Goal: Task Accomplishment & Management: Manage account settings

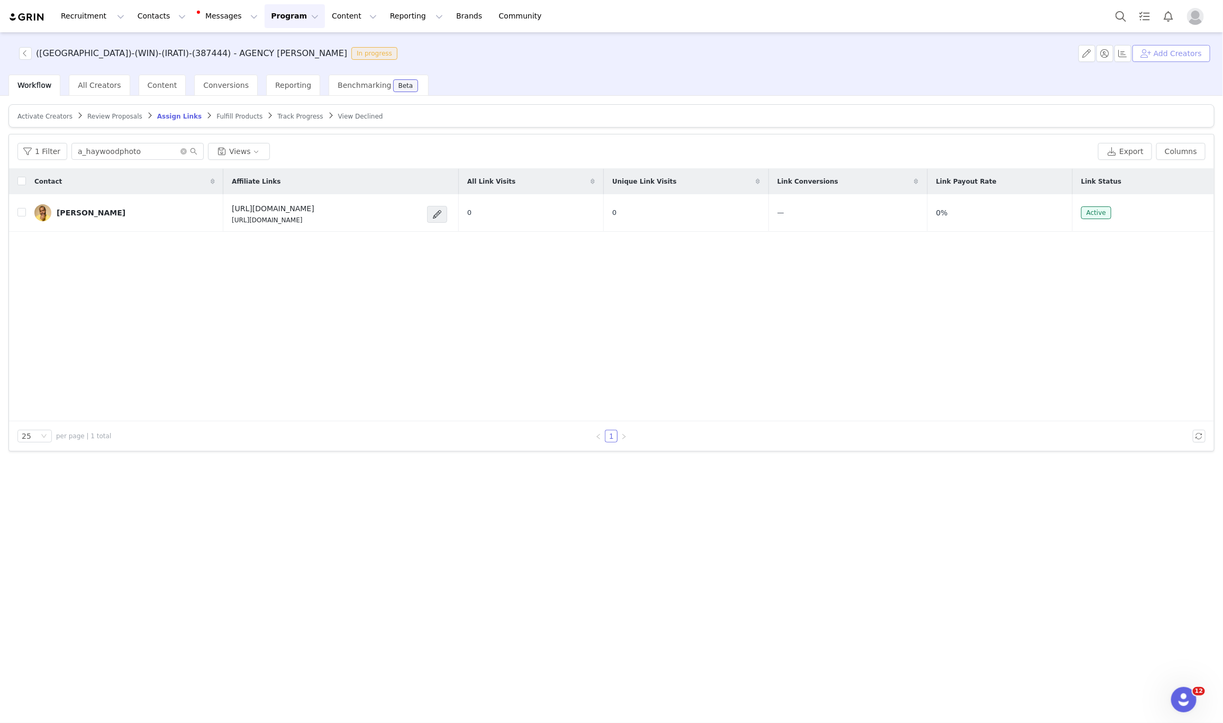
click at [1182, 45] on button "Add Creators" at bounding box center [1172, 53] width 78 height 17
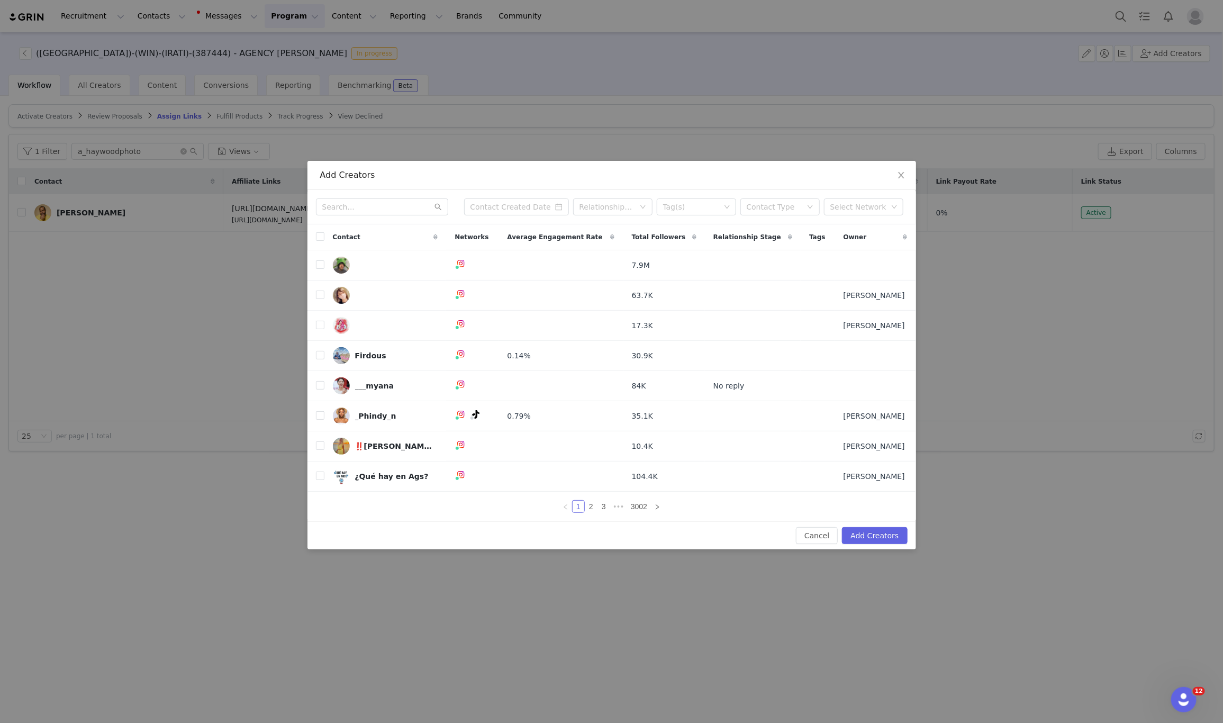
click at [397, 195] on div "Relationship Stage Tag(s) Contact Type Select Network" at bounding box center [612, 207] width 609 height 34
click at [393, 202] on input "text" at bounding box center [382, 206] width 132 height 17
paste input "afrozuri"
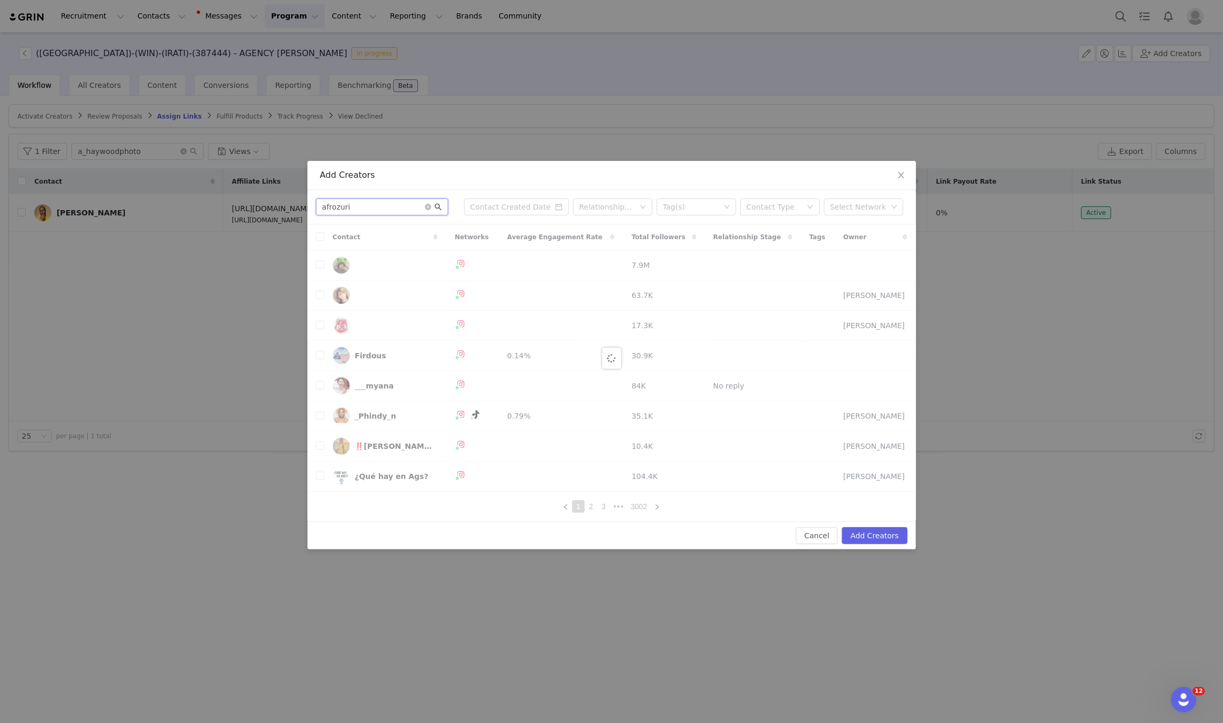
type input "afrozuri"
click at [437, 206] on icon "icon: search" at bounding box center [438, 206] width 7 height 7
click at [438, 207] on icon "icon: search" at bounding box center [438, 207] width 7 height 7
click at [437, 208] on icon "icon: search" at bounding box center [438, 206] width 7 height 7
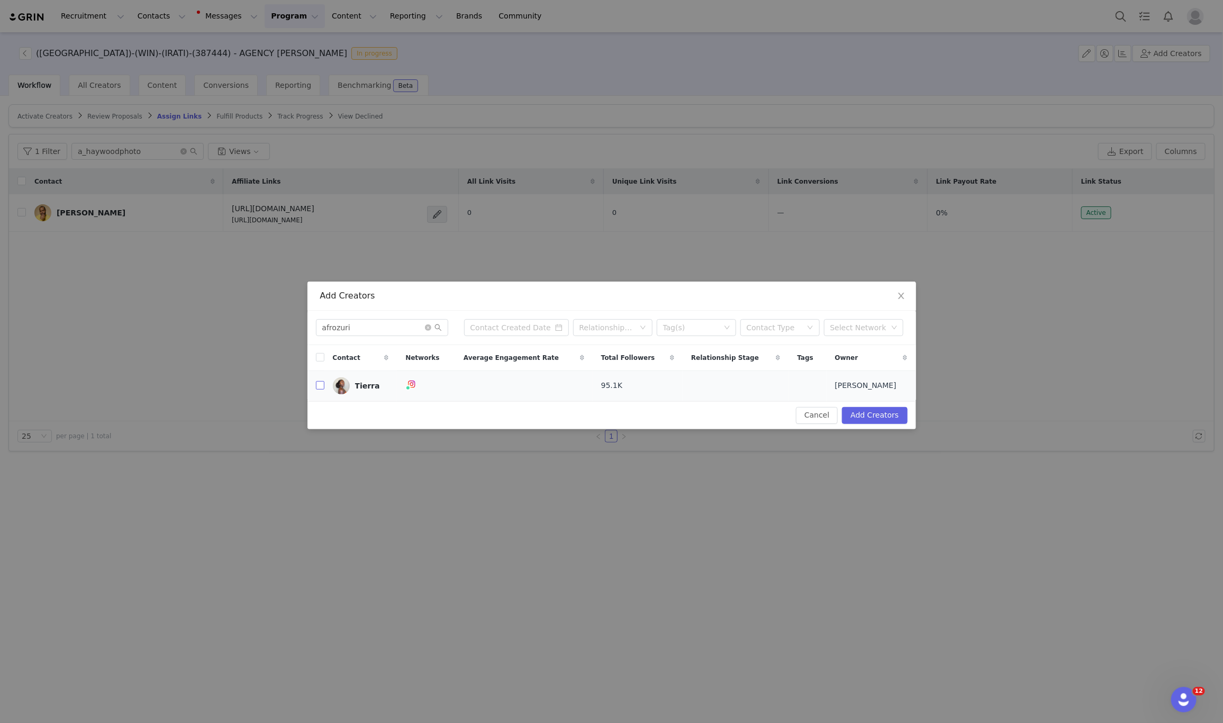
click at [319, 390] on input "checkbox" at bounding box center [320, 385] width 8 height 8
checkbox input "true"
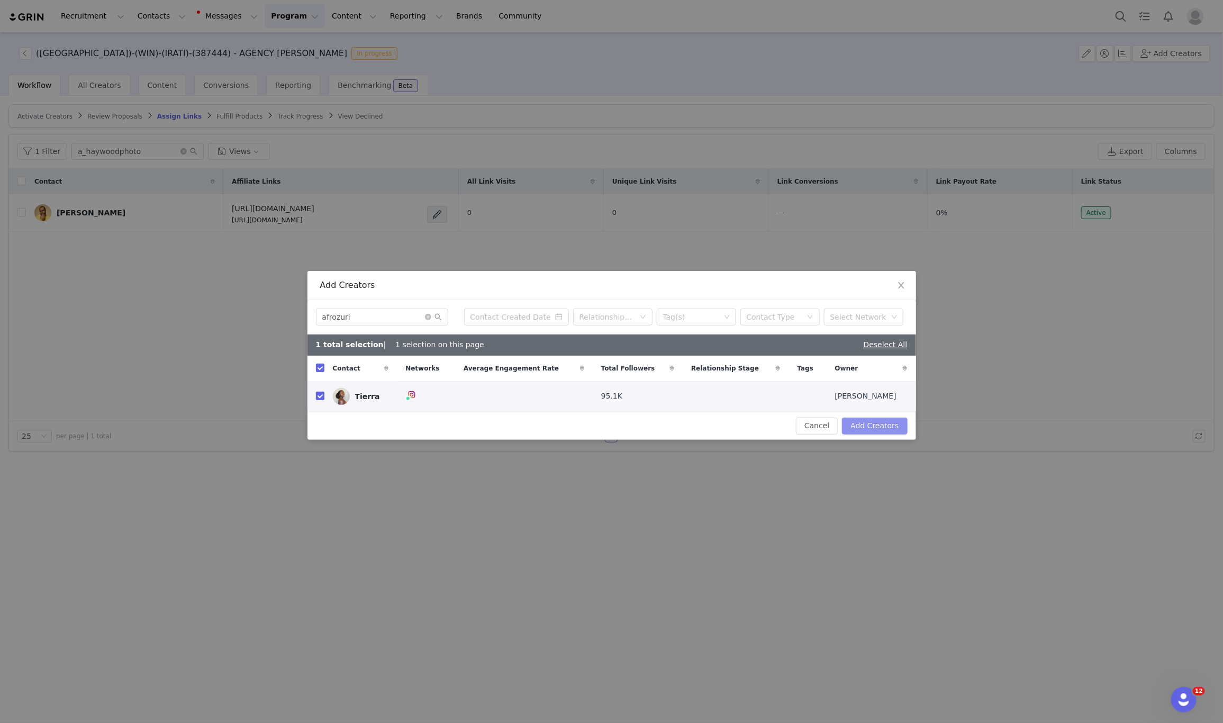
click at [883, 429] on button "Add Creators" at bounding box center [874, 426] width 65 height 17
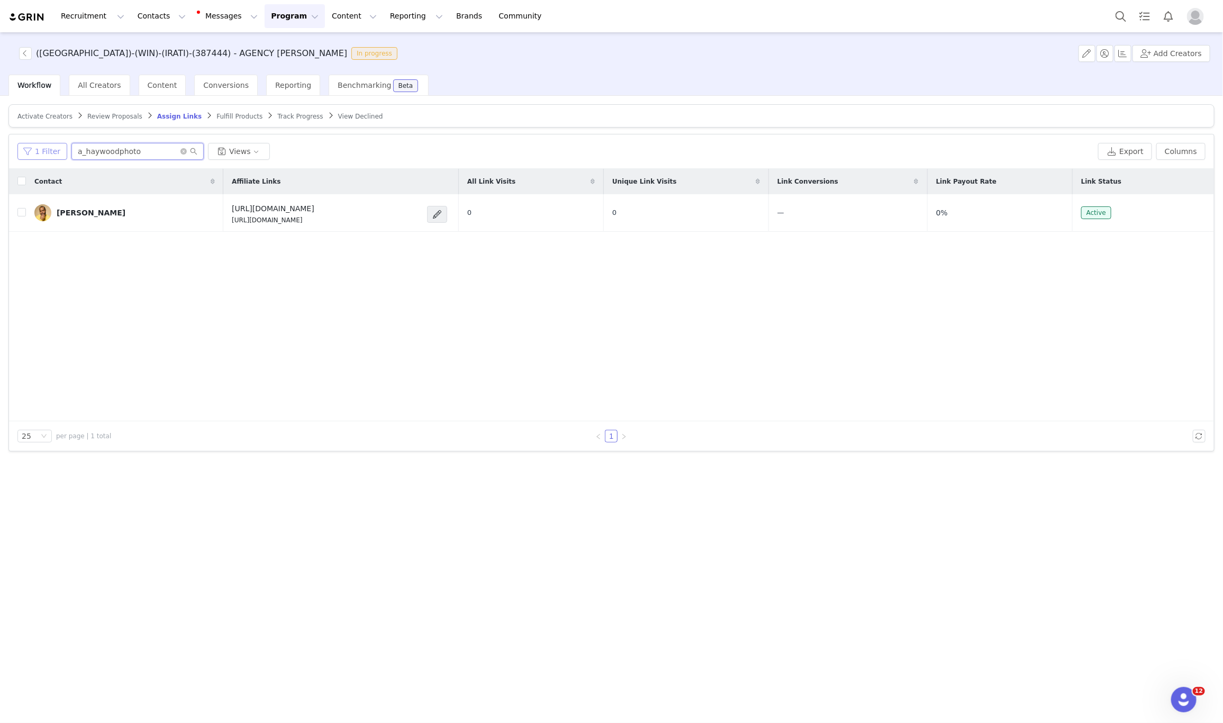
drag, startPoint x: 137, startPoint y: 154, endPoint x: 18, endPoint y: 150, distance: 119.2
click at [18, 150] on div "1 Filter a_haywoodphoto Views" at bounding box center [555, 151] width 1077 height 17
paste input "frozuri"
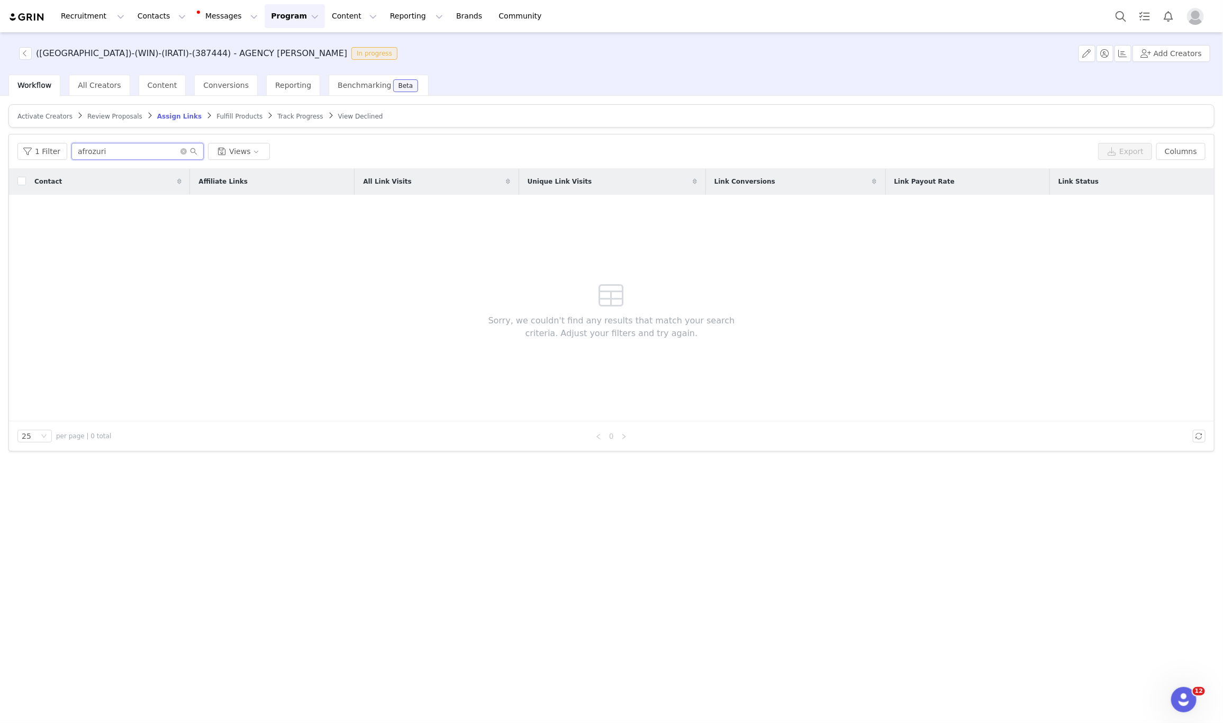
type input "afrozuri"
click at [54, 113] on span "Activate Creators" at bounding box center [44, 116] width 55 height 7
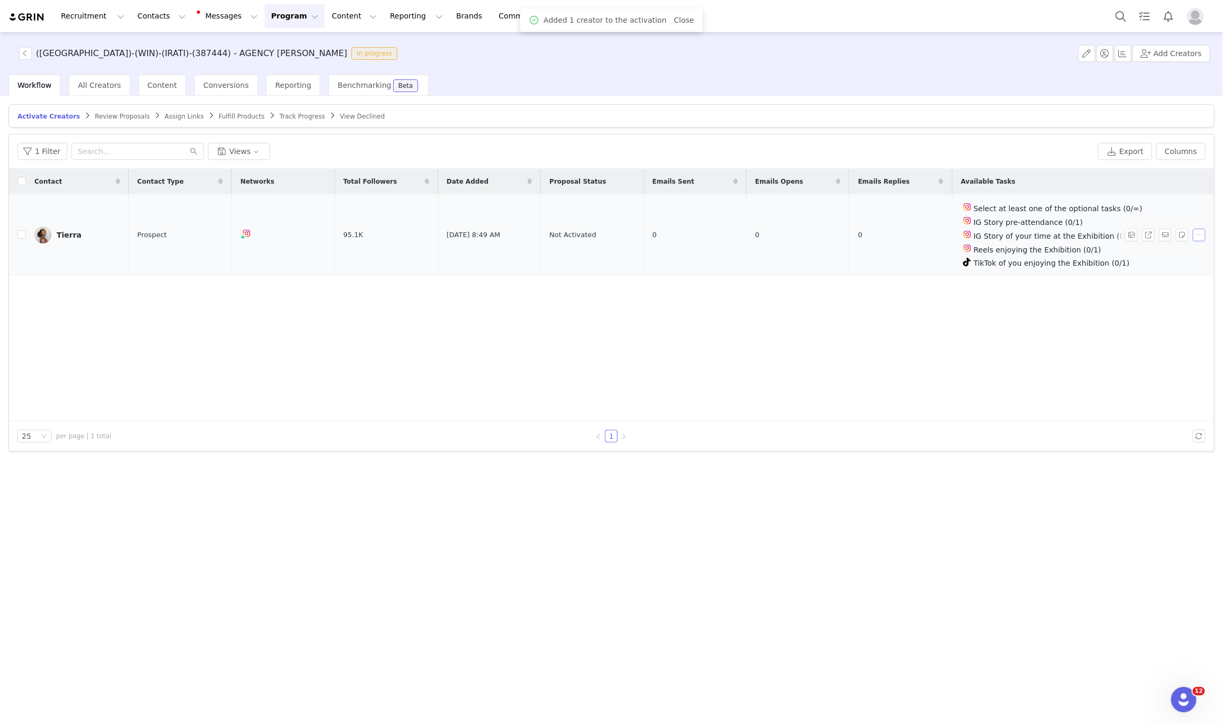
click at [1202, 238] on button "button" at bounding box center [1199, 235] width 13 height 13
click at [1165, 256] on span "Activate Creators" at bounding box center [1175, 255] width 64 height 12
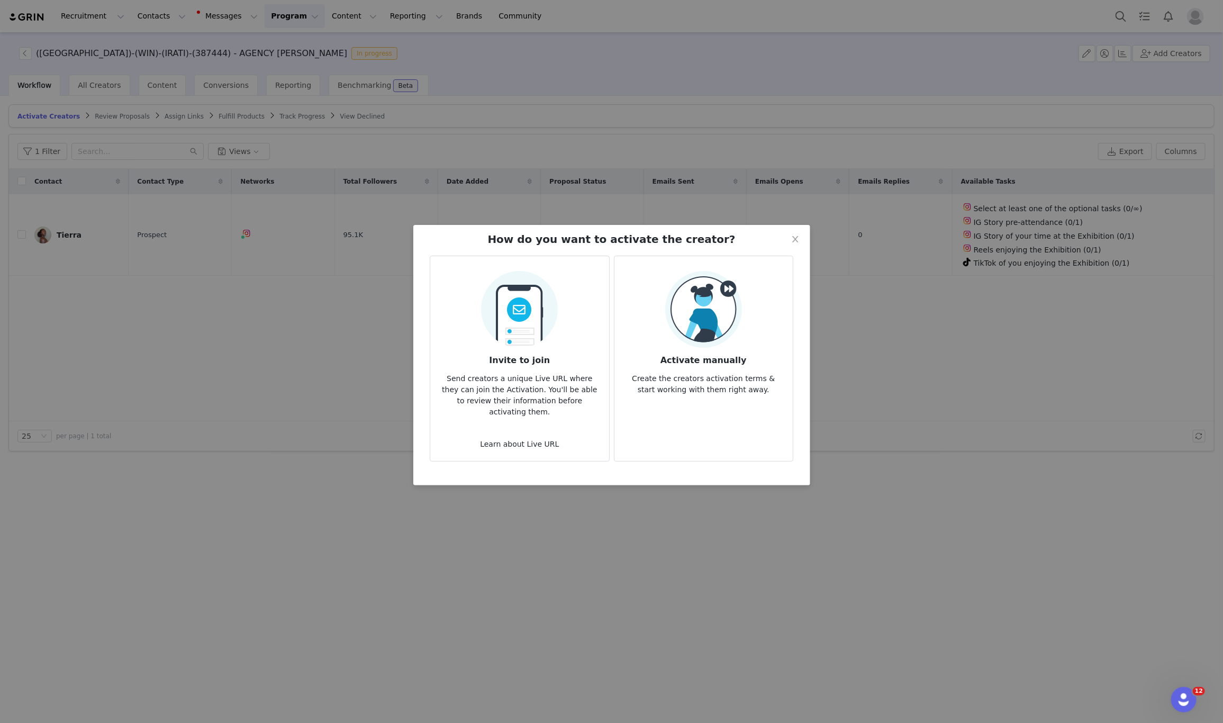
click at [725, 328] on img at bounding box center [703, 309] width 77 height 77
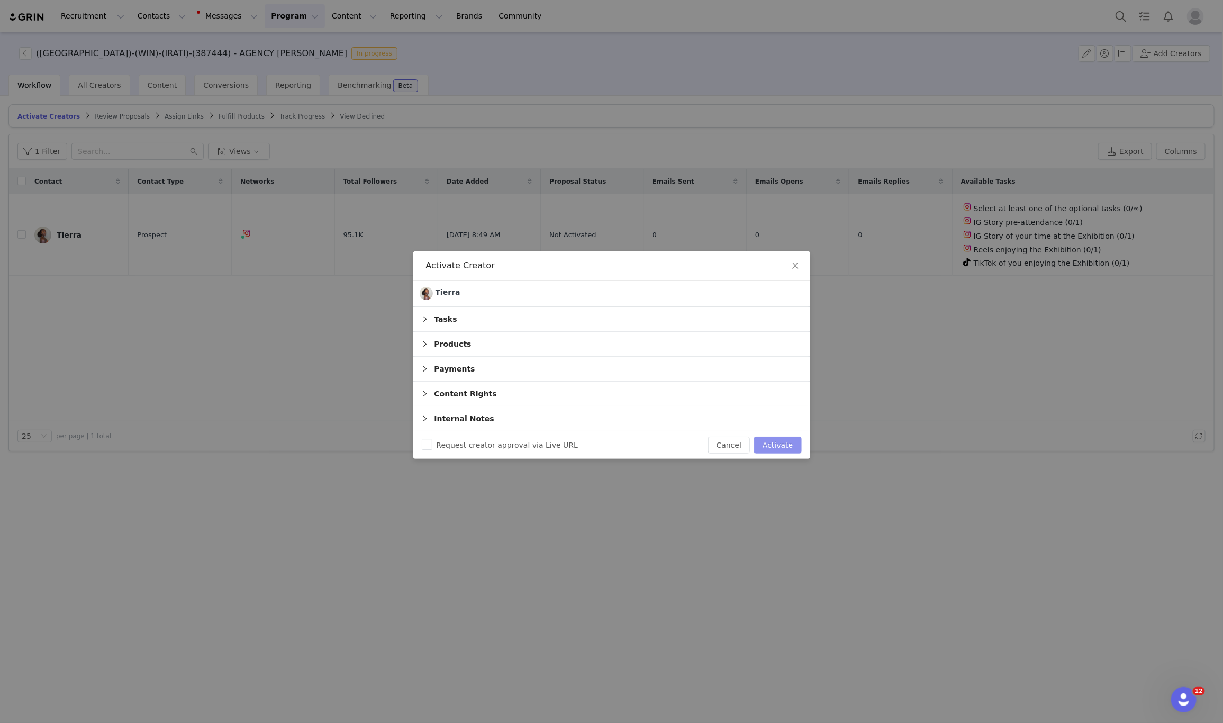
click at [780, 446] on button "Activate" at bounding box center [777, 445] width 47 height 17
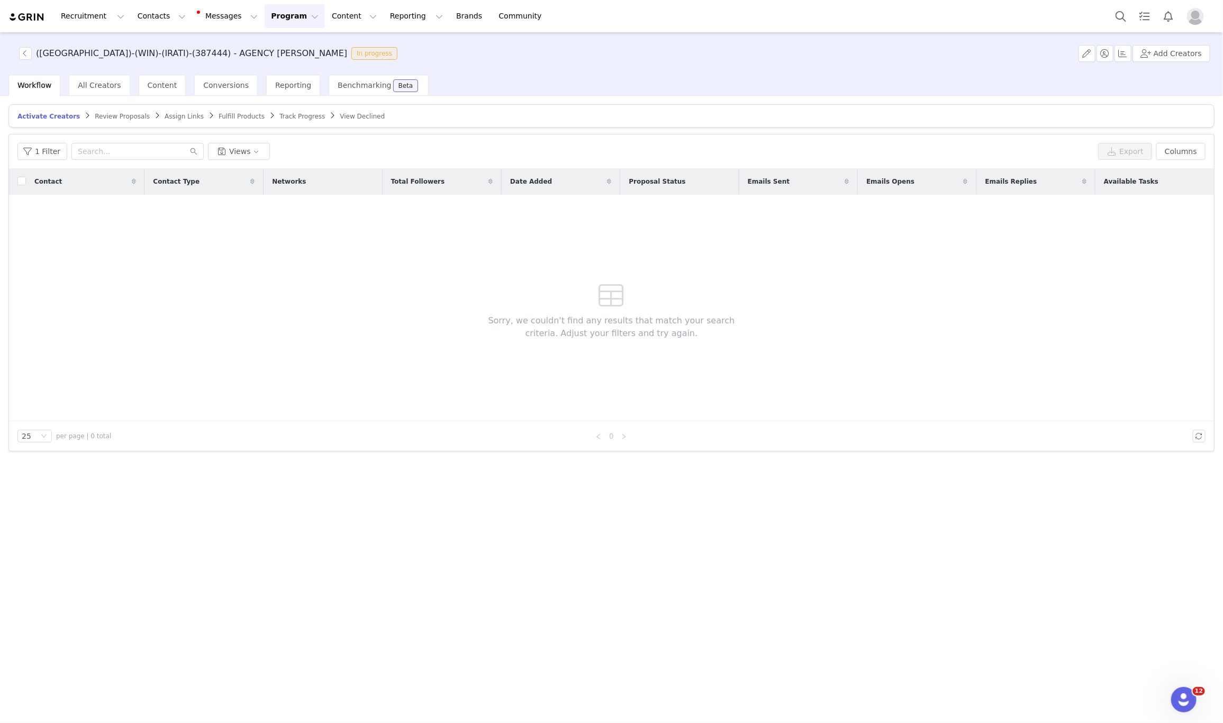
click at [169, 123] on article "Activate Creators Review Proposals Assign Links Fulfill Products Track Progress…" at bounding box center [611, 115] width 1206 height 23
click at [168, 115] on span "Assign Links" at bounding box center [184, 116] width 39 height 7
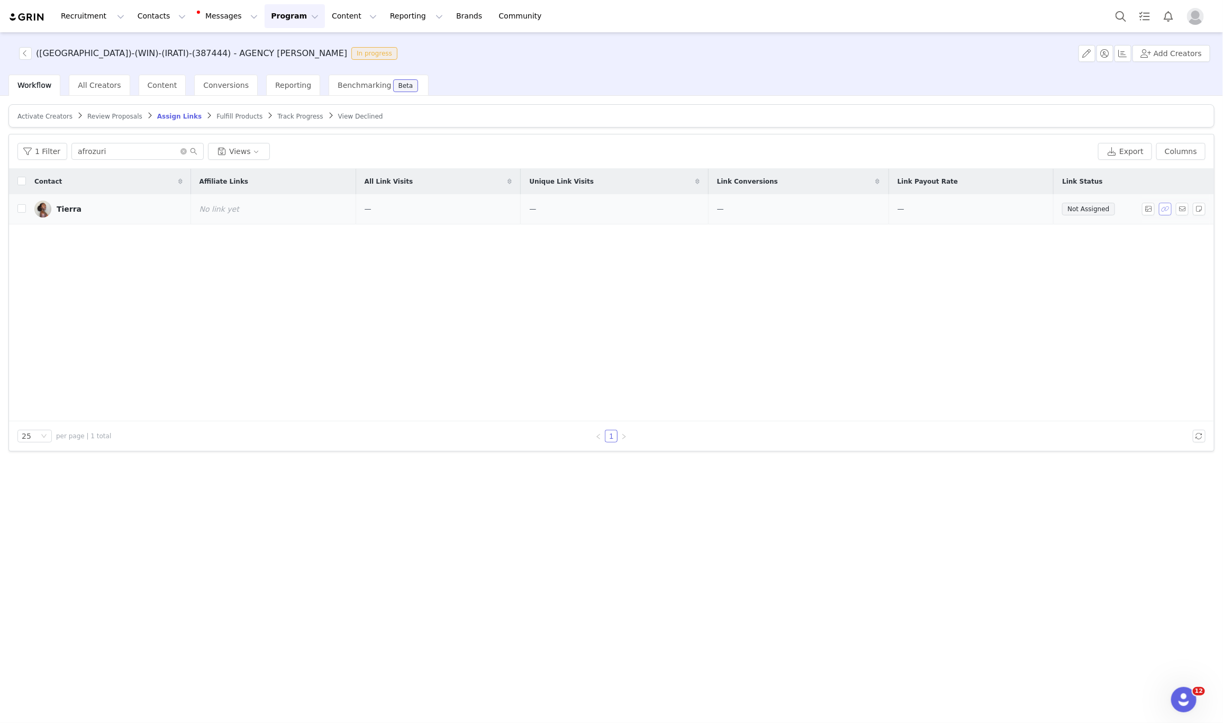
click at [1164, 212] on button "button" at bounding box center [1165, 209] width 13 height 13
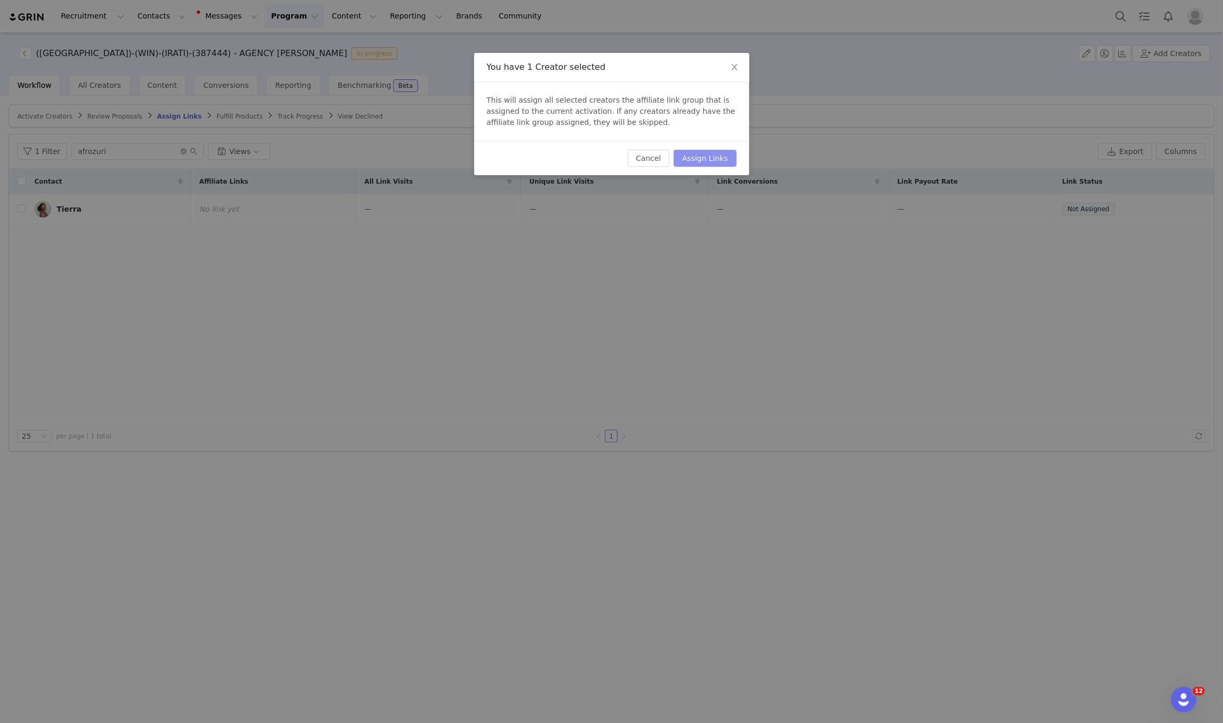
click at [701, 164] on button "Assign Links" at bounding box center [705, 158] width 62 height 17
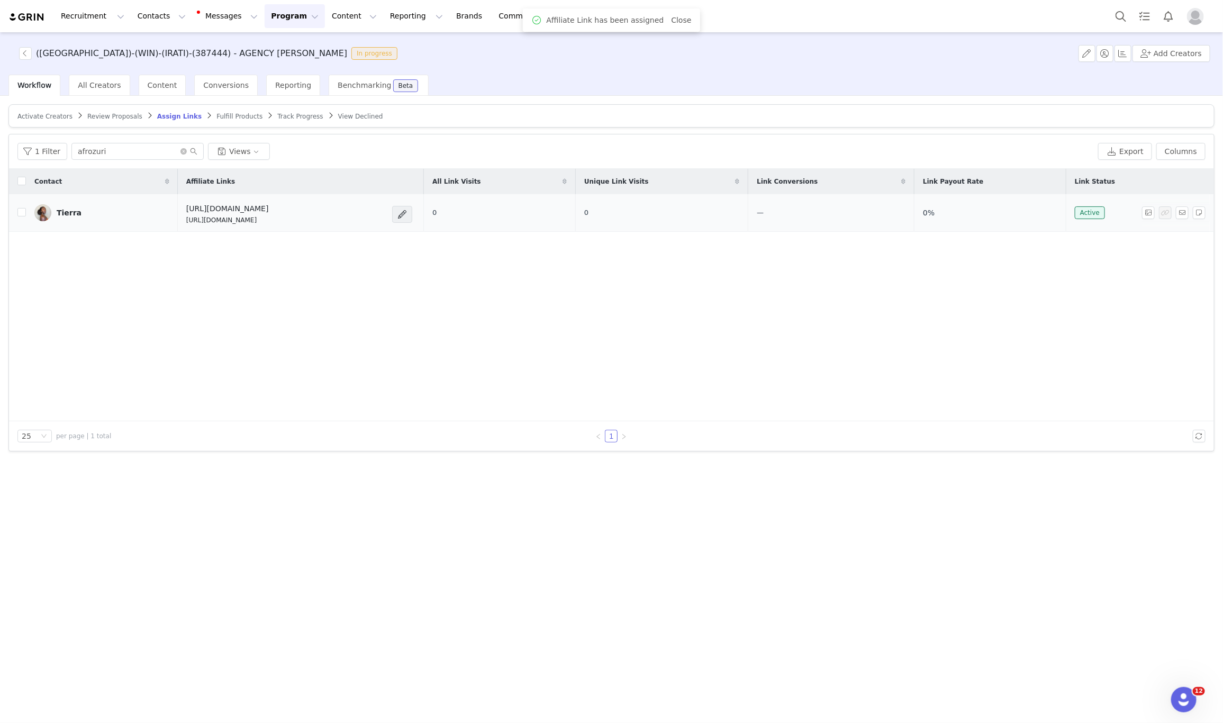
click at [222, 223] on p "https://glnk.io/qv804/feverxafrozuri" at bounding box center [227, 220] width 83 height 10
copy div "https://glnk.io/qv804/feverxafrozuri"
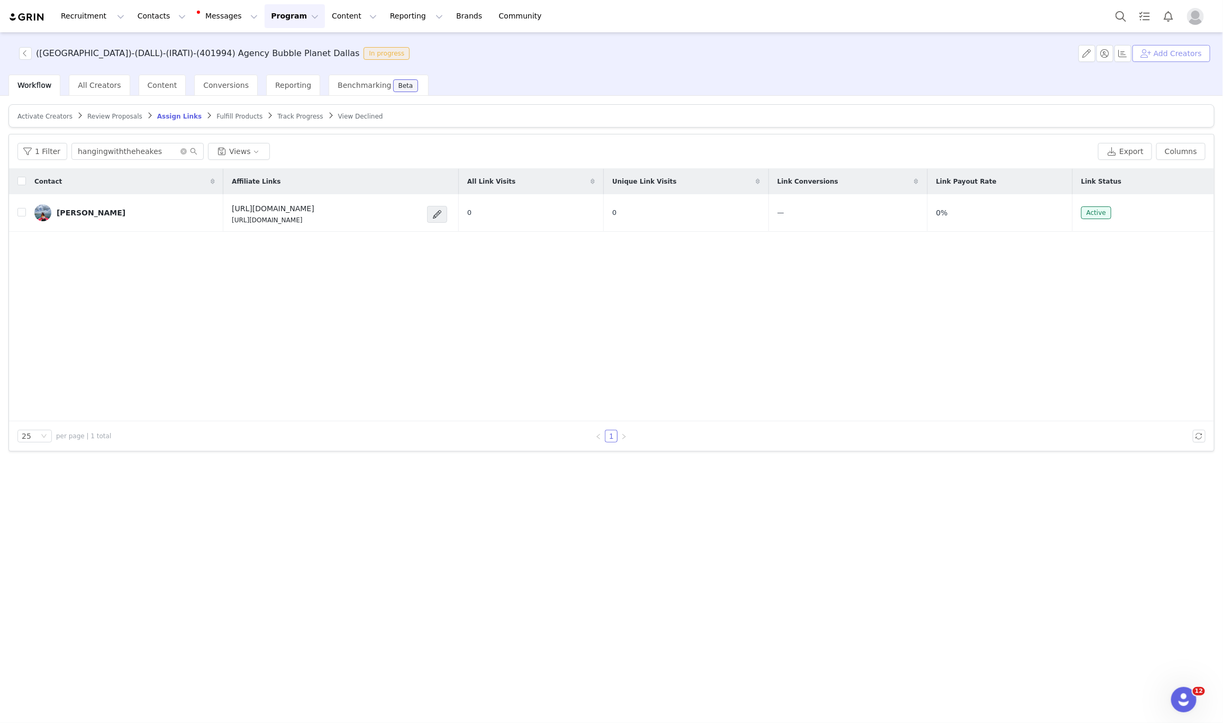
click at [1167, 51] on button "Add Creators" at bounding box center [1172, 53] width 78 height 17
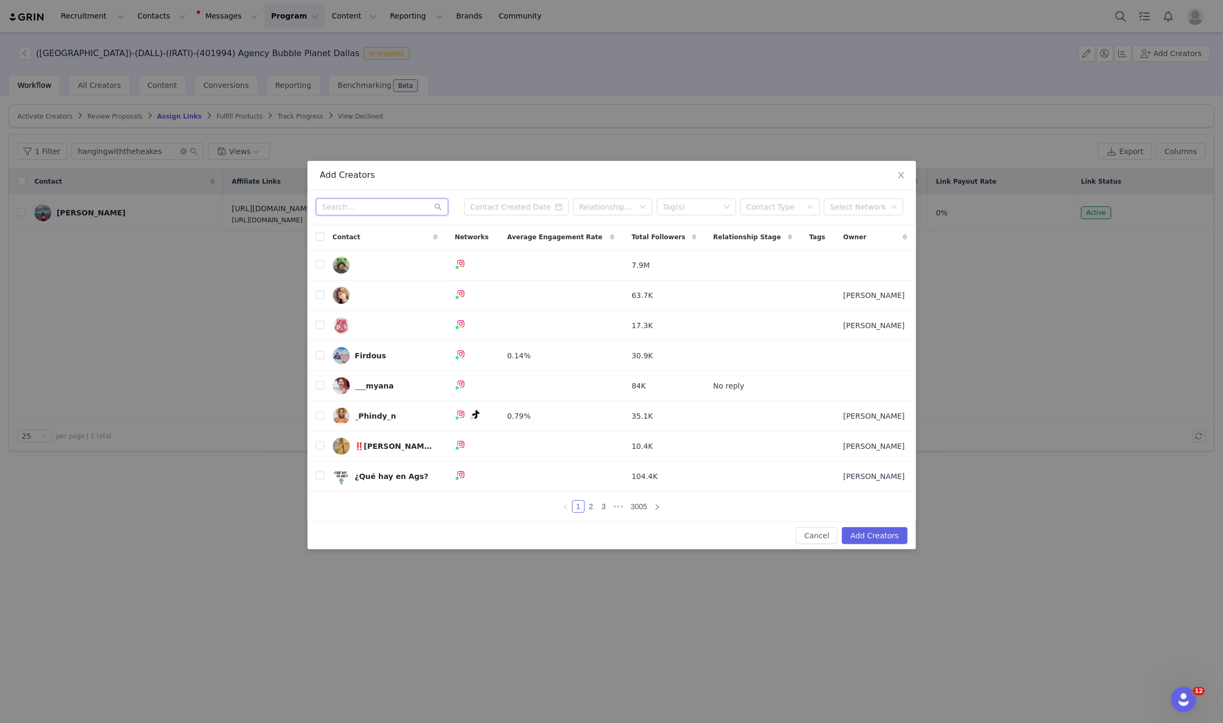
click at [391, 204] on input "text" at bounding box center [382, 206] width 132 height 17
paste input "jacmenesesfit"
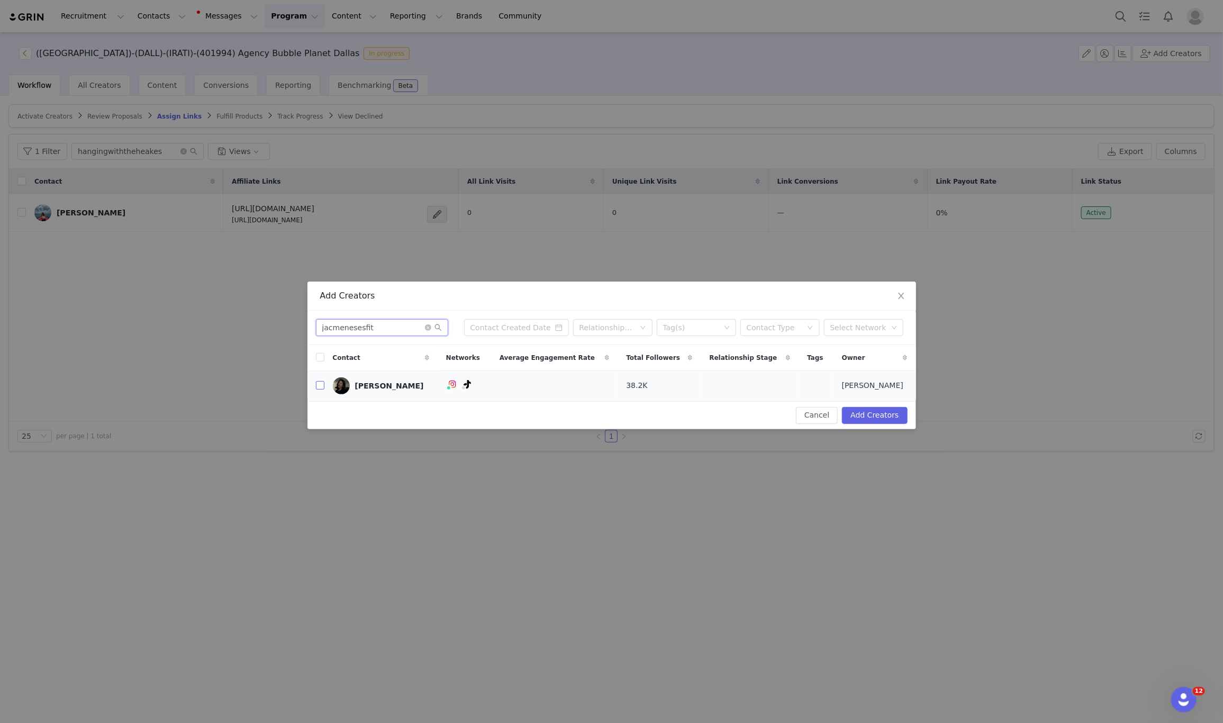
type input "jacmenesesfit"
click at [318, 386] on input "checkbox" at bounding box center [320, 385] width 8 height 8
checkbox input "true"
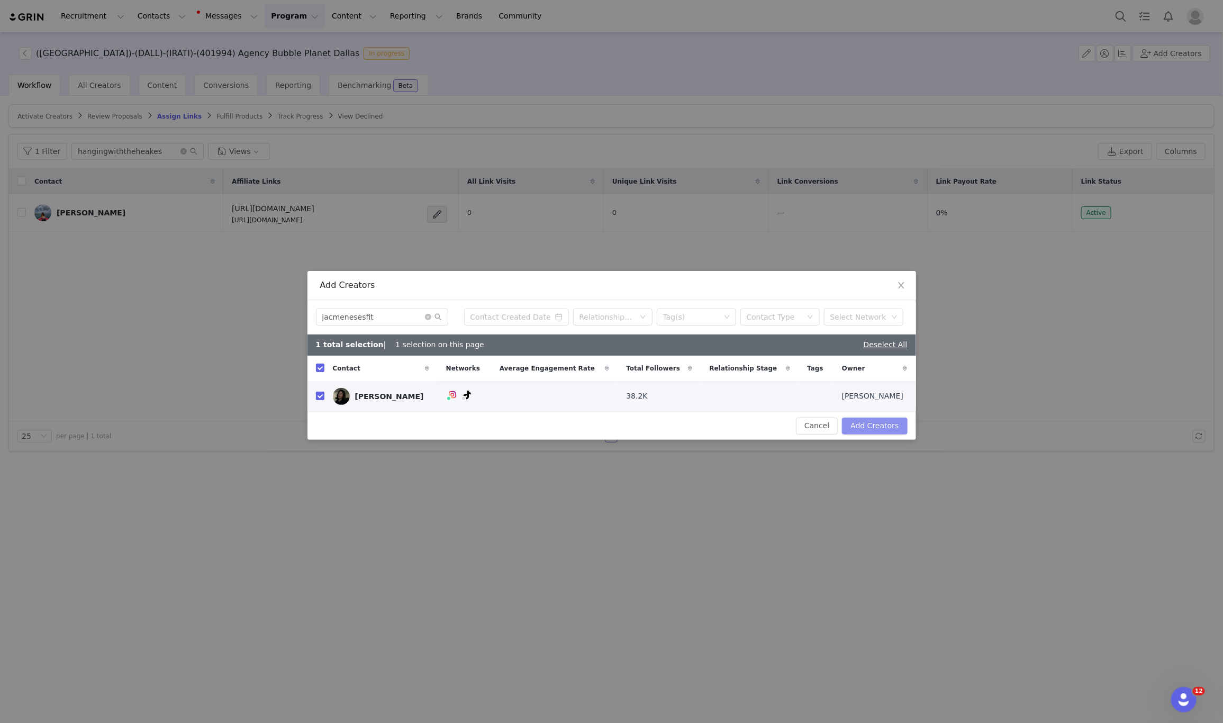
click at [880, 430] on button "Add Creators" at bounding box center [874, 426] width 65 height 17
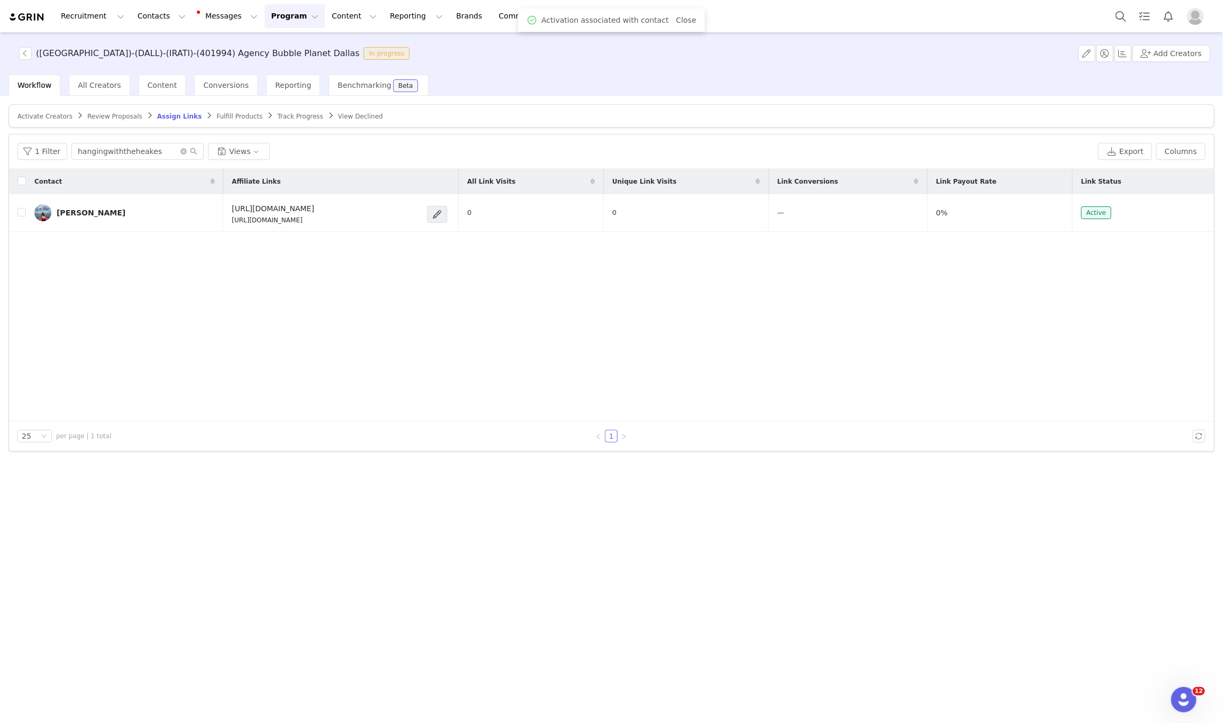
click at [35, 113] on span "Activate Creators" at bounding box center [44, 116] width 55 height 7
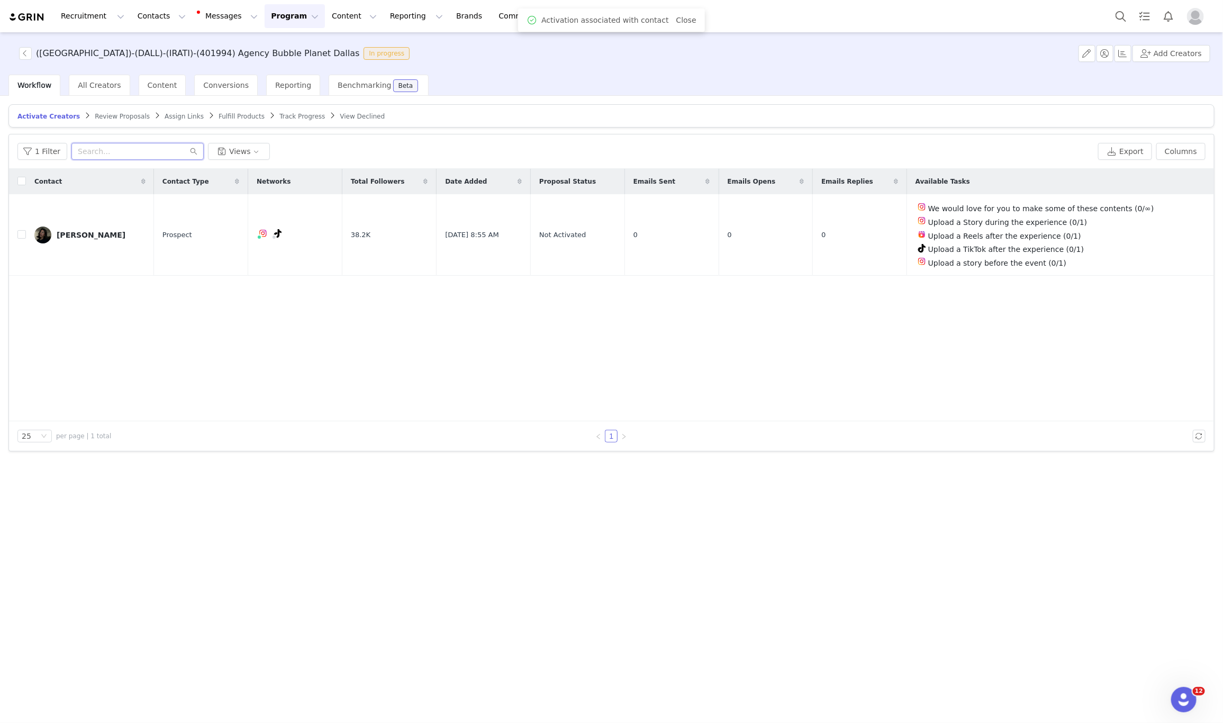
click at [165, 154] on input "text" at bounding box center [137, 151] width 132 height 17
click at [1194, 240] on button "button" at bounding box center [1199, 235] width 13 height 13
click at [1175, 260] on li "Activate Creators" at bounding box center [1168, 254] width 89 height 17
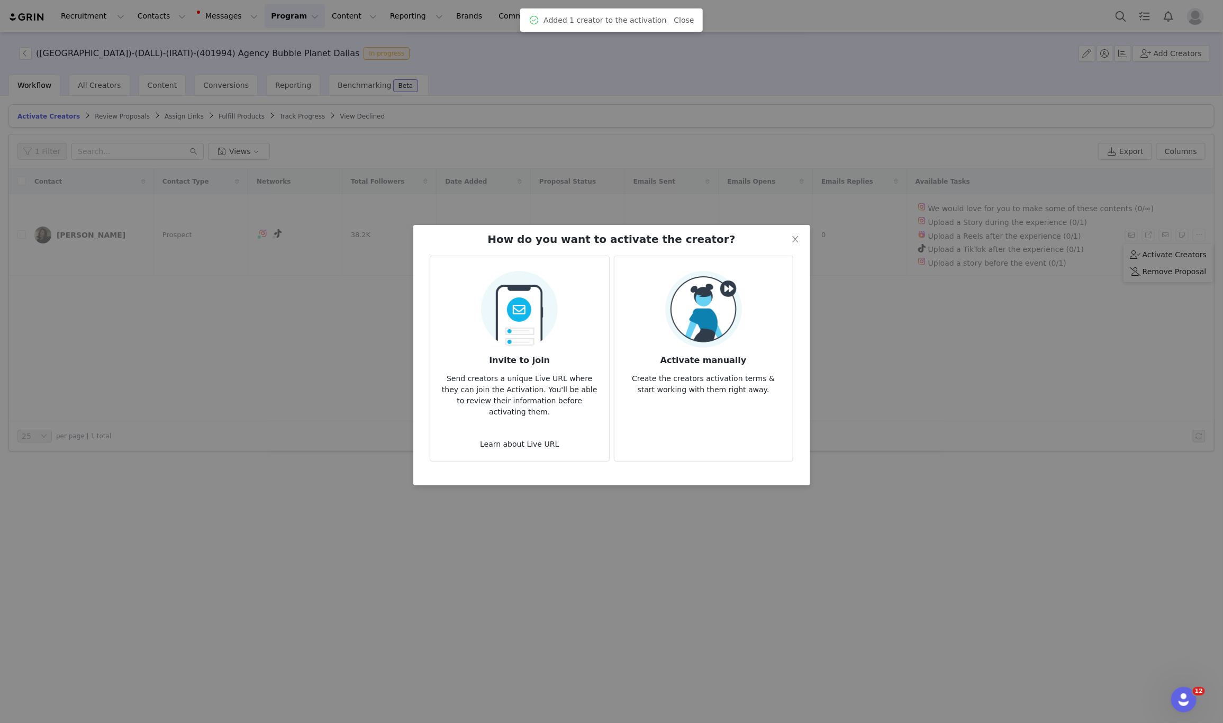
click at [721, 348] on h3 "Activate manually" at bounding box center [703, 357] width 161 height 19
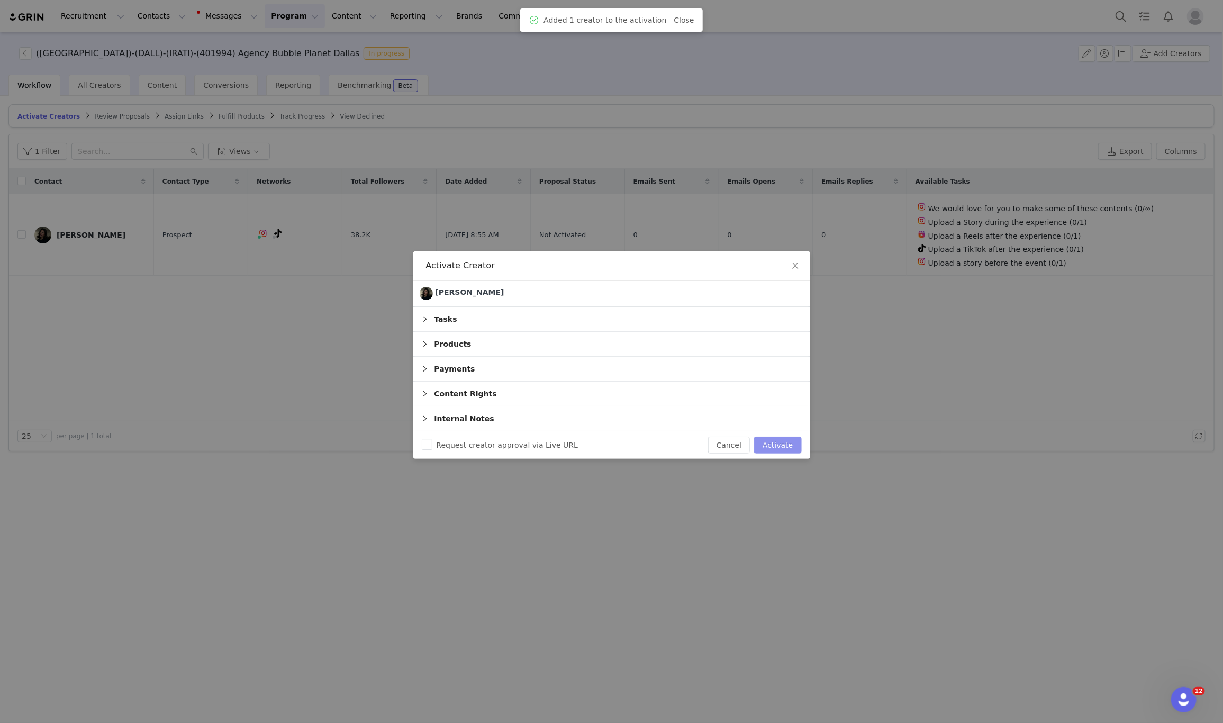
click at [767, 448] on button "Activate" at bounding box center [777, 445] width 47 height 17
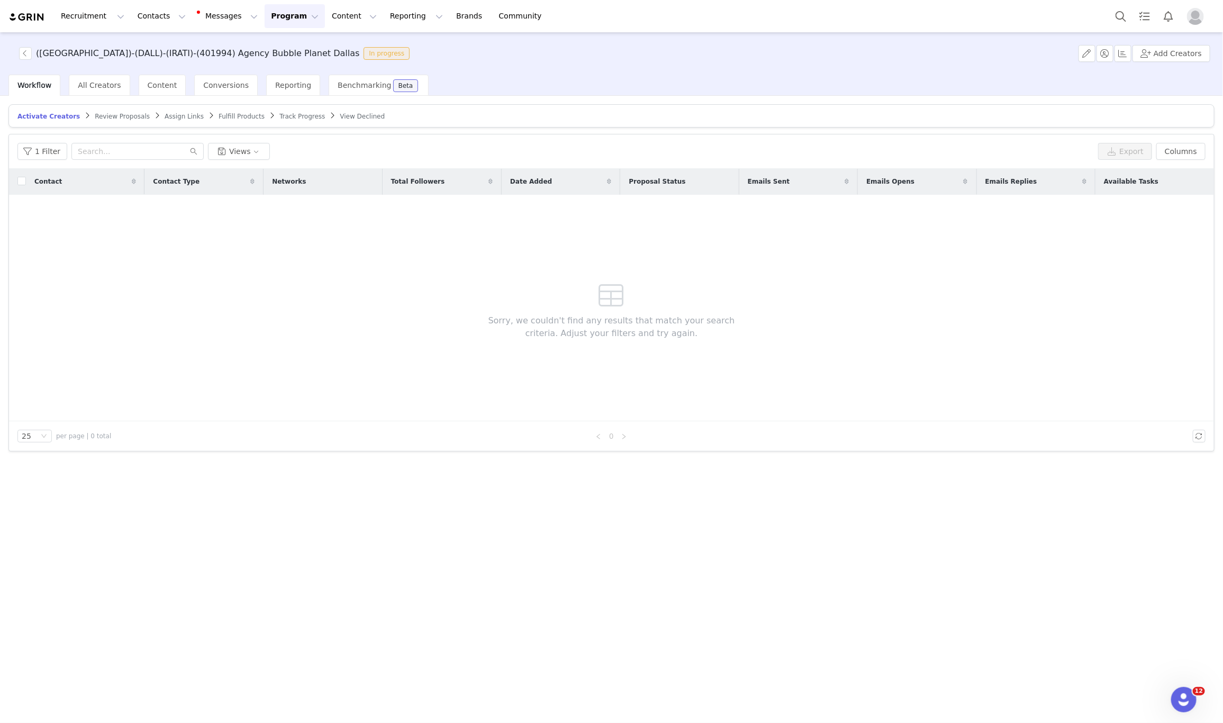
click at [178, 115] on span "Assign Links" at bounding box center [184, 116] width 39 height 7
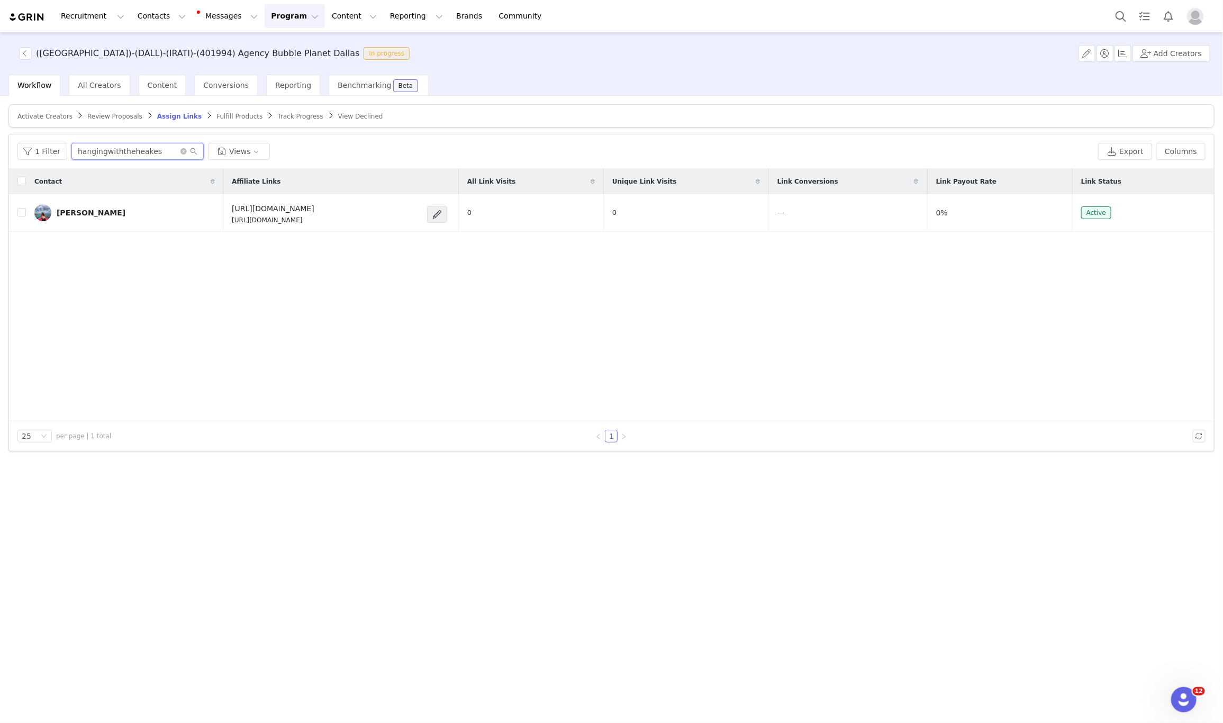
drag, startPoint x: 160, startPoint y: 159, endPoint x: 32, endPoint y: 171, distance: 129.2
click at [32, 171] on div "1 Filter hangingwiththeheakes Views Export Columns Contact Affiliate Links All …" at bounding box center [611, 292] width 1205 height 317
paste input "jacmenesesfit"
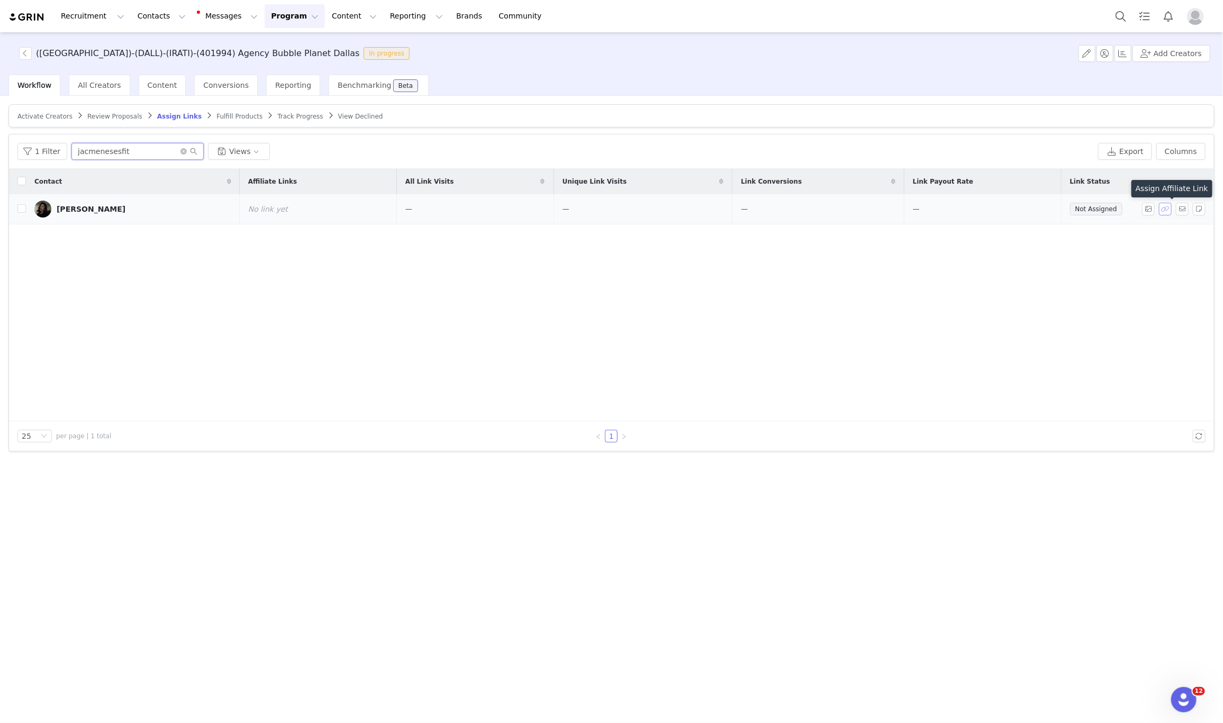
type input "jacmenesesfit"
click at [1165, 212] on button "button" at bounding box center [1165, 209] width 13 height 13
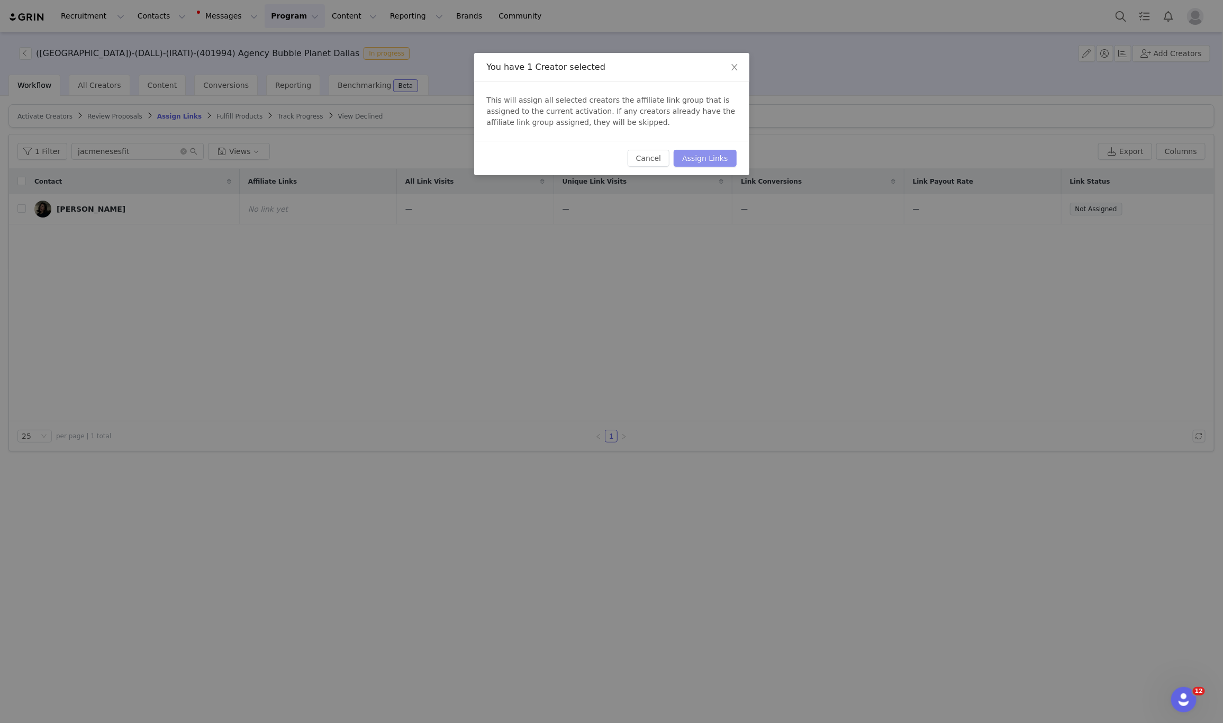
click at [710, 162] on button "Assign Links" at bounding box center [705, 158] width 62 height 17
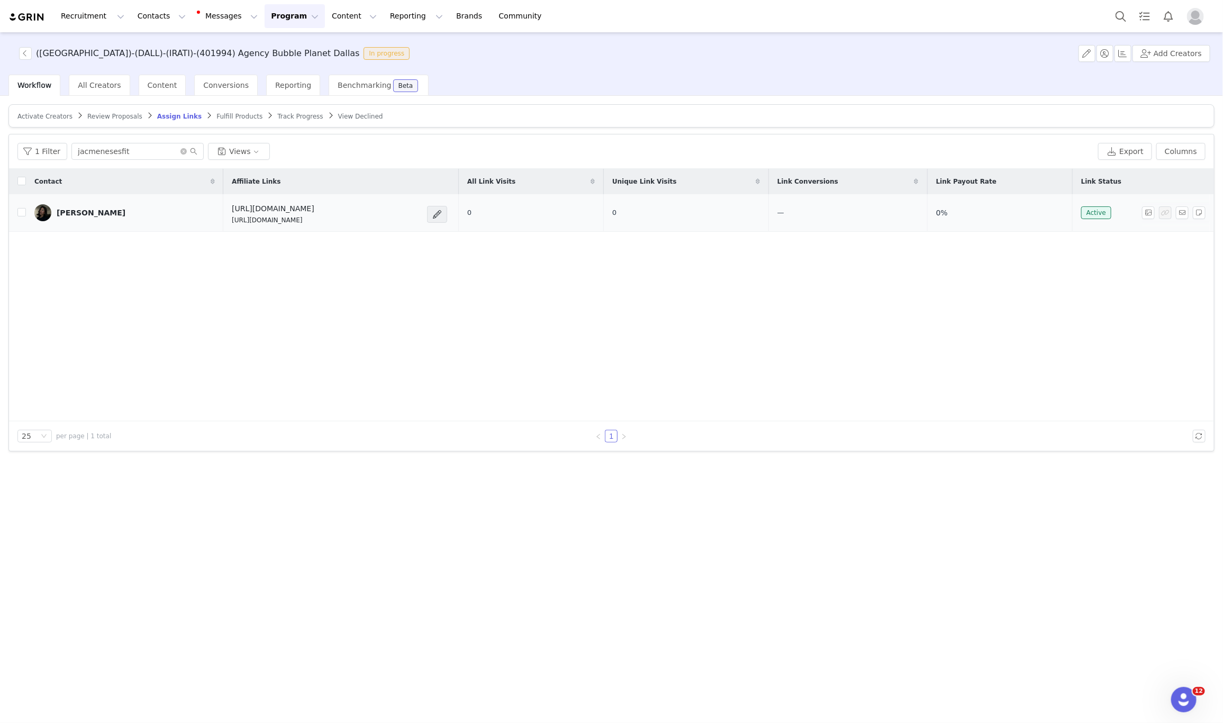
drag, startPoint x: 383, startPoint y: 221, endPoint x: 222, endPoint y: 229, distance: 161.1
click at [223, 229] on td "https://feverup.com/m/428607 https://glnk.io/5xyzp/feverxjacmenesesfit" at bounding box center [340, 213] width 235 height 38
copy p "https://glnk.io/5xyzp/feverxjacmenesesfit"
click at [1178, 52] on button "Add Creators" at bounding box center [1172, 53] width 78 height 17
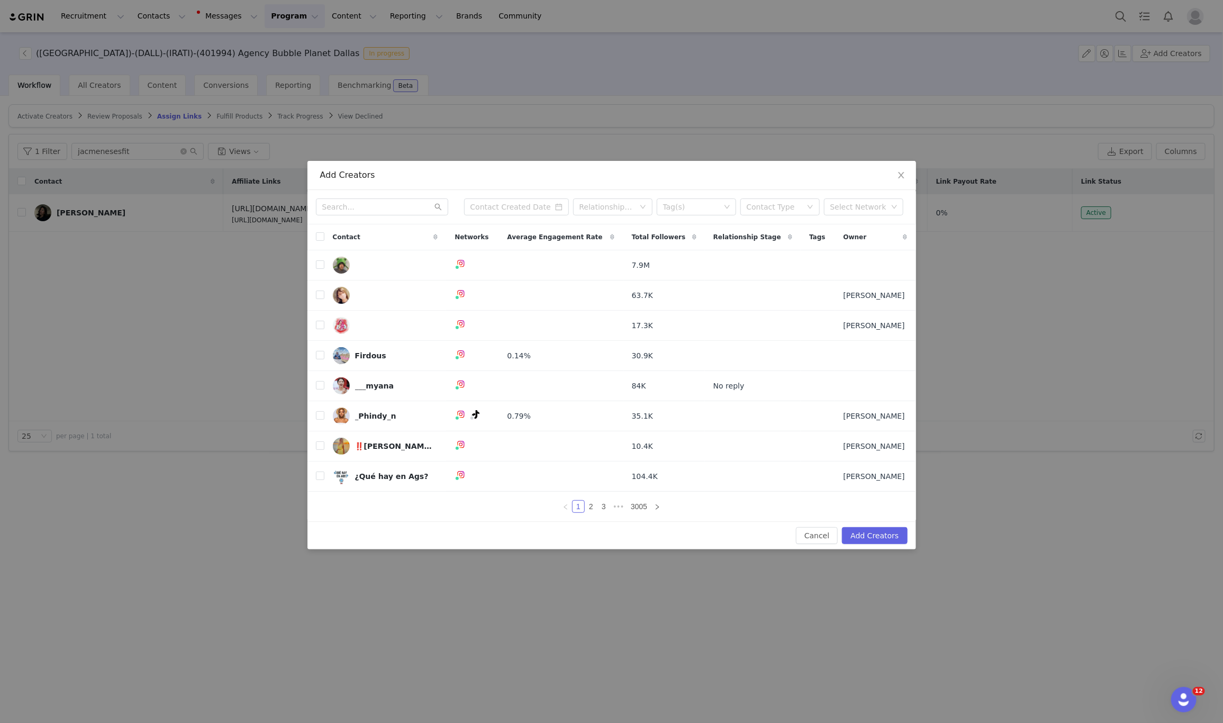
click at [374, 194] on div "Relationship Stage Tag(s) Contact Type Select Network" at bounding box center [612, 207] width 609 height 34
click at [373, 204] on input "text" at bounding box center [382, 206] width 132 height 17
paste input "lilly.c.watson"
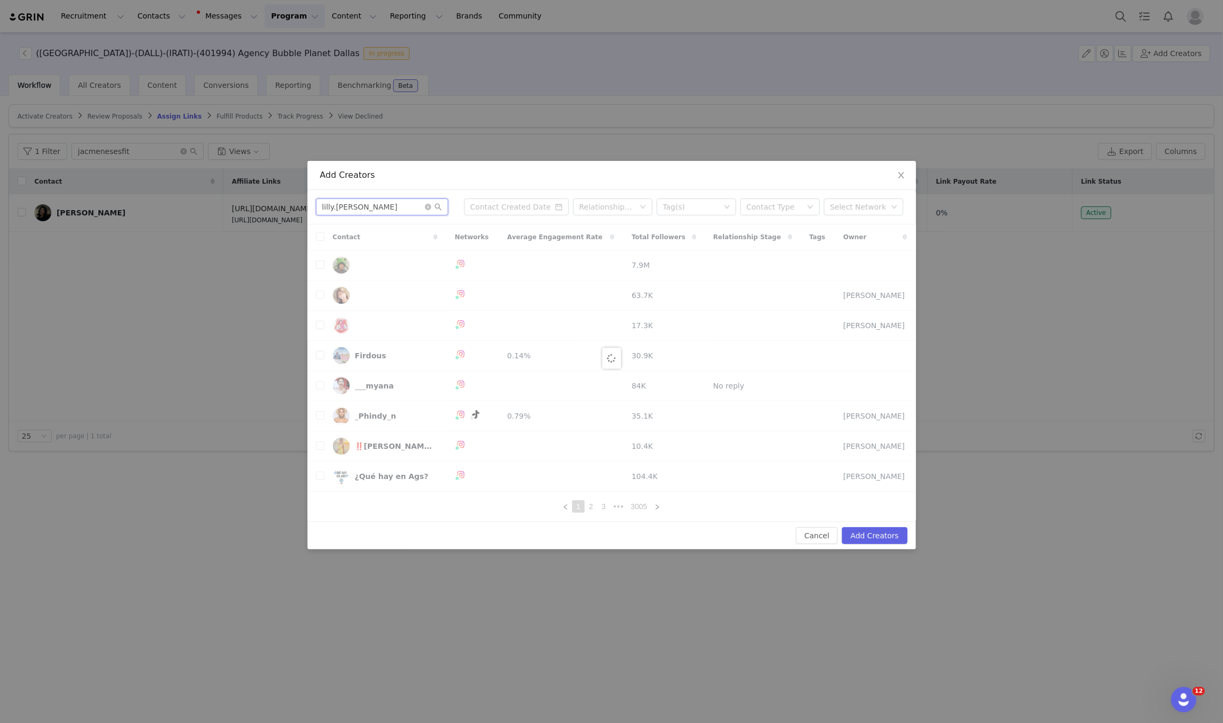
click at [437, 201] on input "lilly.c.watson" at bounding box center [382, 206] width 132 height 17
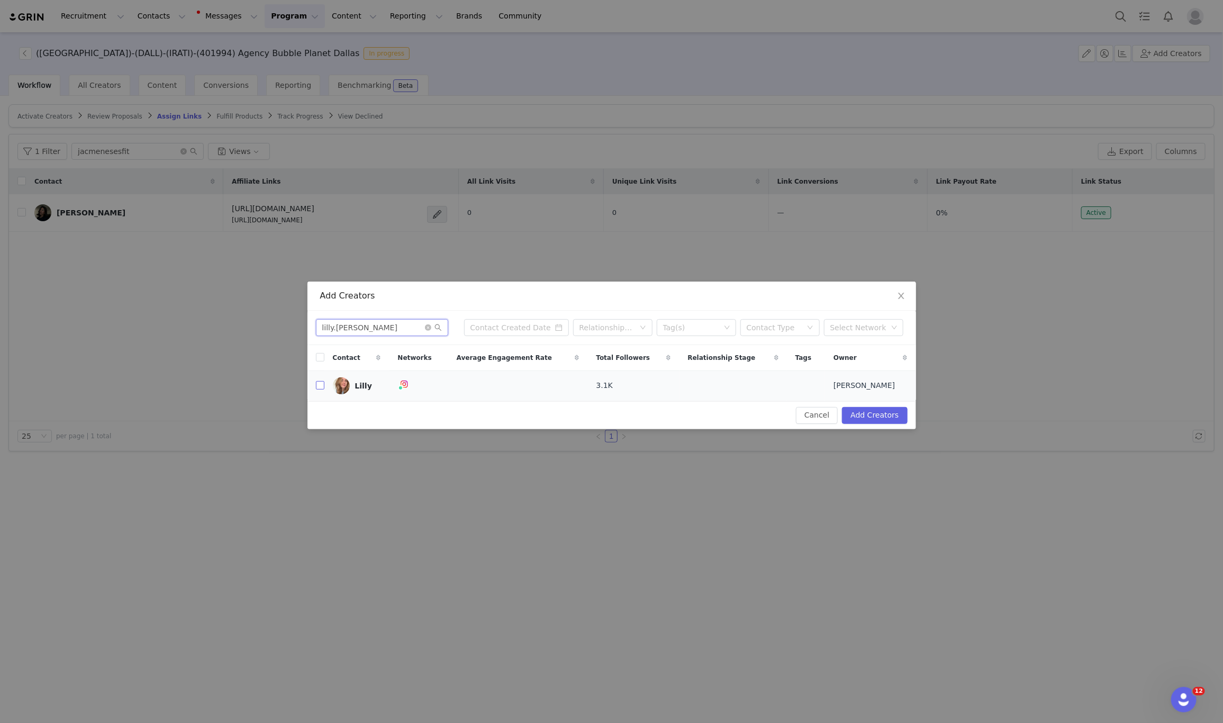
type input "lilly.c.watson"
click at [317, 386] on input "checkbox" at bounding box center [320, 385] width 8 height 8
checkbox input "true"
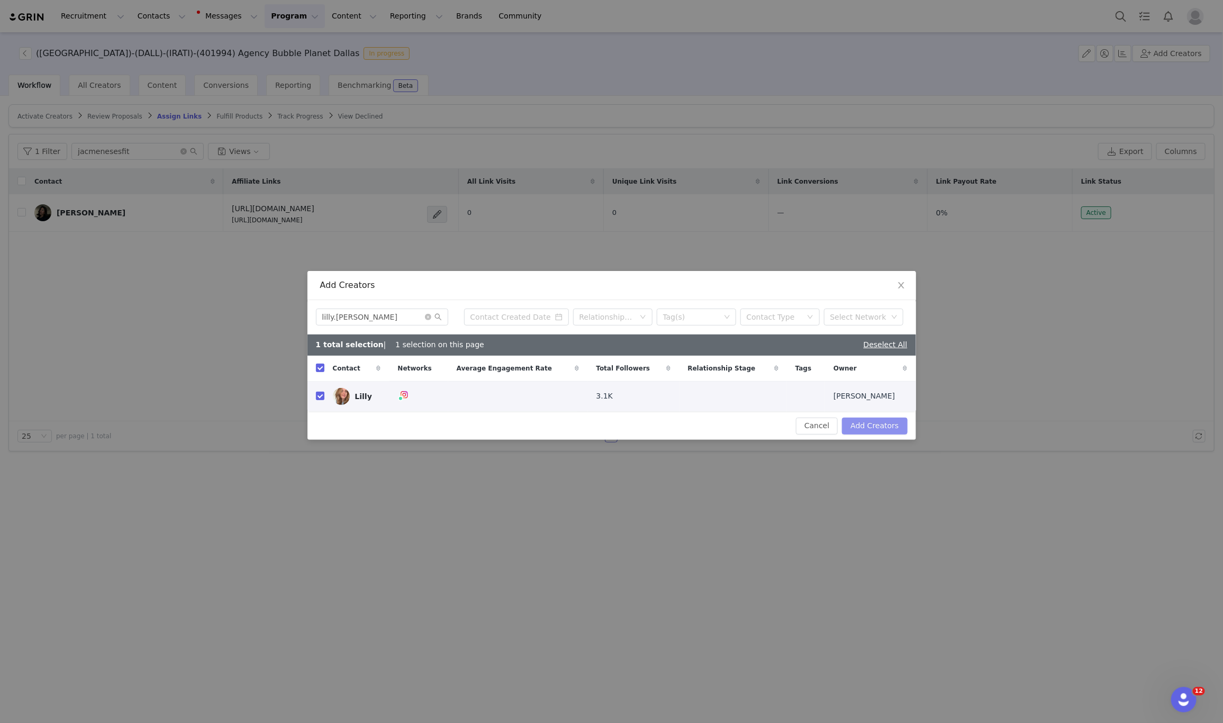
click at [902, 426] on button "Add Creators" at bounding box center [874, 426] width 65 height 17
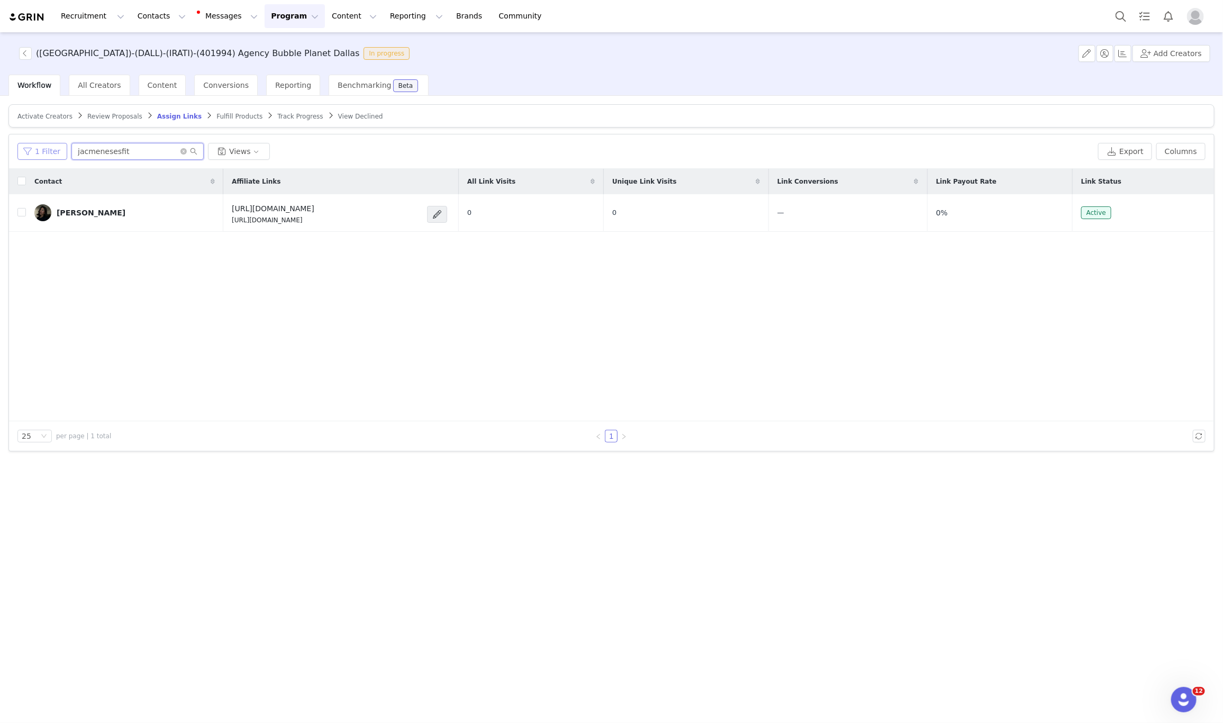
drag, startPoint x: 108, startPoint y: 150, endPoint x: 39, endPoint y: 143, distance: 69.7
click at [39, 143] on div "1 Filter jacmenesesfit Views" at bounding box center [555, 151] width 1077 height 17
paste input "lilly.c.watson"
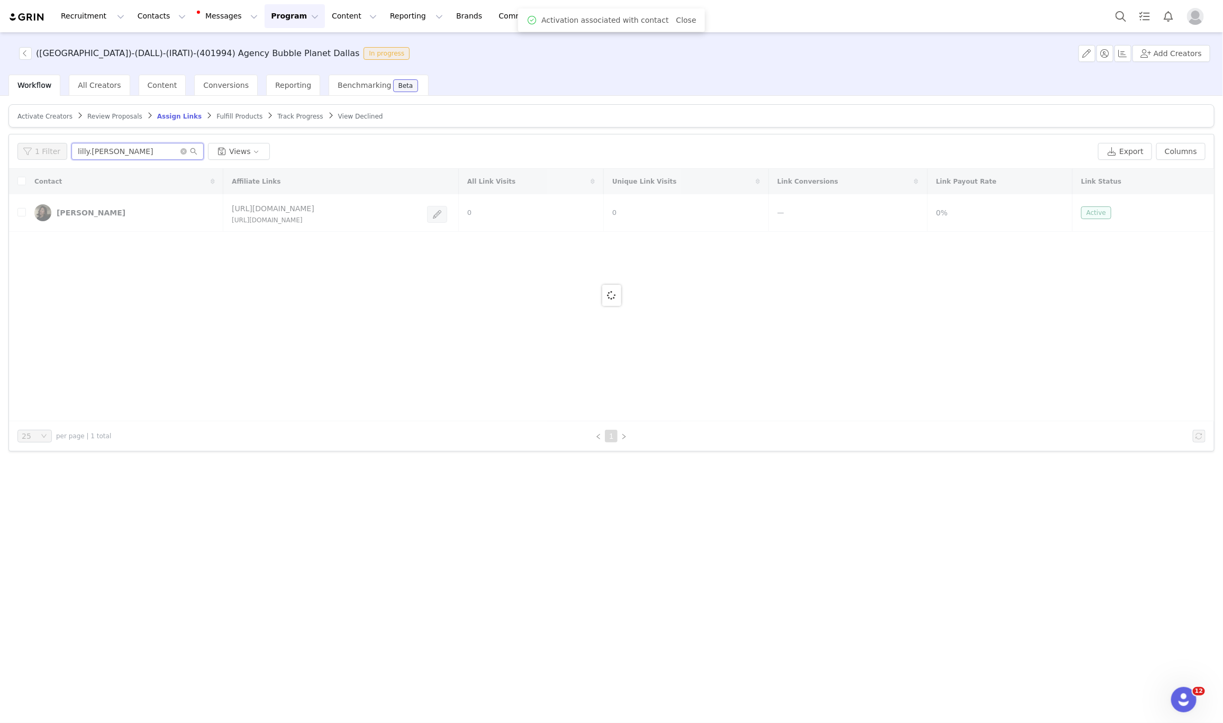
type input "lilly.c.watson"
click at [40, 114] on span "Activate Creators" at bounding box center [44, 116] width 55 height 7
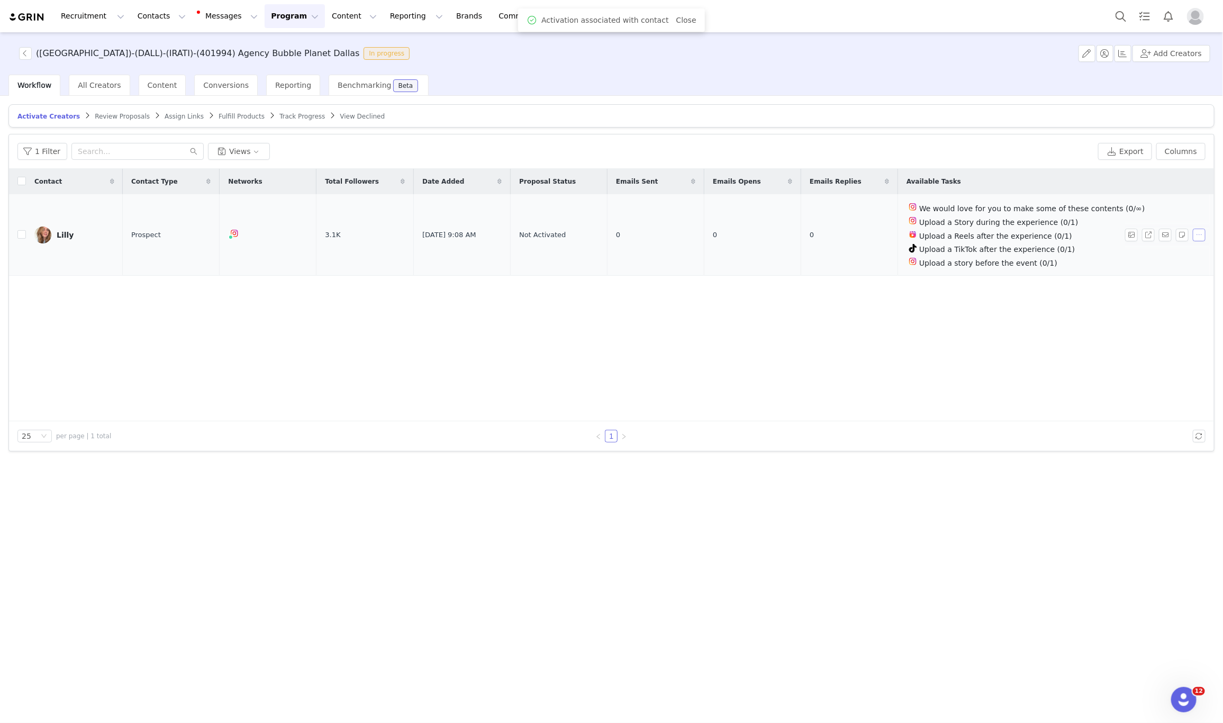
click at [1201, 237] on button "button" at bounding box center [1199, 235] width 13 height 13
click at [1134, 256] on span at bounding box center [1135, 255] width 11 height 12
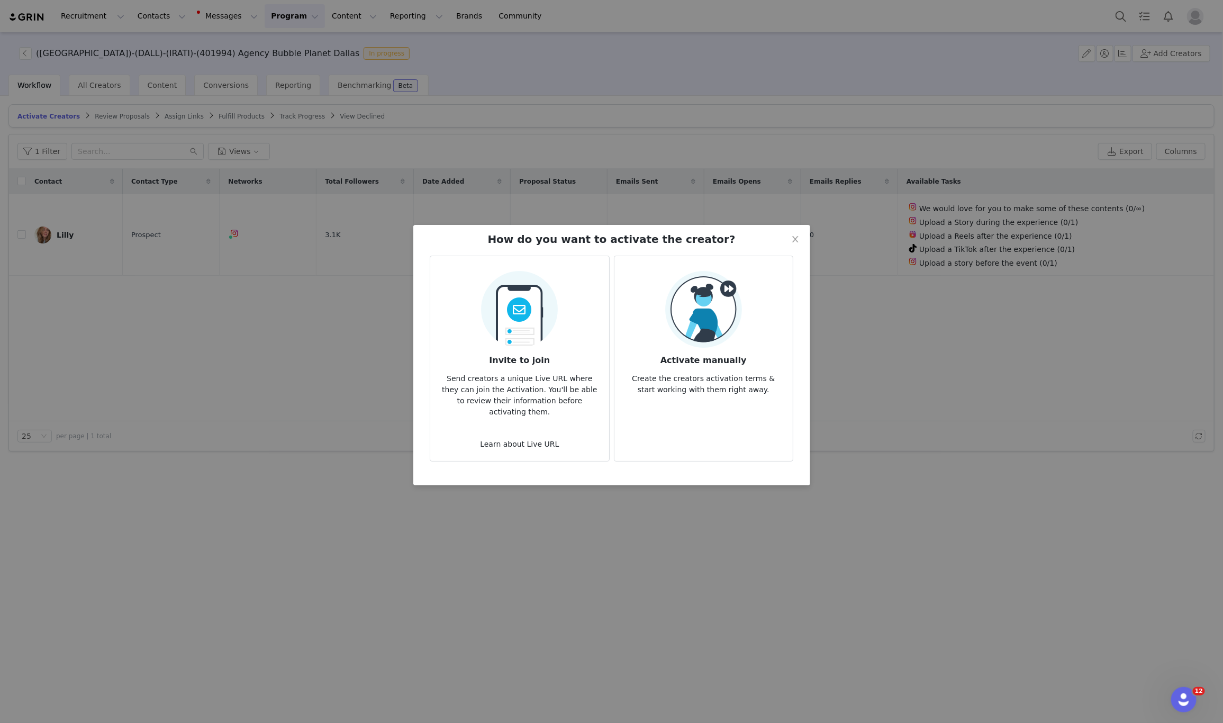
click at [739, 271] on img at bounding box center [703, 309] width 77 height 77
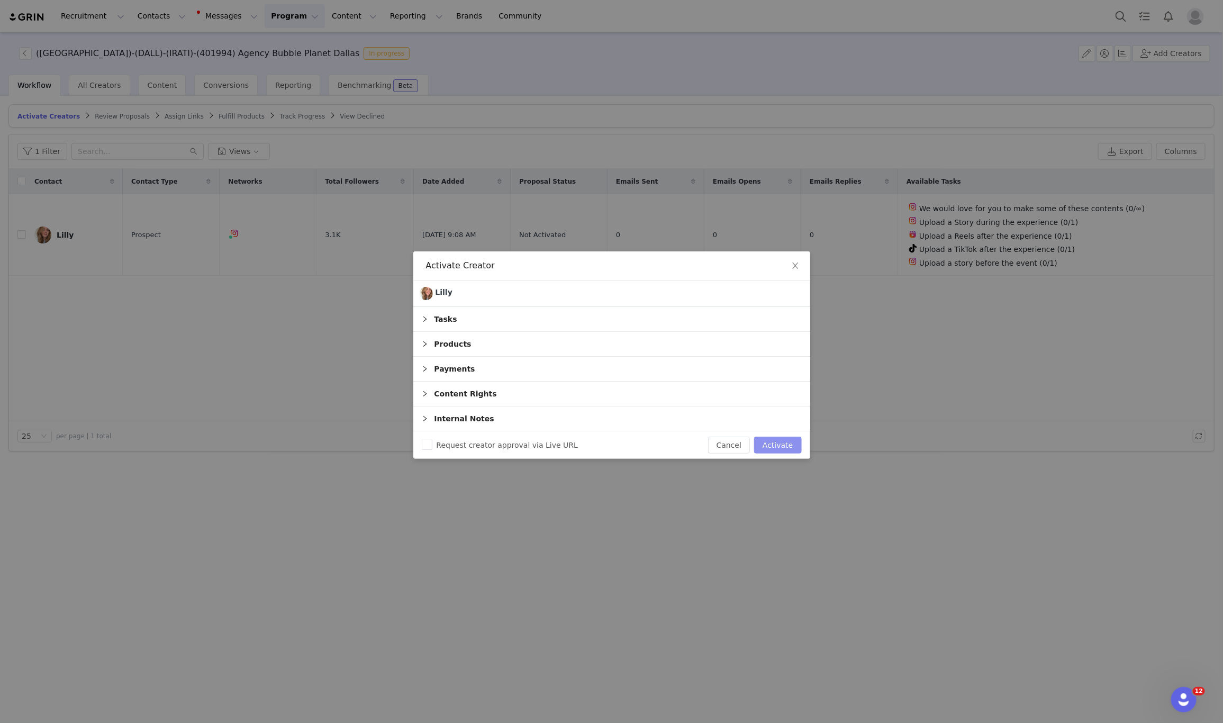
click at [775, 445] on button "Activate" at bounding box center [777, 445] width 47 height 17
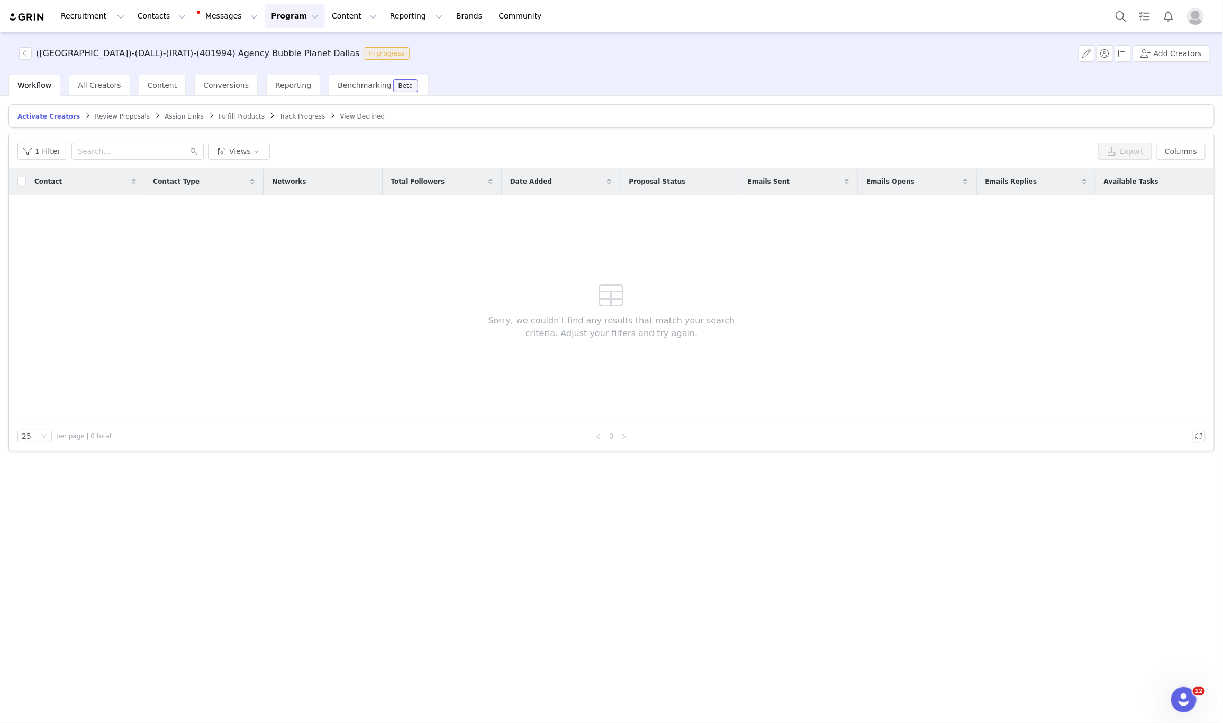
click at [165, 118] on span "Assign Links" at bounding box center [184, 116] width 39 height 7
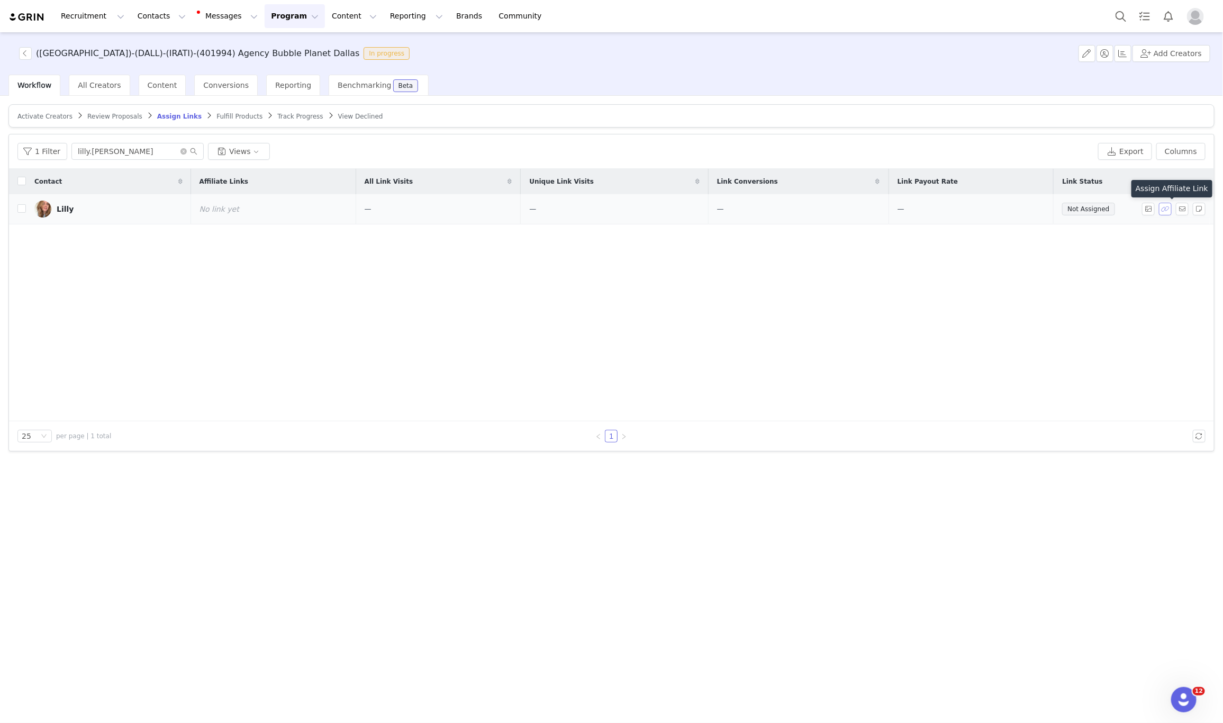
click at [1169, 213] on button "button" at bounding box center [1165, 209] width 13 height 13
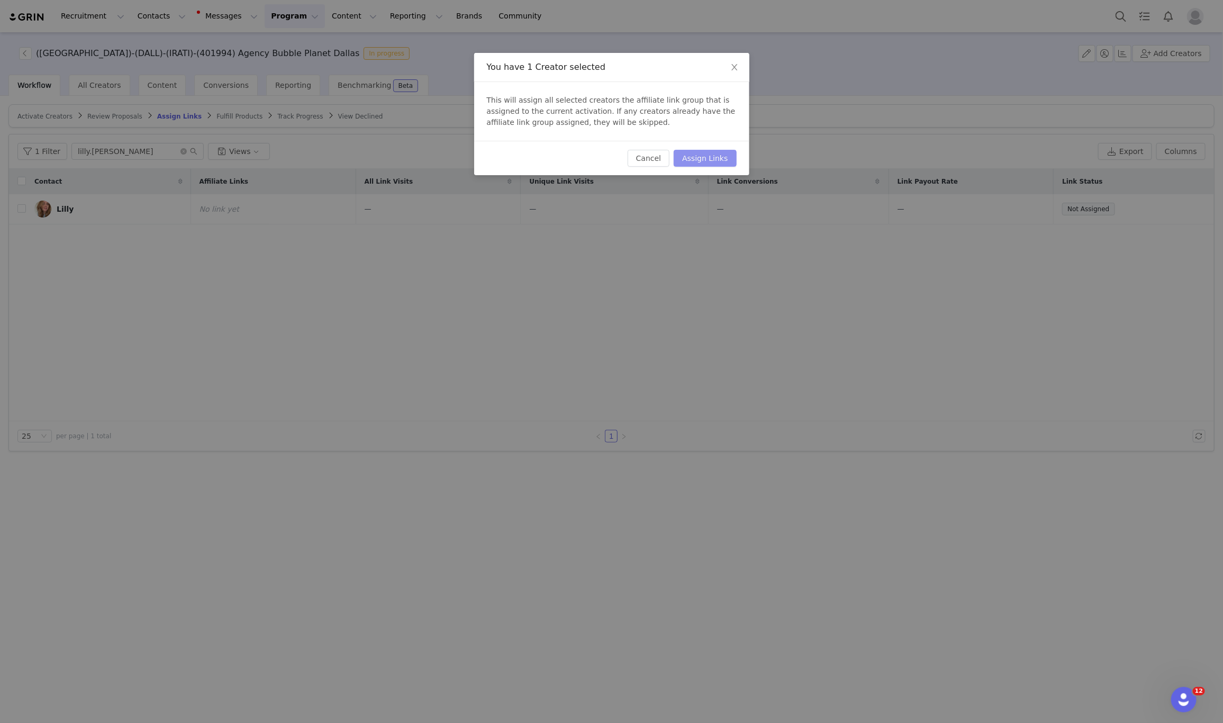
click at [703, 156] on button "Assign Links" at bounding box center [705, 158] width 62 height 17
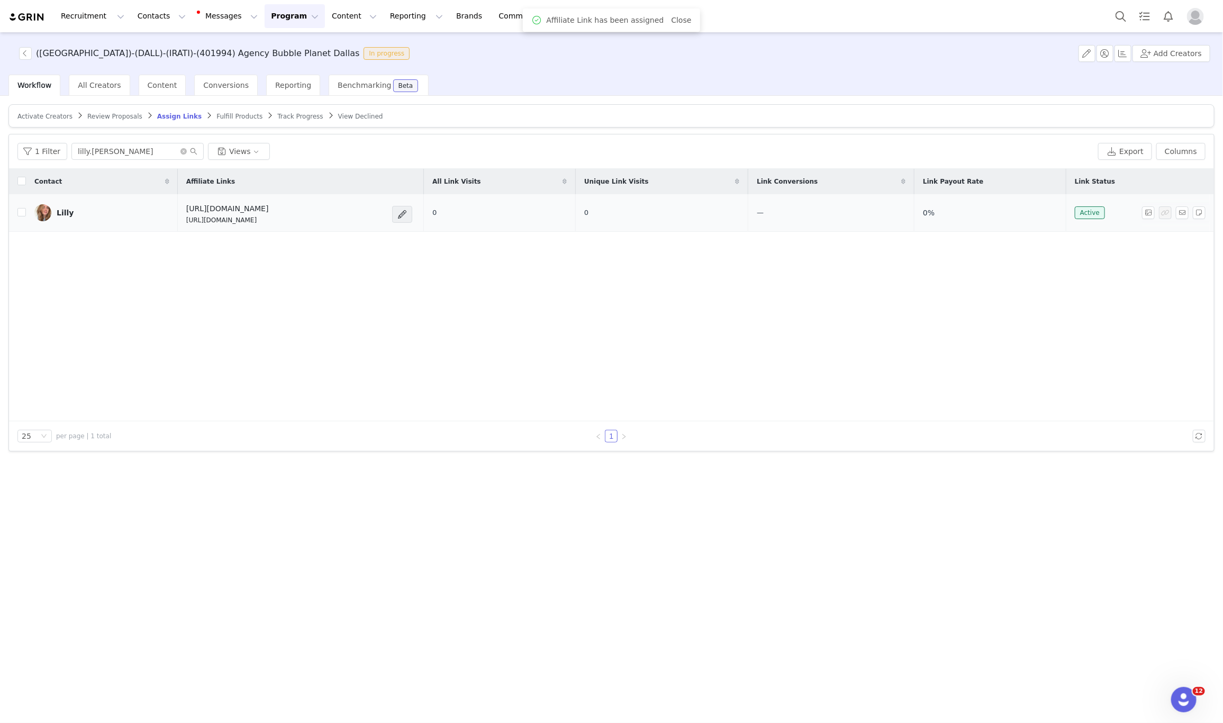
click at [251, 221] on p "https://glnk.io/5xyzp/feverxlillycwatson" at bounding box center [227, 220] width 83 height 10
copy div "https://glnk.io/5xyzp/feverxlillycwatson"
click at [1182, 58] on button "Add Creators" at bounding box center [1172, 53] width 78 height 17
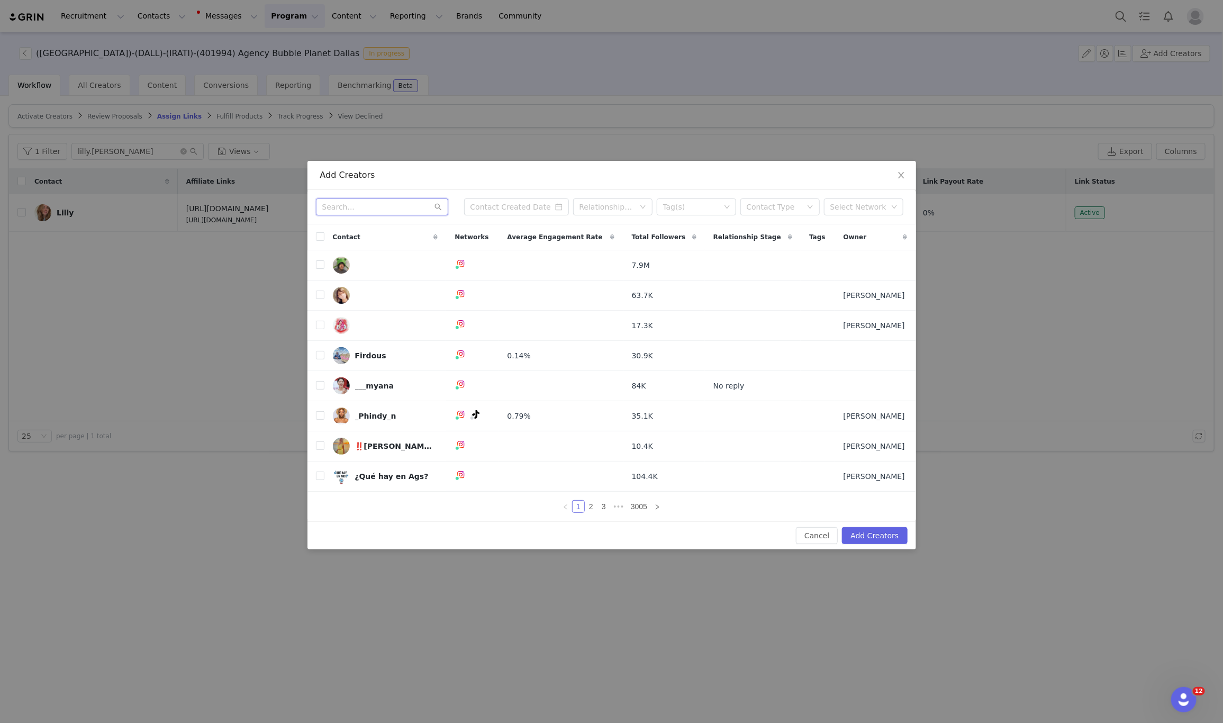
click at [361, 209] on input "text" at bounding box center [382, 206] width 132 height 17
paste input "simmyjhassan"
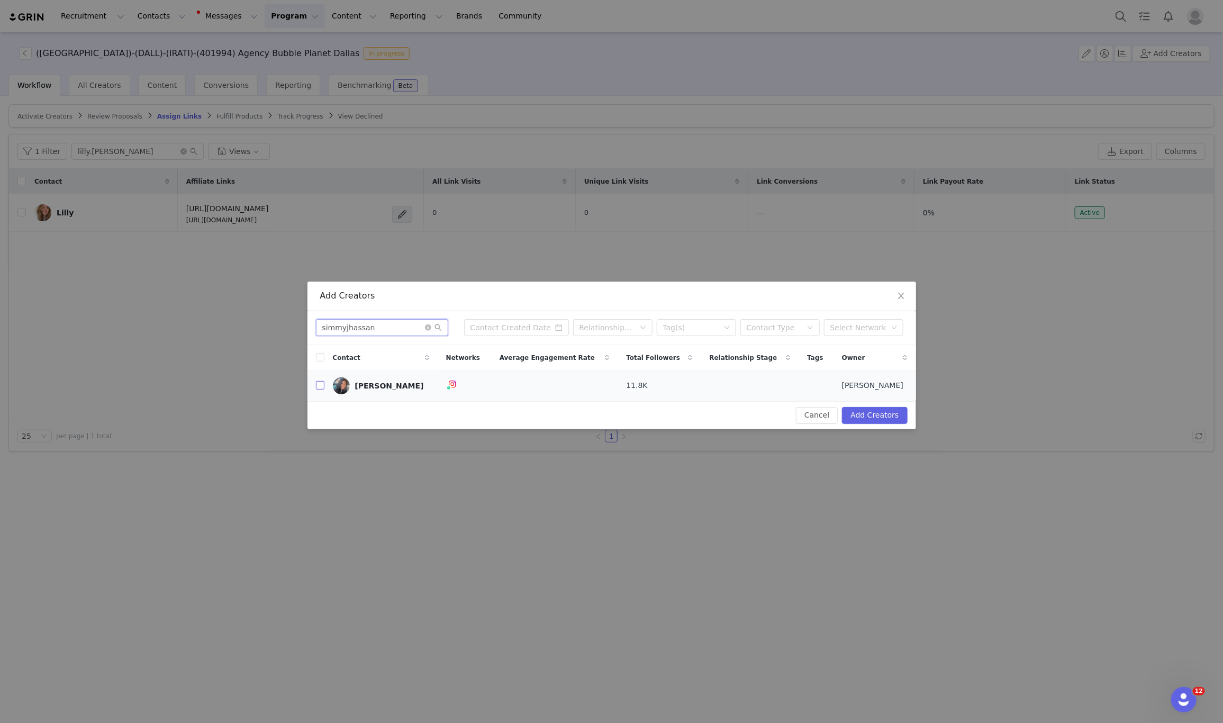
type input "simmyjhassan"
click at [323, 386] on input "checkbox" at bounding box center [320, 385] width 8 height 8
checkbox input "true"
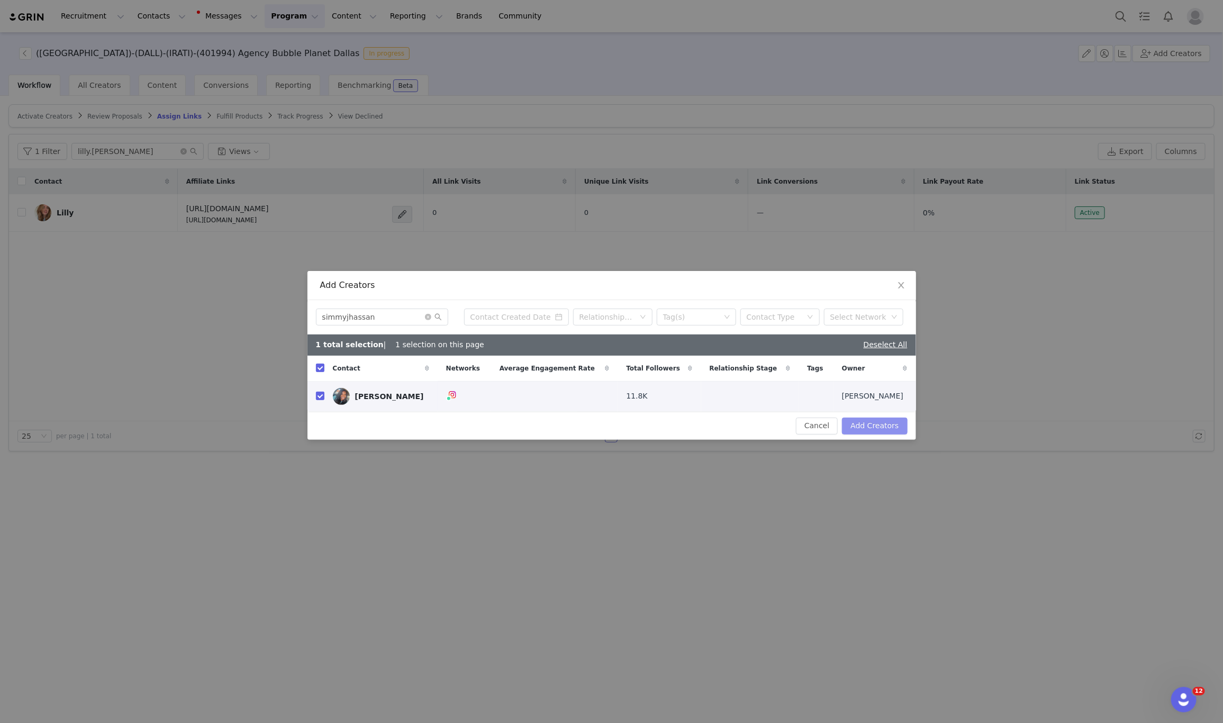
click at [876, 432] on button "Add Creators" at bounding box center [874, 426] width 65 height 17
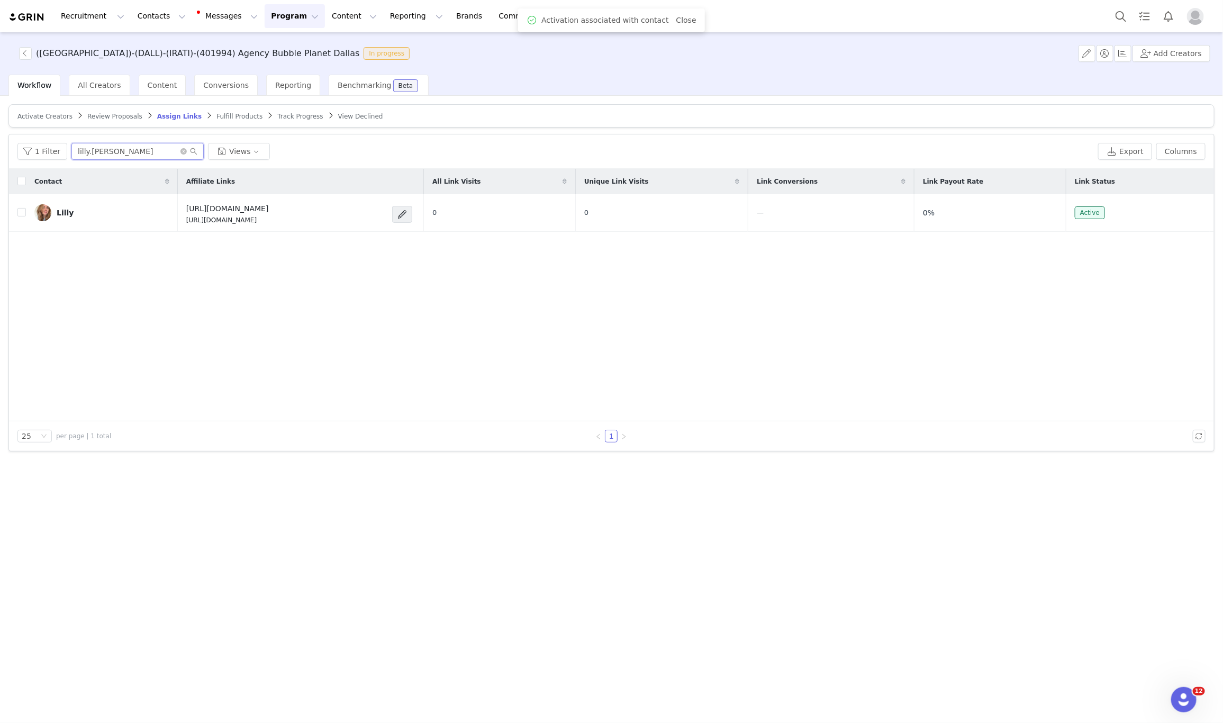
drag, startPoint x: 154, startPoint y: 147, endPoint x: -20, endPoint y: 275, distance: 216.5
click at [0, 275] on html "Recruitment Recruitment Creator Search Curated Lists Landing Pages Web Extensio…" at bounding box center [611, 361] width 1223 height 723
paste input "simmyjhassa"
type input "simmyjhassan"
click at [49, 115] on span "Activate Creators" at bounding box center [44, 116] width 55 height 7
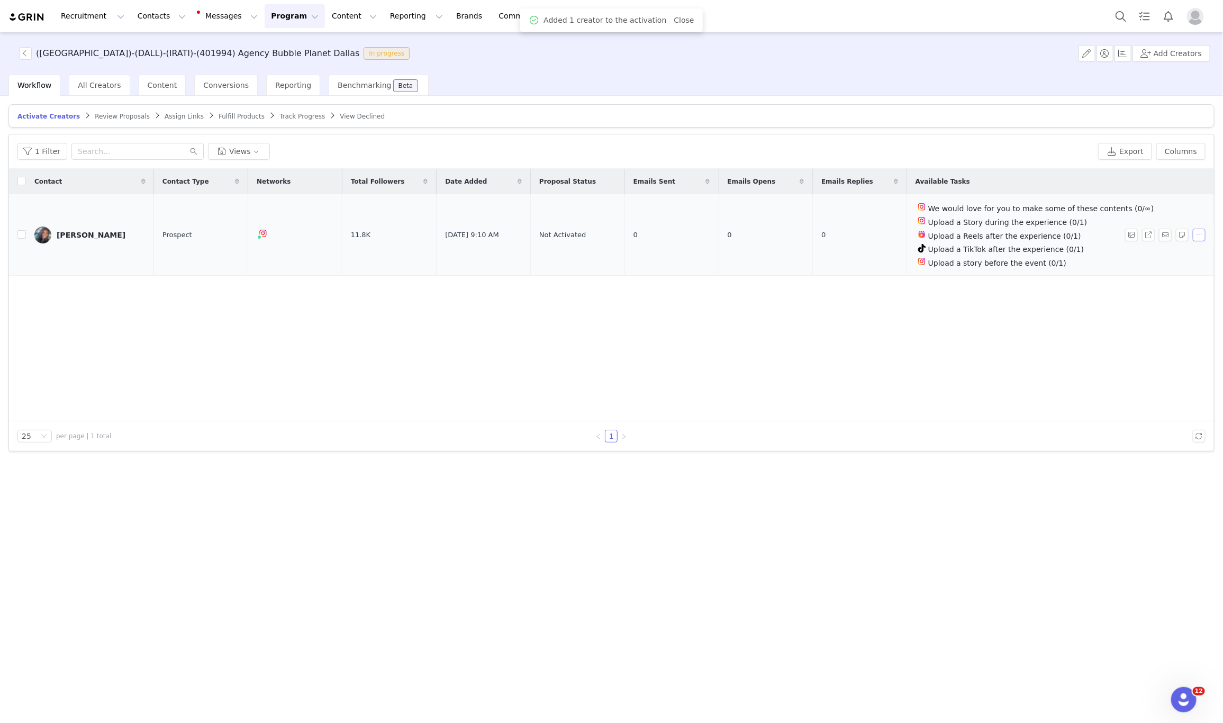
click at [1203, 235] on button "button" at bounding box center [1199, 235] width 13 height 13
click at [1162, 252] on span "Activate Creators" at bounding box center [1175, 255] width 64 height 12
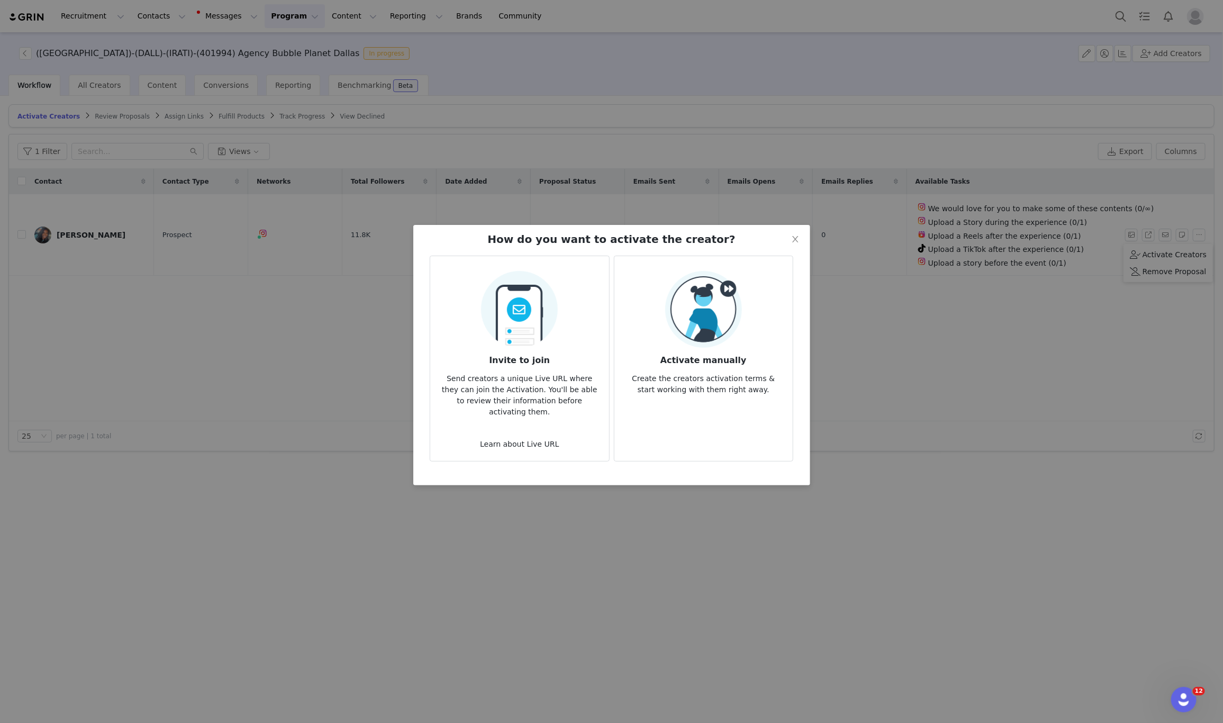
click at [753, 351] on h3 "Activate manually" at bounding box center [703, 357] width 161 height 19
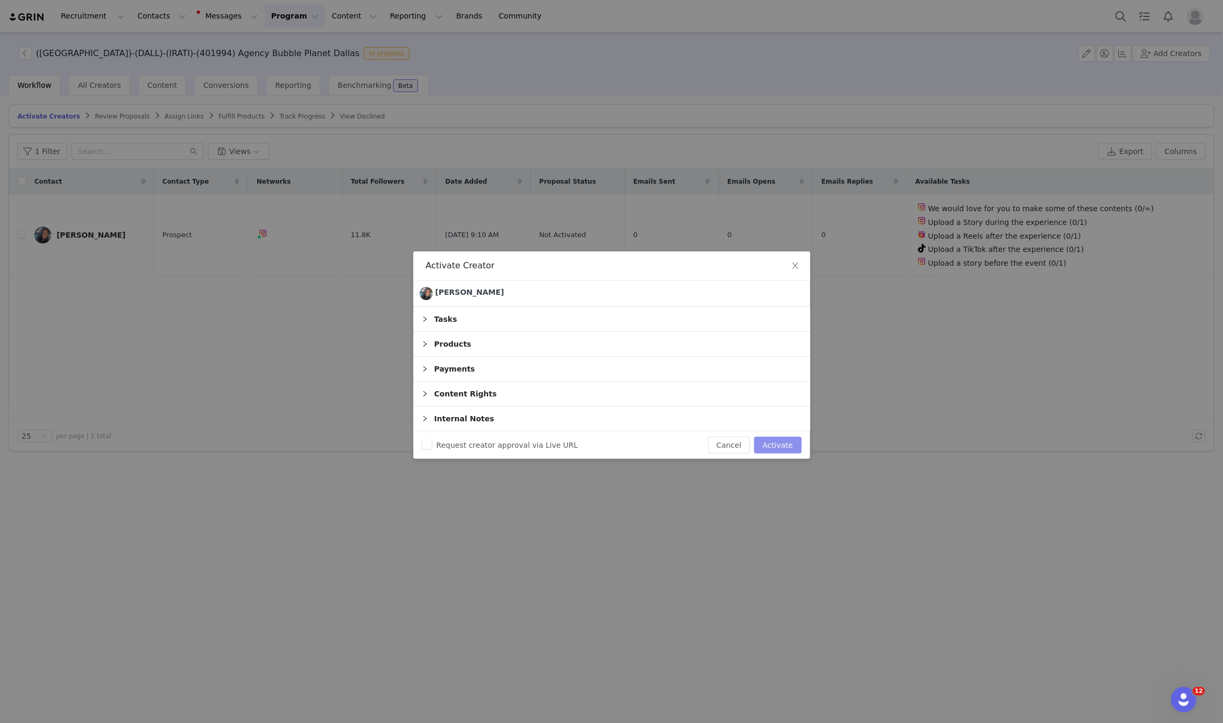
click at [781, 447] on button "Activate" at bounding box center [777, 445] width 47 height 17
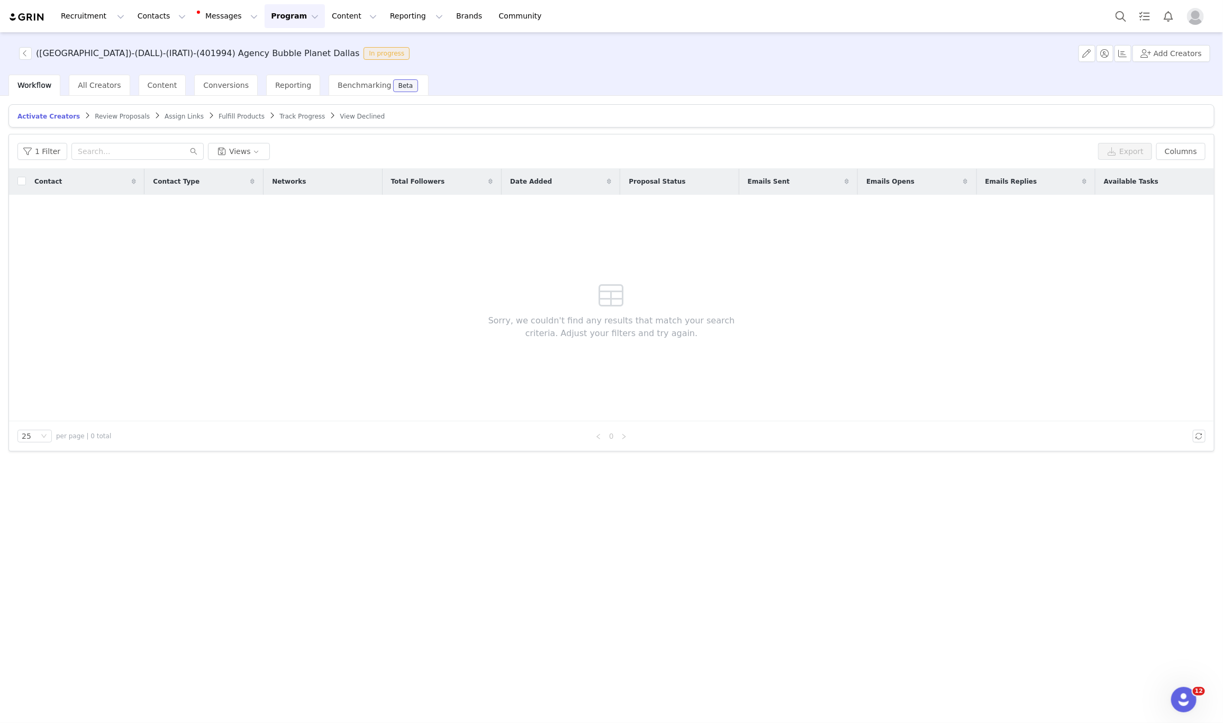
click at [167, 121] on article "Activate Creators Review Proposals Assign Links Fulfill Products Track Progress…" at bounding box center [611, 115] width 1206 height 23
click at [166, 116] on span "Assign Links" at bounding box center [184, 116] width 39 height 7
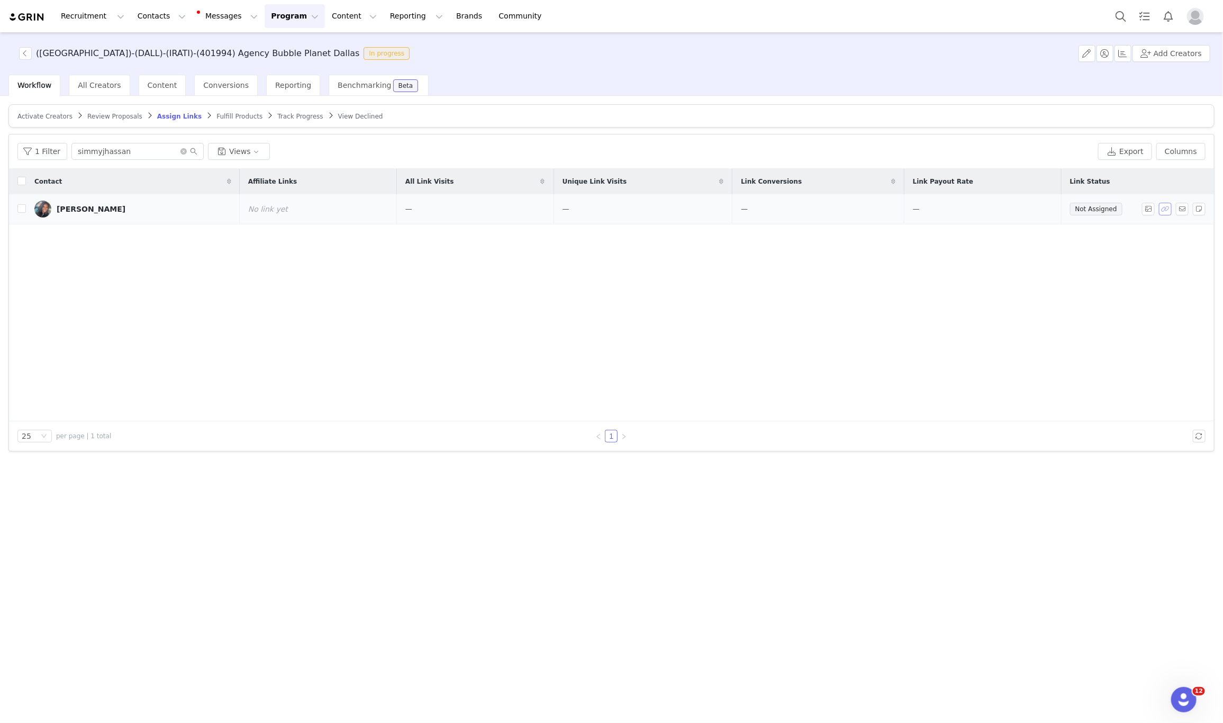
click at [1165, 213] on button "button" at bounding box center [1165, 209] width 13 height 13
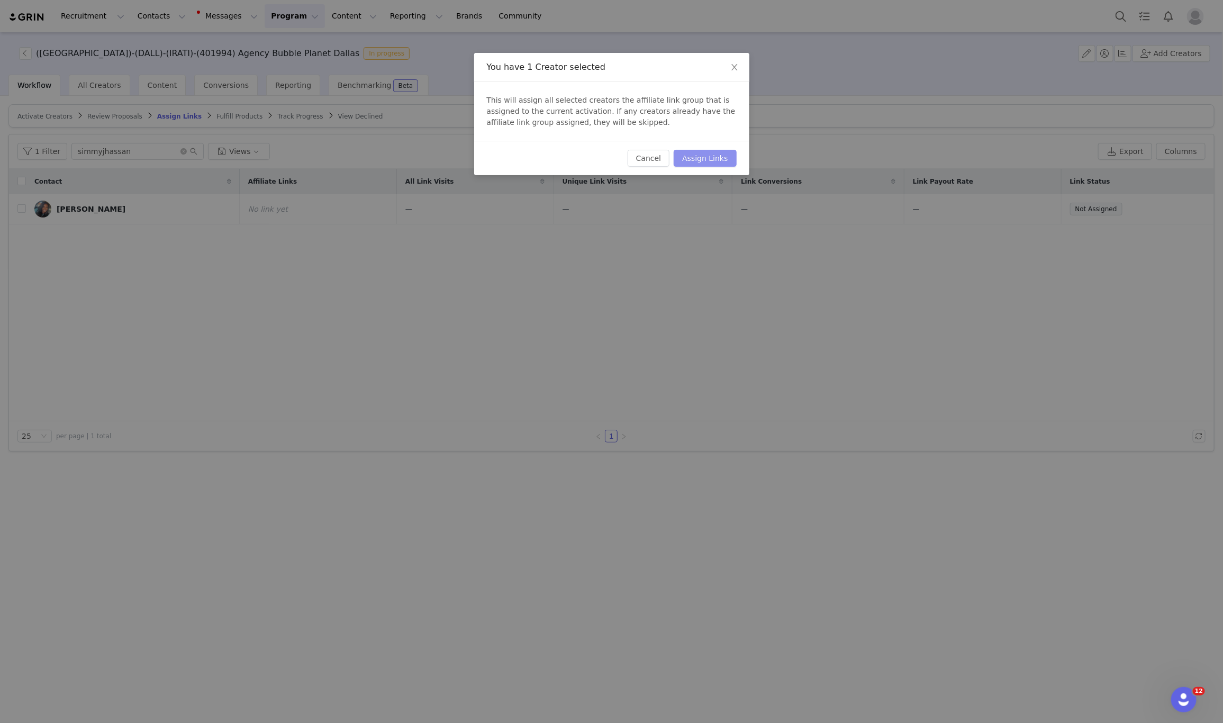
click at [713, 161] on button "Assign Links" at bounding box center [705, 158] width 62 height 17
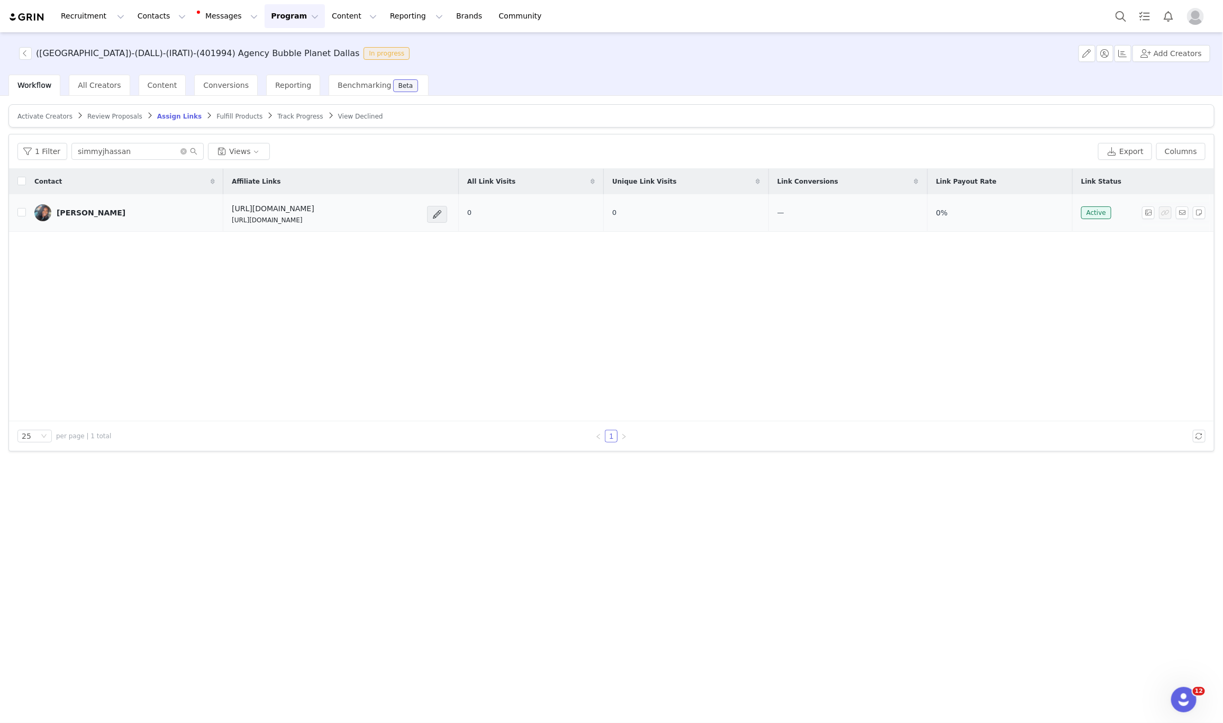
drag, startPoint x: 289, startPoint y: 224, endPoint x: 197, endPoint y: 229, distance: 91.7
click at [197, 229] on tr "Simmy J. Hassan https://feverup.com/m/428607 https://glnk.io/5xyzp/feverxsimmyj…" at bounding box center [611, 213] width 1205 height 38
click at [223, 222] on td "https://feverup.com/m/428607 https://glnk.io/5xyzp/feverxsimmyjhassan" at bounding box center [340, 213] width 235 height 38
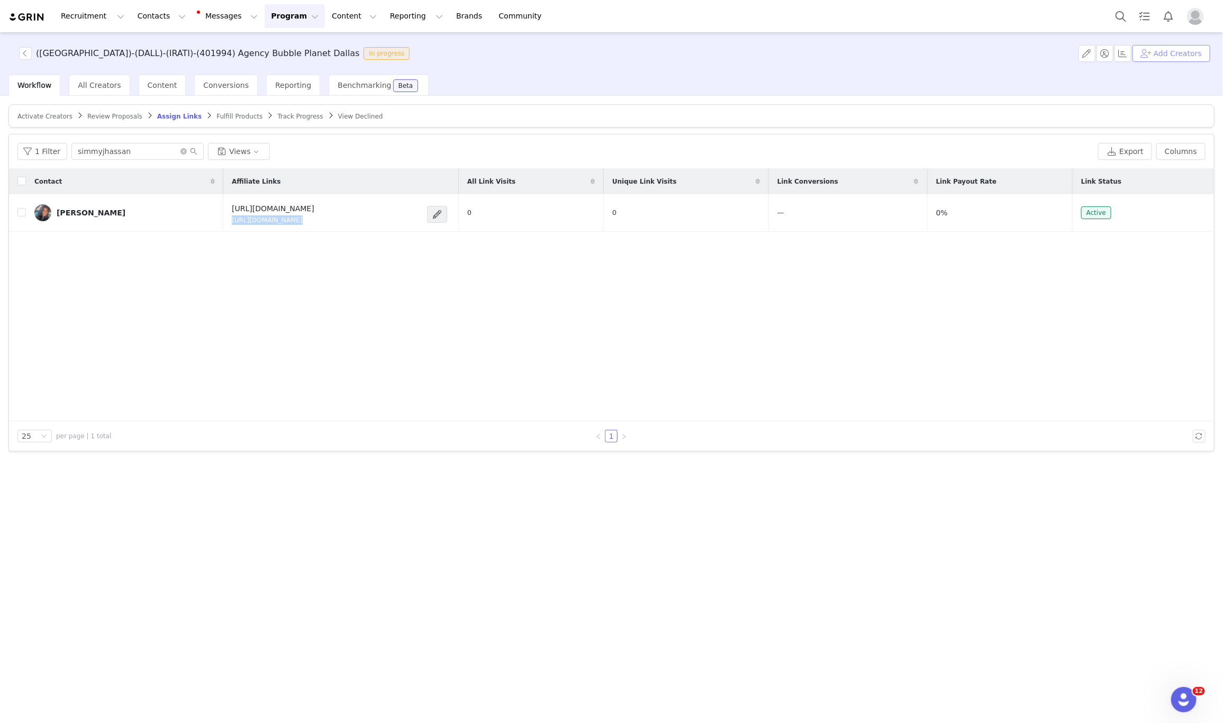
click at [1176, 51] on button "Add Creators" at bounding box center [1172, 53] width 78 height 17
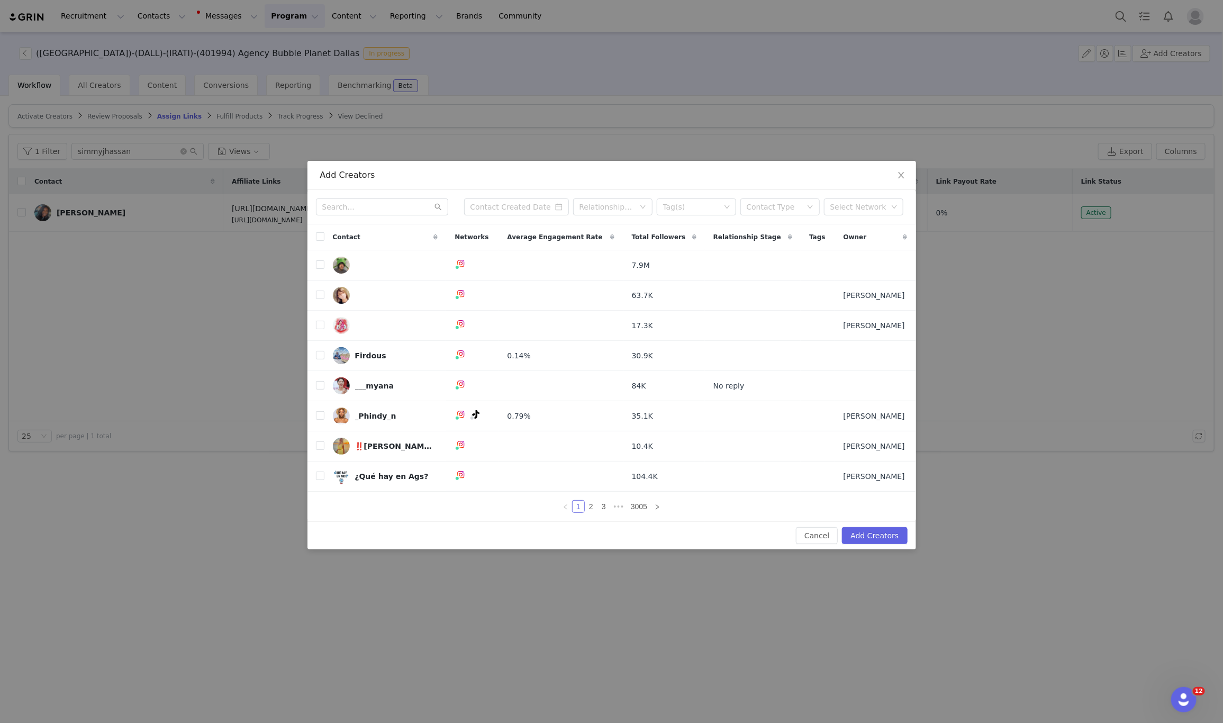
click at [372, 218] on div "Relationship Stage Tag(s) Contact Type Select Network" at bounding box center [612, 207] width 609 height 34
click at [375, 203] on input "text" at bounding box center [382, 206] width 132 height 17
paste input "kenishialashay"
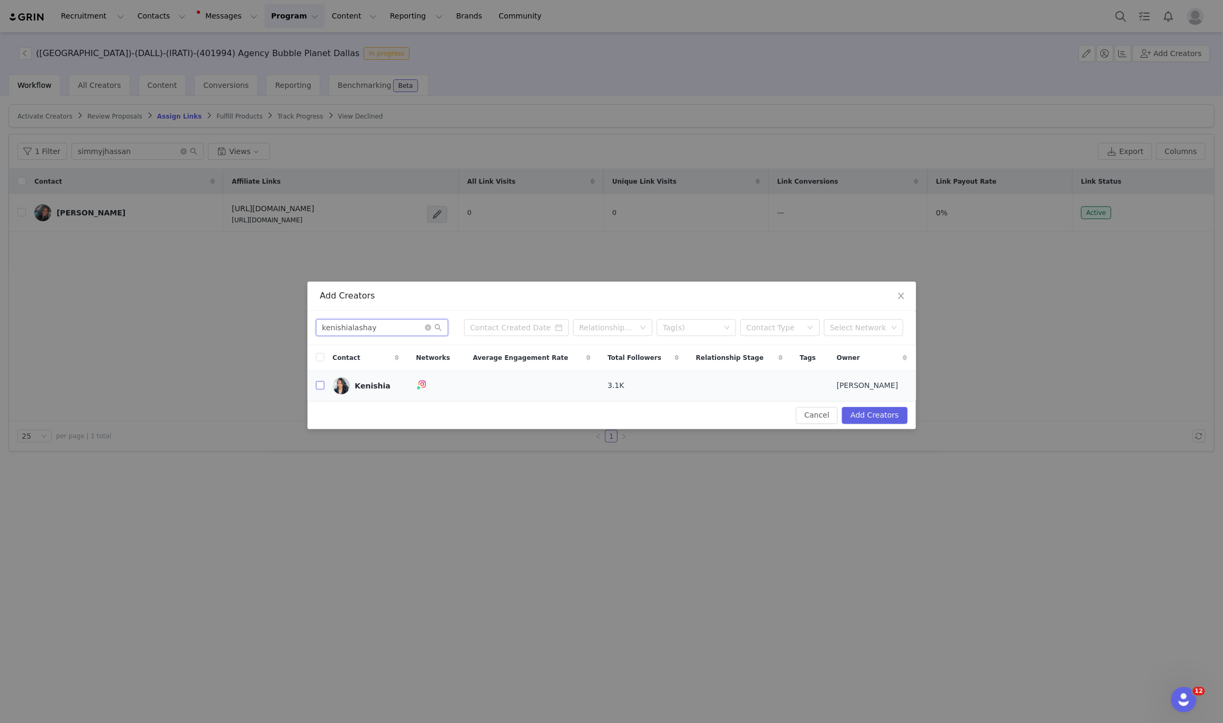
type input "kenishialashay"
click at [322, 388] on input "checkbox" at bounding box center [320, 385] width 8 height 8
checkbox input "true"
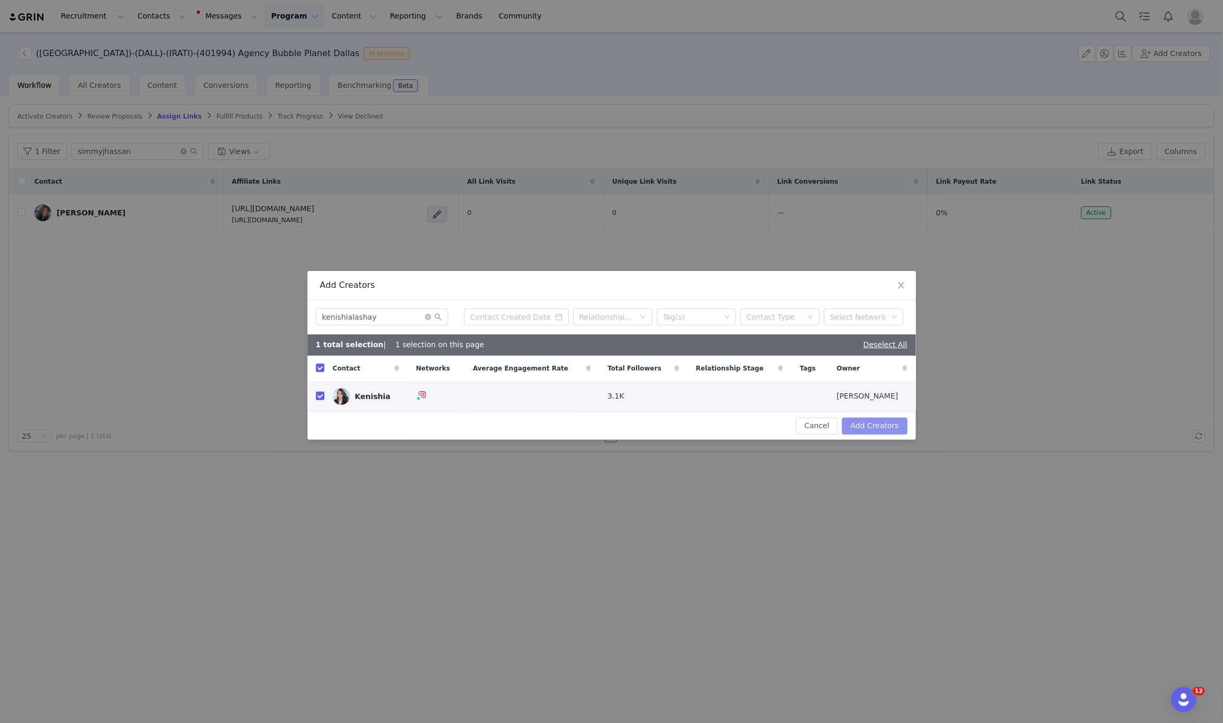
click at [869, 427] on button "Add Creators" at bounding box center [874, 426] width 65 height 17
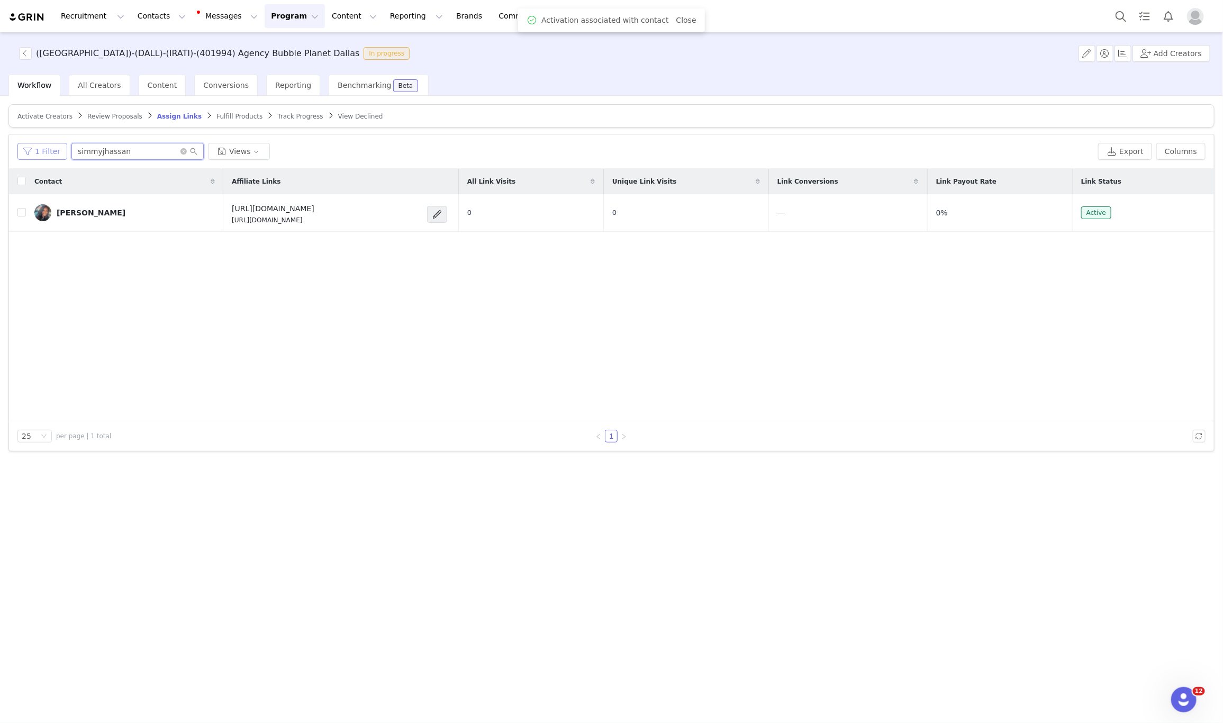
drag, startPoint x: 114, startPoint y: 156, endPoint x: 40, endPoint y: 154, distance: 74.1
click at [40, 154] on div "1 Filter simmyjhassan Views" at bounding box center [555, 151] width 1077 height 17
paste input "kenishialashay"
type input "kenishialashay"
click at [39, 113] on span "Activate Creators" at bounding box center [44, 116] width 55 height 7
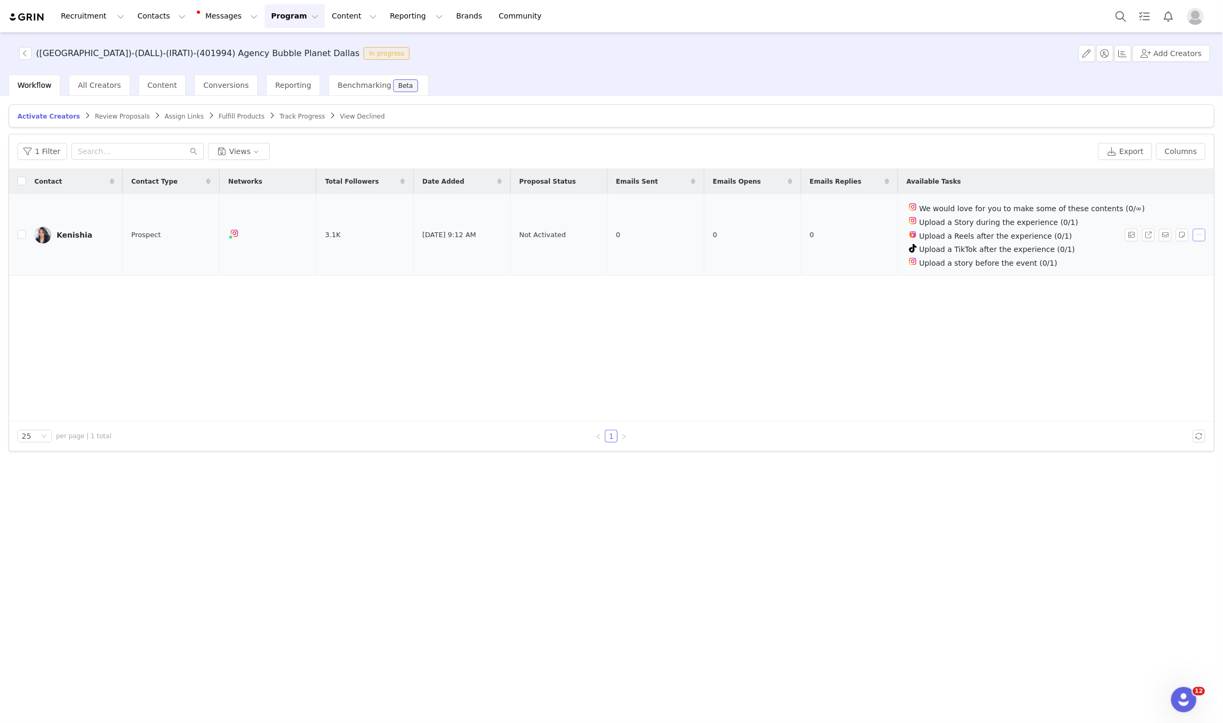
click at [1200, 240] on button "button" at bounding box center [1199, 235] width 13 height 13
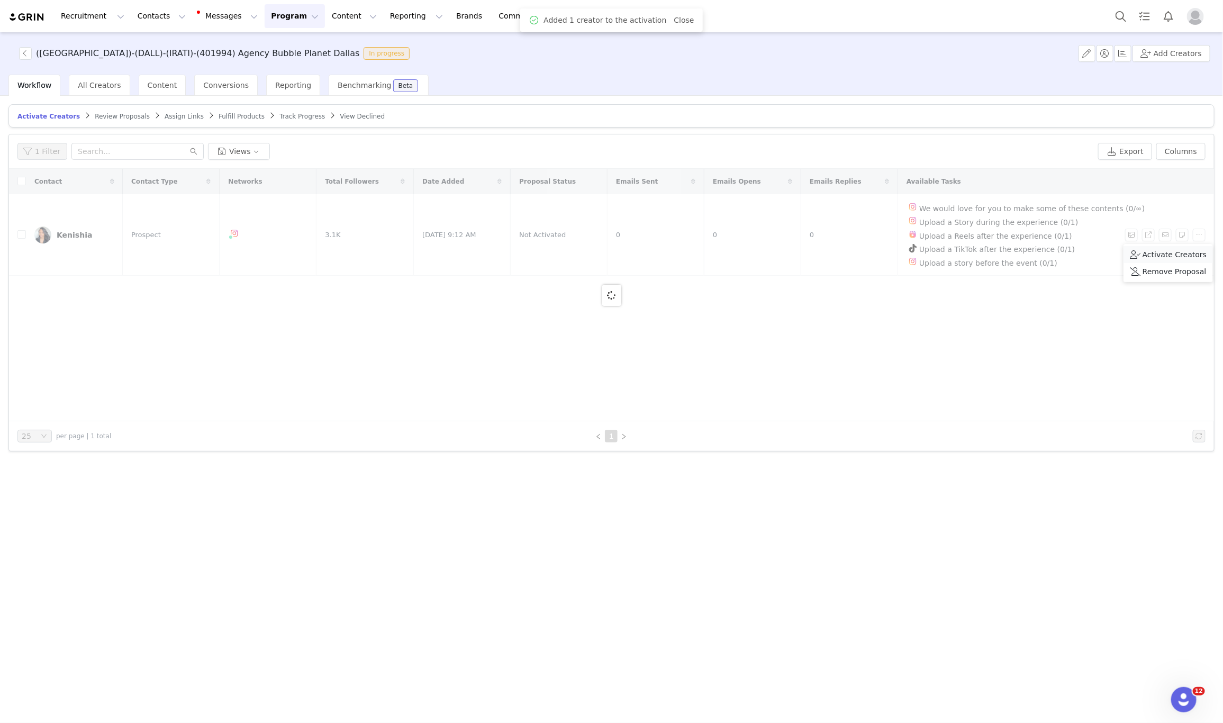
click at [1148, 258] on span "Activate Creators" at bounding box center [1175, 255] width 64 height 12
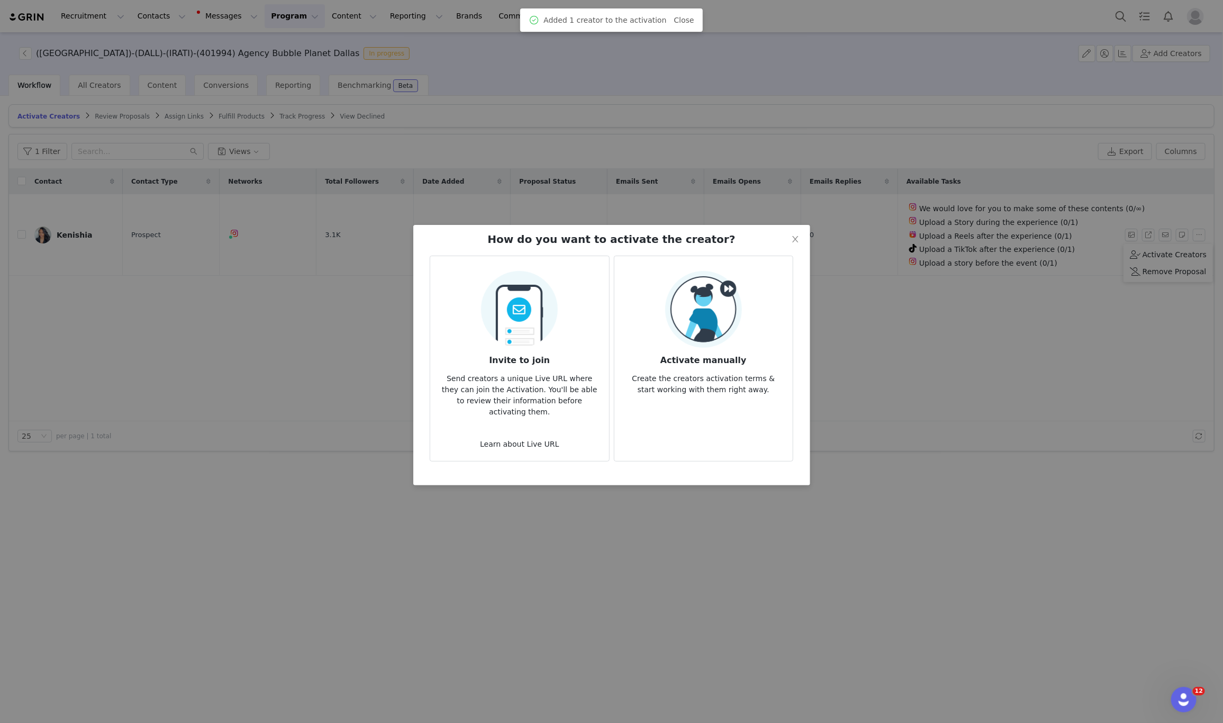
click at [748, 367] on p "Create the creators activation terms & start working with them right away." at bounding box center [703, 381] width 161 height 29
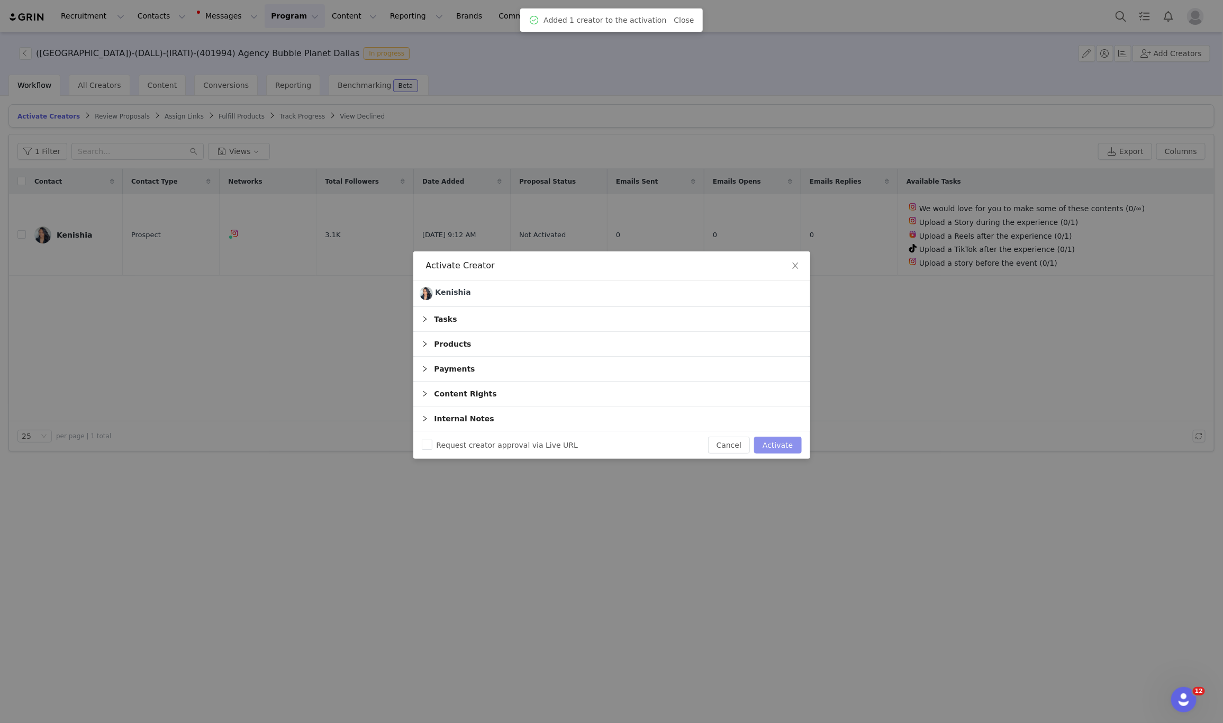
click at [772, 453] on button "Activate" at bounding box center [777, 445] width 47 height 17
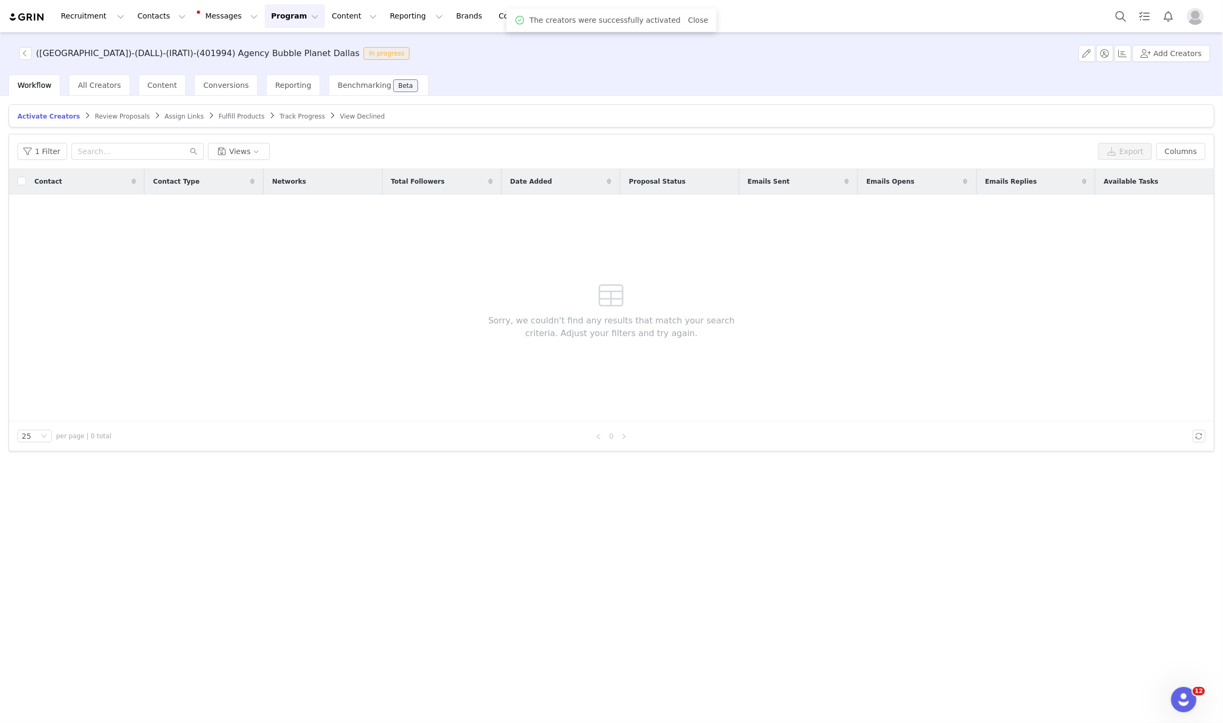
click at [166, 121] on article "Activate Creators Review Proposals Assign Links Fulfill Products Track Progress…" at bounding box center [611, 115] width 1206 height 23
click at [167, 113] on span "Assign Links" at bounding box center [184, 116] width 39 height 7
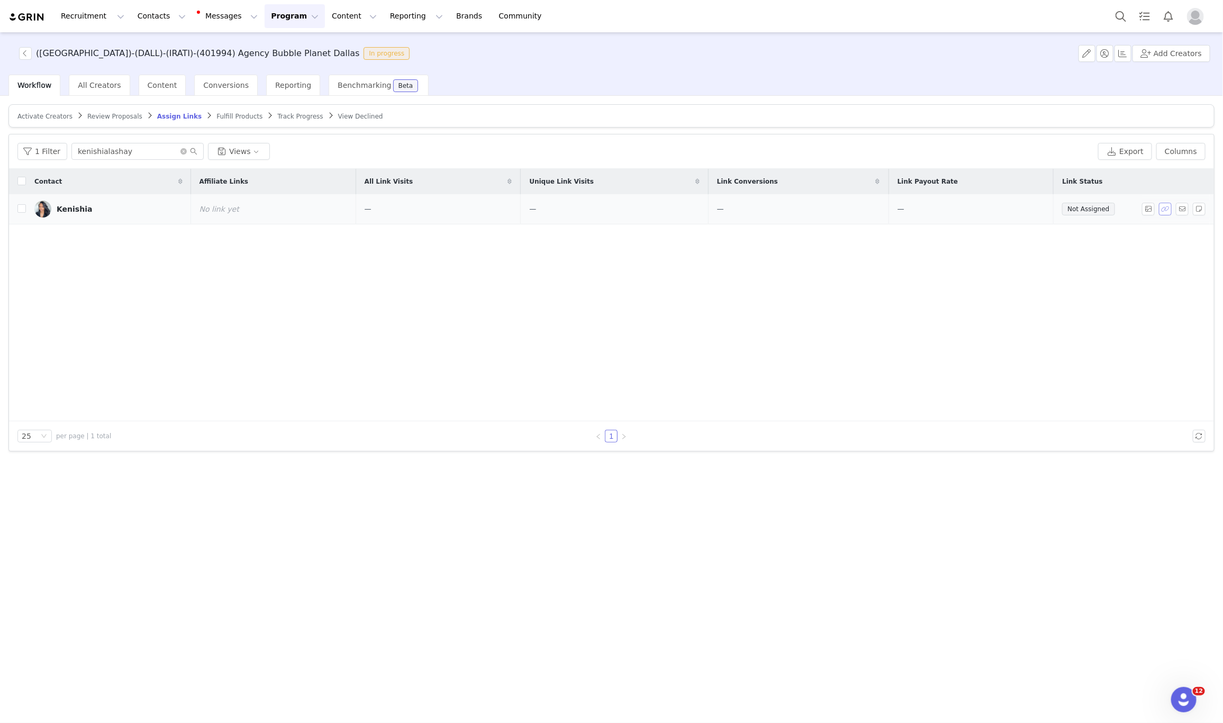
click at [1164, 210] on button "button" at bounding box center [1165, 209] width 13 height 13
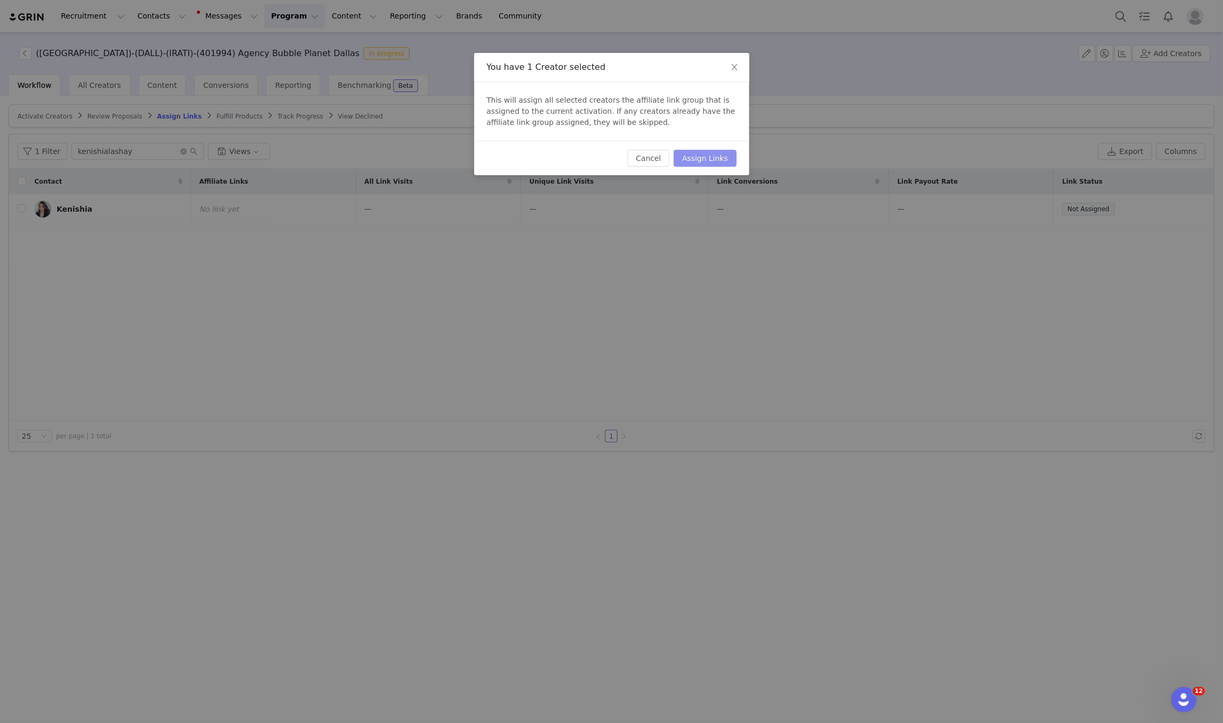
click at [703, 155] on button "Assign Links" at bounding box center [705, 158] width 62 height 17
click at [216, 224] on div "You have 1 Creator selected This will assign all selected creators the affiliat…" at bounding box center [611, 361] width 1223 height 723
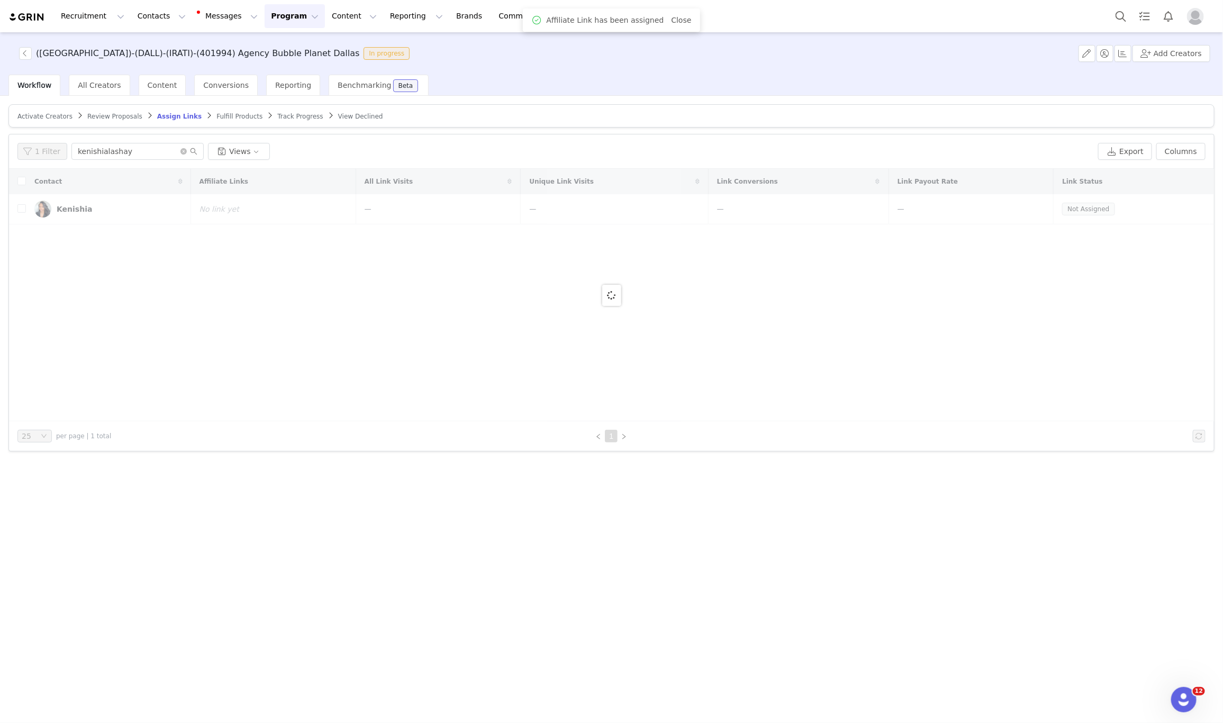
click at [216, 224] on body "Recruitment Recruitment Creator Search Curated Lists Landing Pages Web Extensio…" at bounding box center [611, 361] width 1223 height 723
click at [216, 224] on div at bounding box center [611, 295] width 1205 height 252
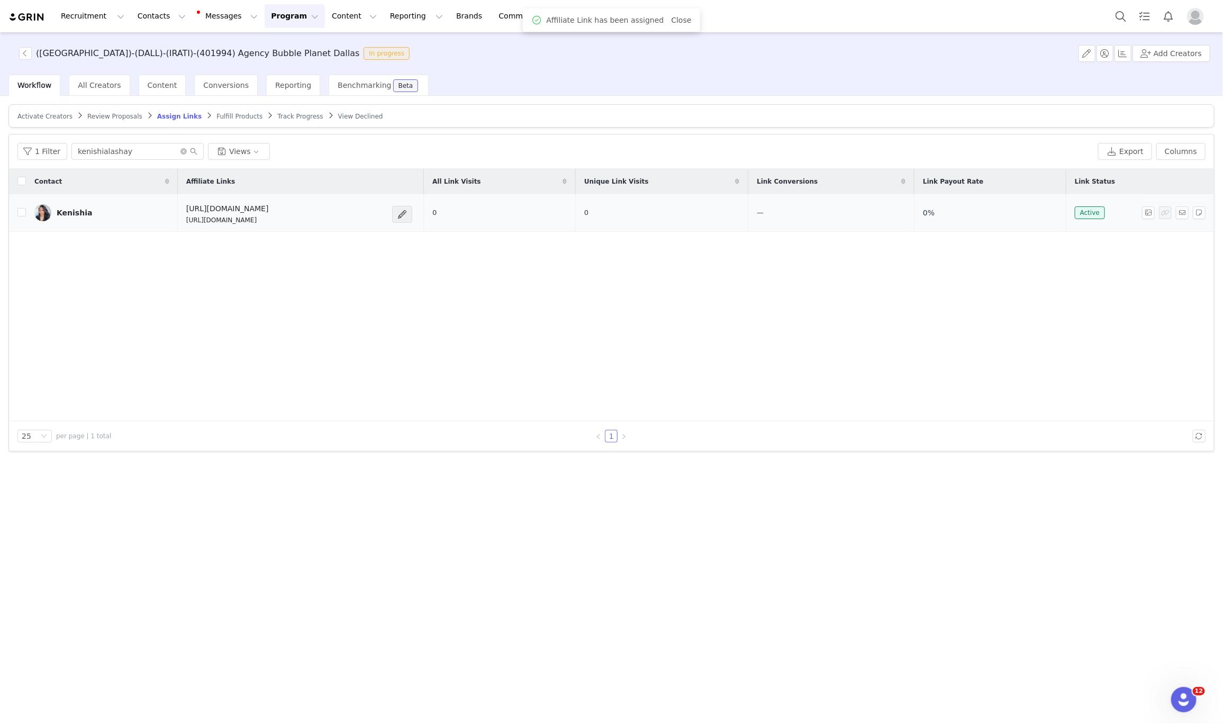
click at [216, 221] on p "https://glnk.io/5xyzp/feverxkenishialashay" at bounding box center [227, 220] width 83 height 10
copy div "https://glnk.io/5xyzp/feverxkenishialashay"
click at [1158, 56] on button "Add Creators" at bounding box center [1172, 53] width 78 height 17
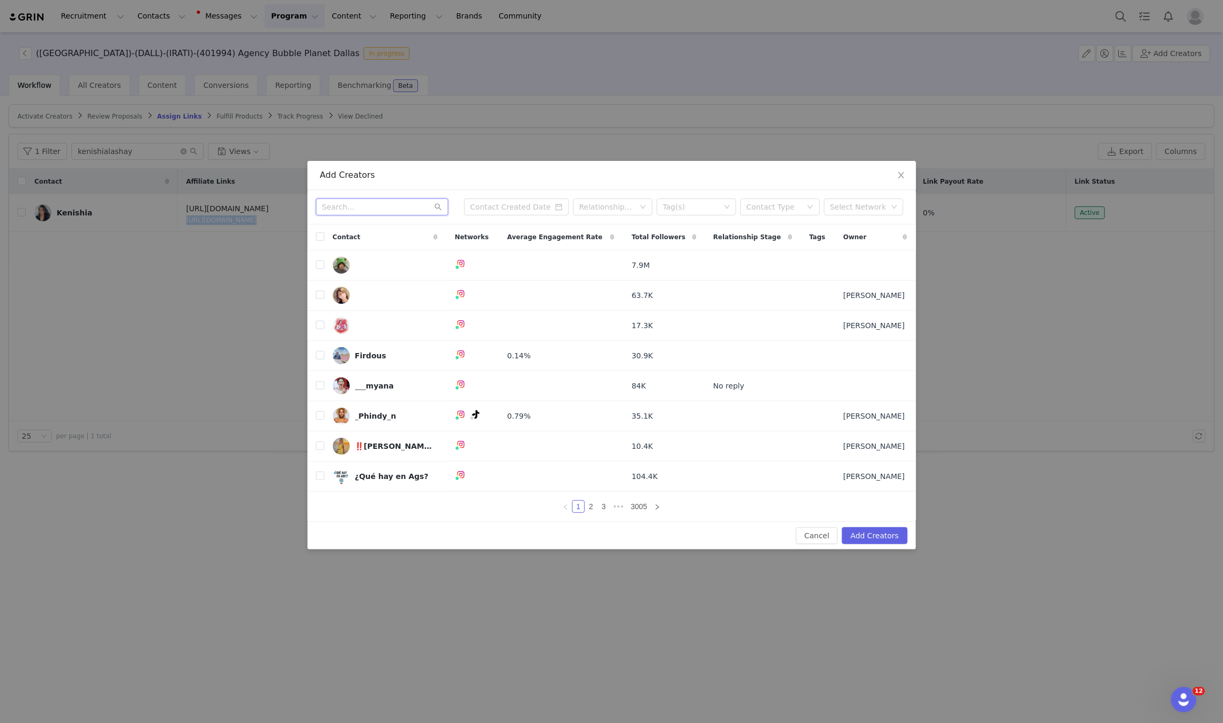
click at [363, 200] on input "text" at bounding box center [382, 206] width 132 height 17
paste input "momonthemove_"
type input "momonthemove_"
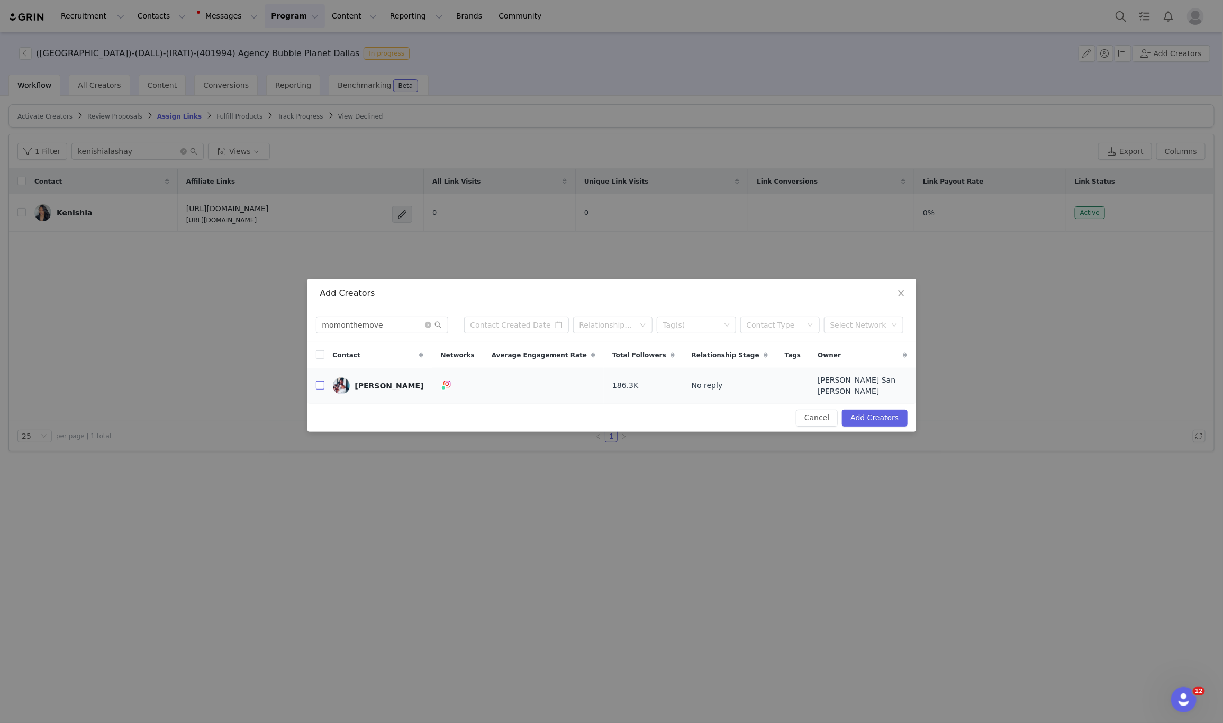
click at [318, 387] on input "checkbox" at bounding box center [320, 385] width 8 height 8
checkbox input "true"
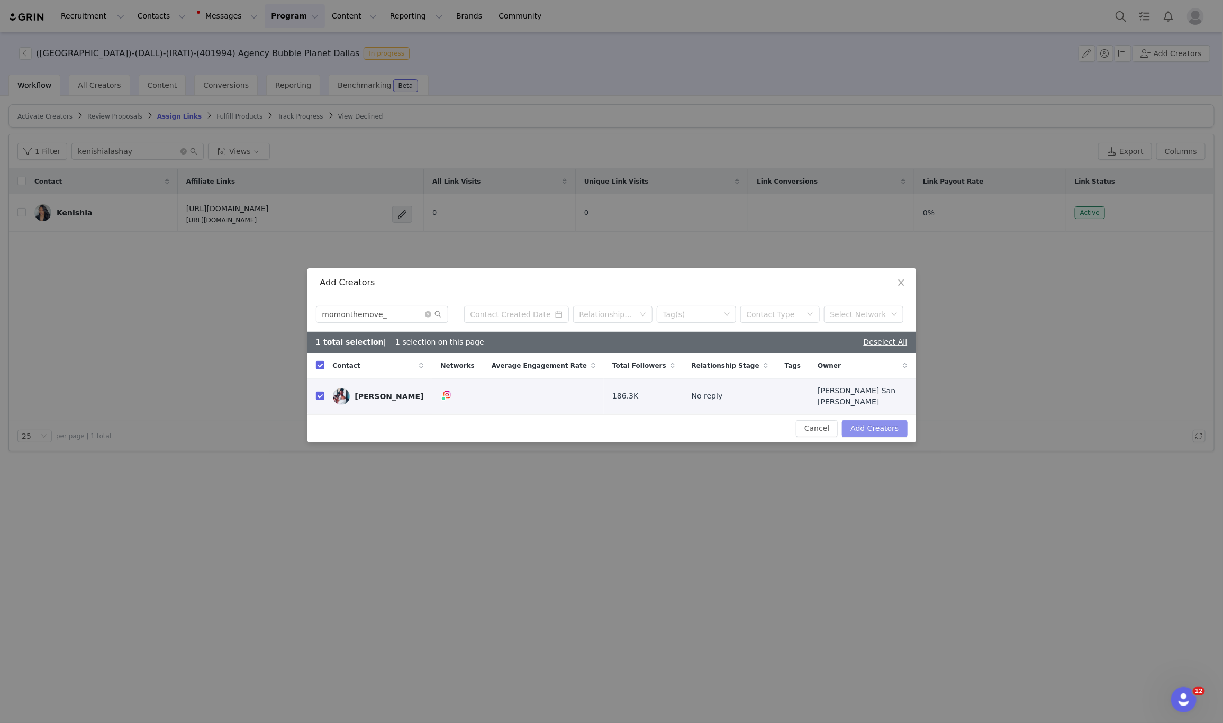
click at [881, 424] on button "Add Creators" at bounding box center [874, 428] width 65 height 17
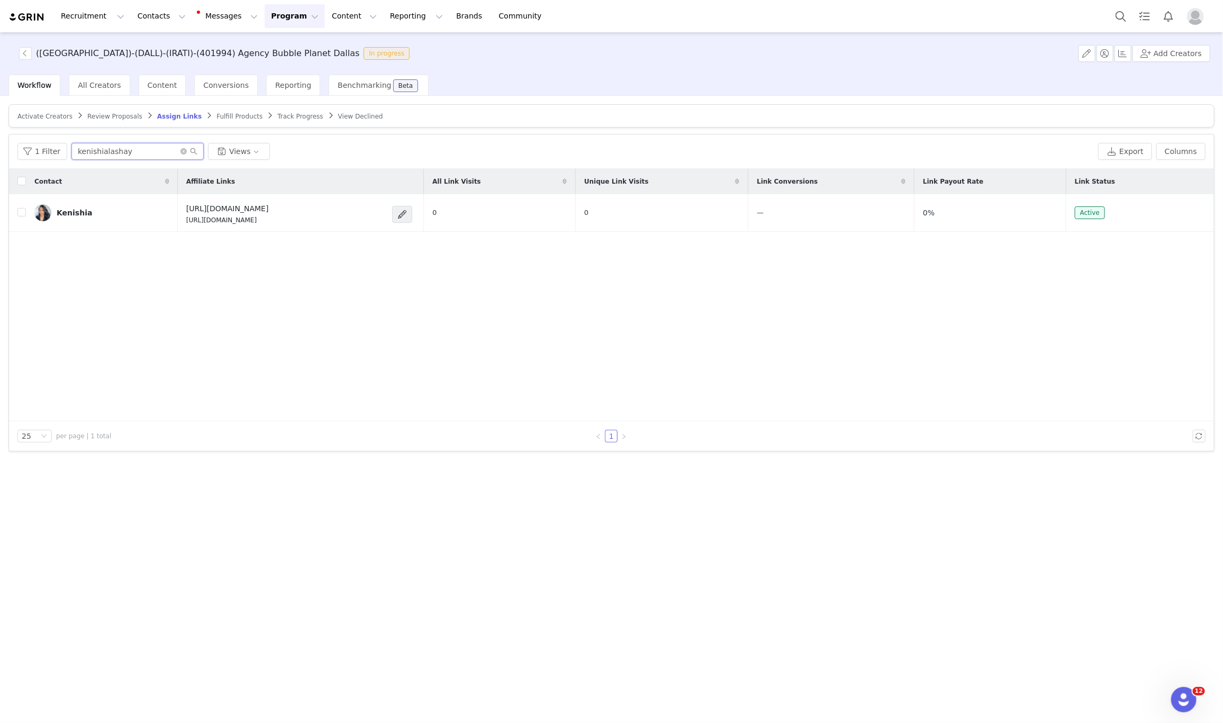
drag, startPoint x: 129, startPoint y: 148, endPoint x: 8, endPoint y: 132, distance: 121.8
click at [8, 132] on div "Activate Creators Review Proposals Assign Links Fulfill Products Track Progress…" at bounding box center [611, 277] width 1206 height 347
paste input "momonthemove_"
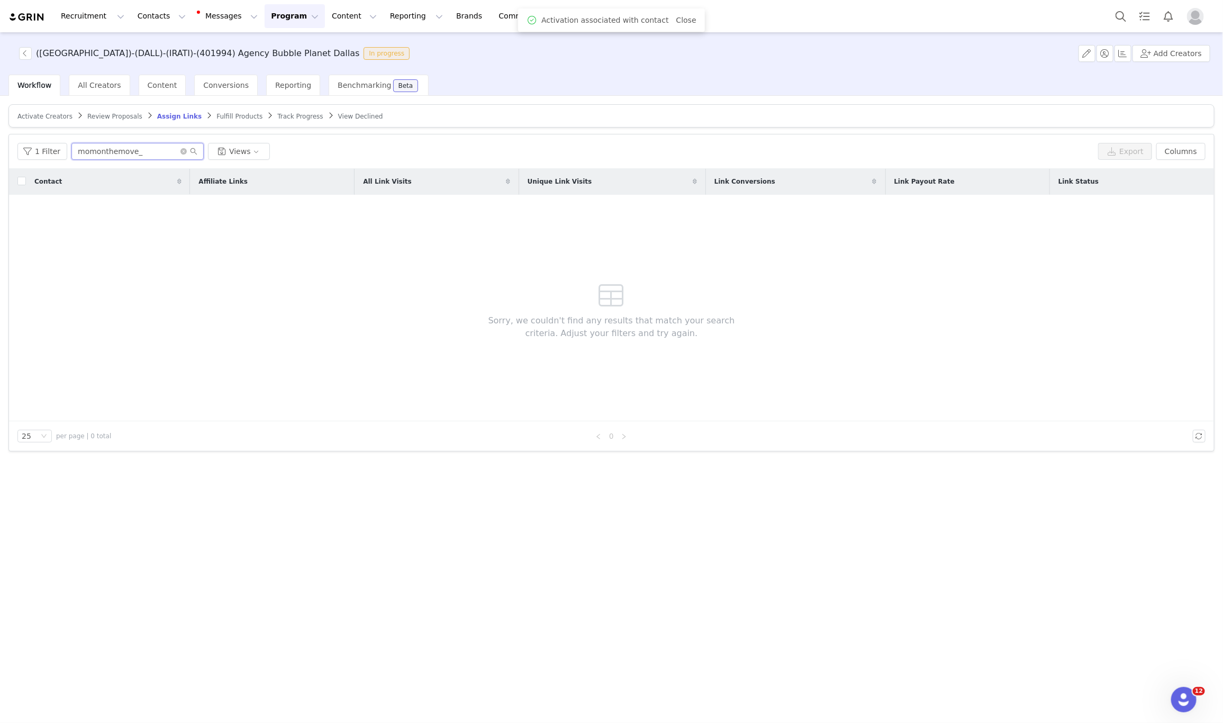
type input "momonthemove_"
click at [33, 115] on span "Activate Creators" at bounding box center [44, 116] width 55 height 7
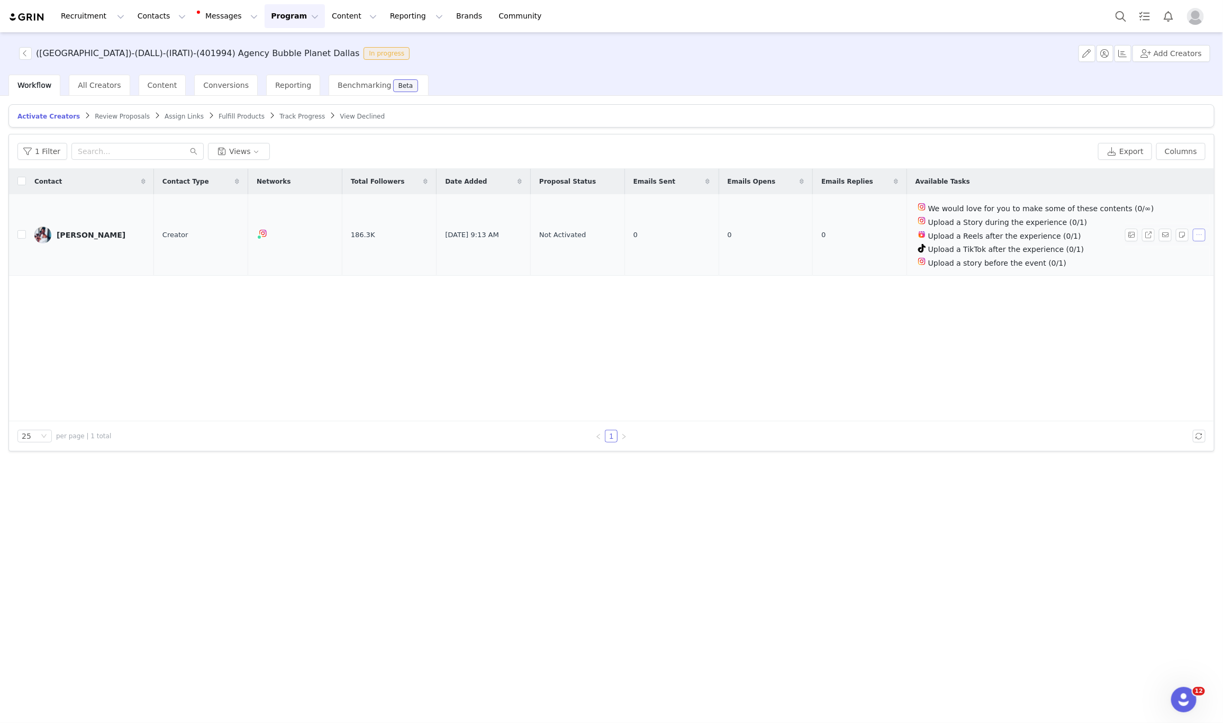
click at [1196, 240] on button "button" at bounding box center [1199, 235] width 13 height 13
click at [1143, 252] on span "Activate Creators" at bounding box center [1175, 255] width 64 height 12
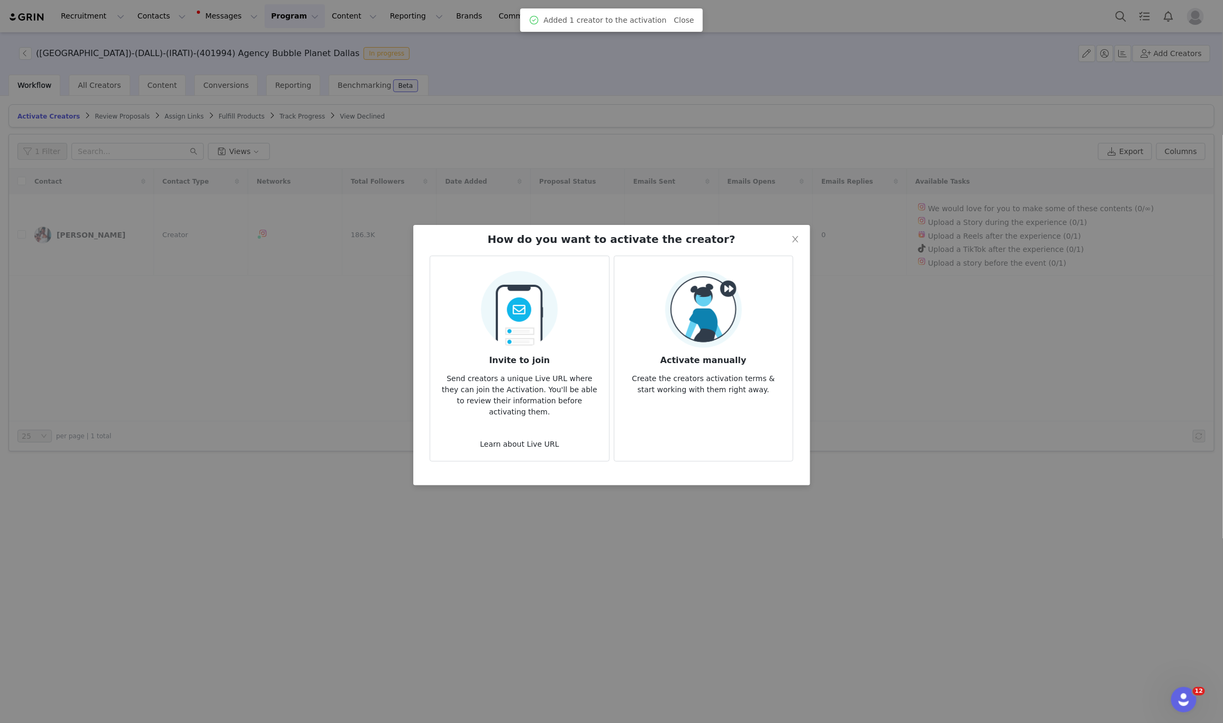
click at [735, 329] on img at bounding box center [703, 309] width 77 height 77
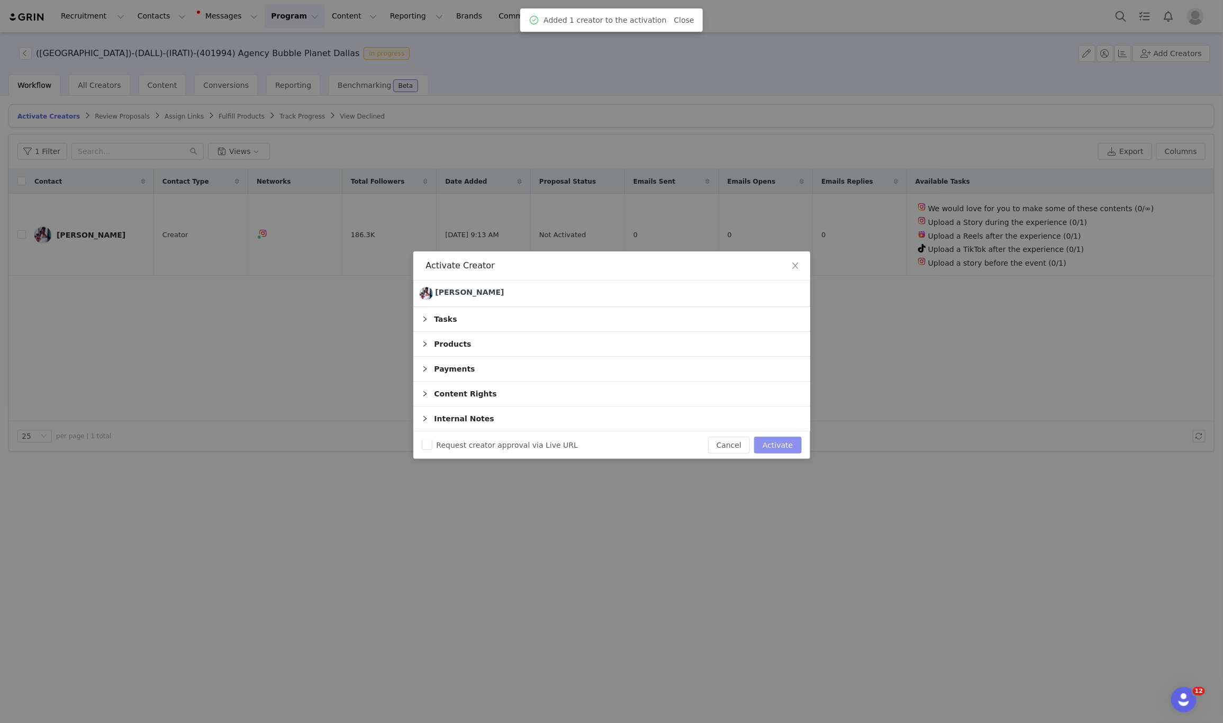
click at [785, 443] on button "Activate" at bounding box center [777, 445] width 47 height 17
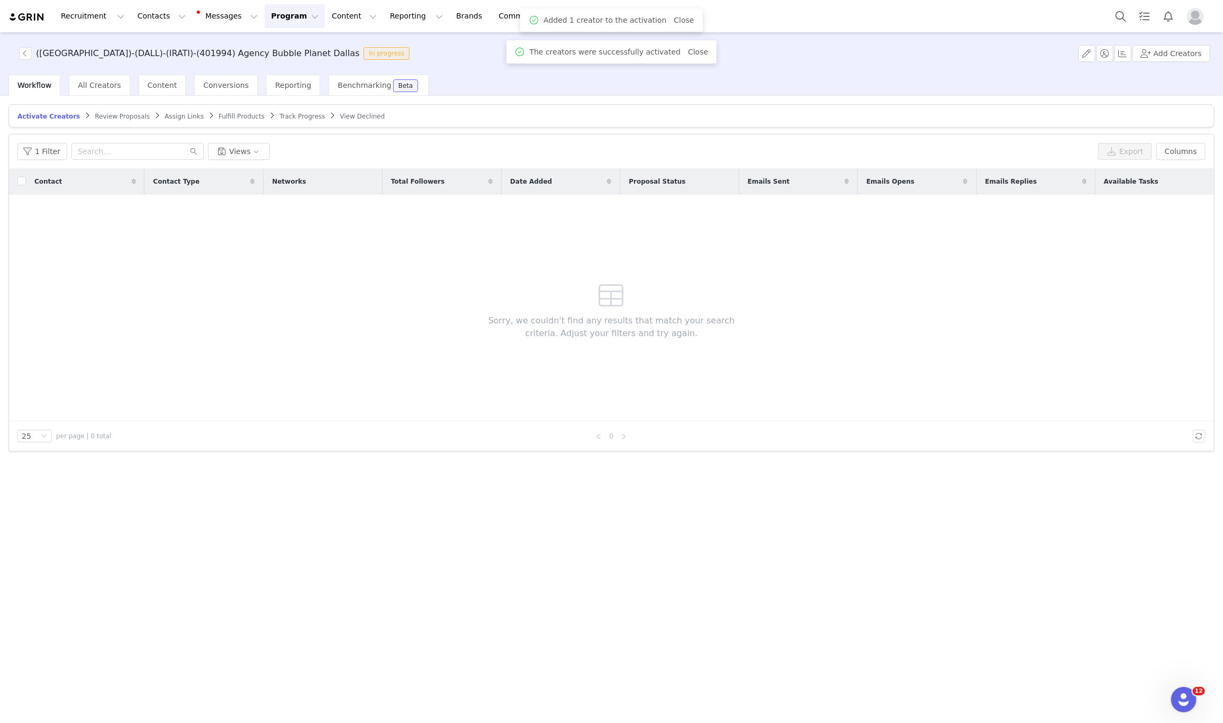
click at [165, 118] on span "Assign Links" at bounding box center [184, 116] width 39 height 7
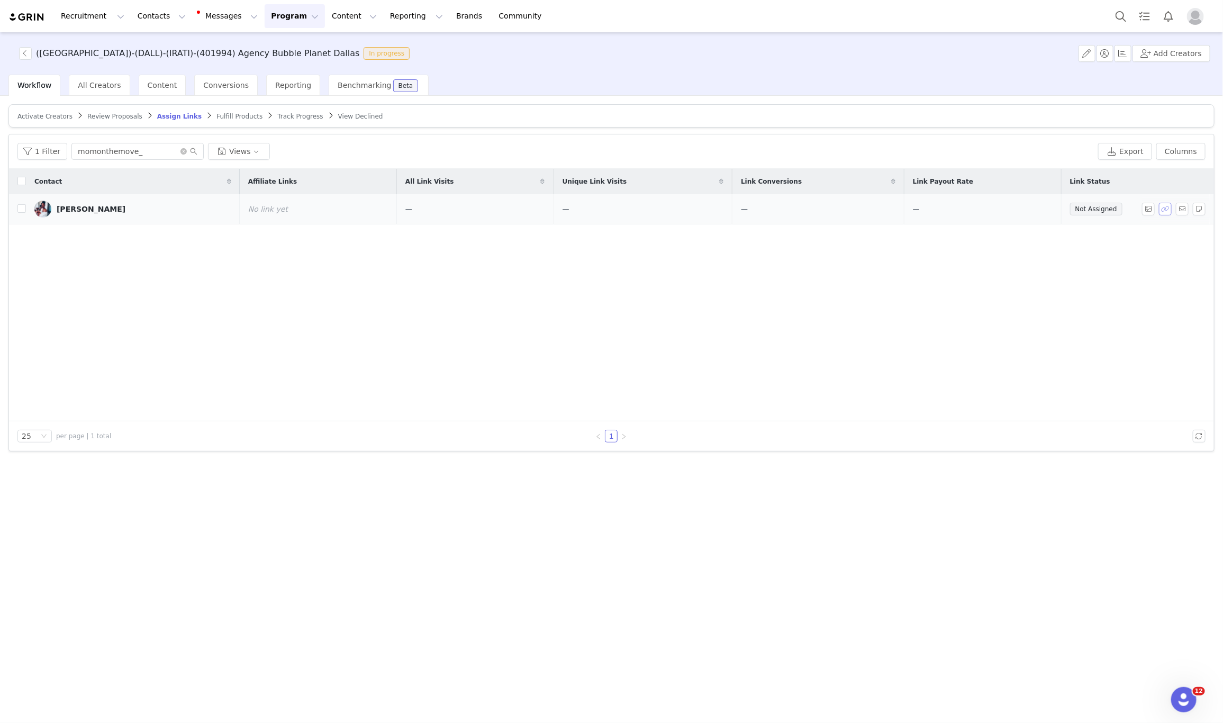
click at [1165, 213] on button "button" at bounding box center [1165, 209] width 13 height 13
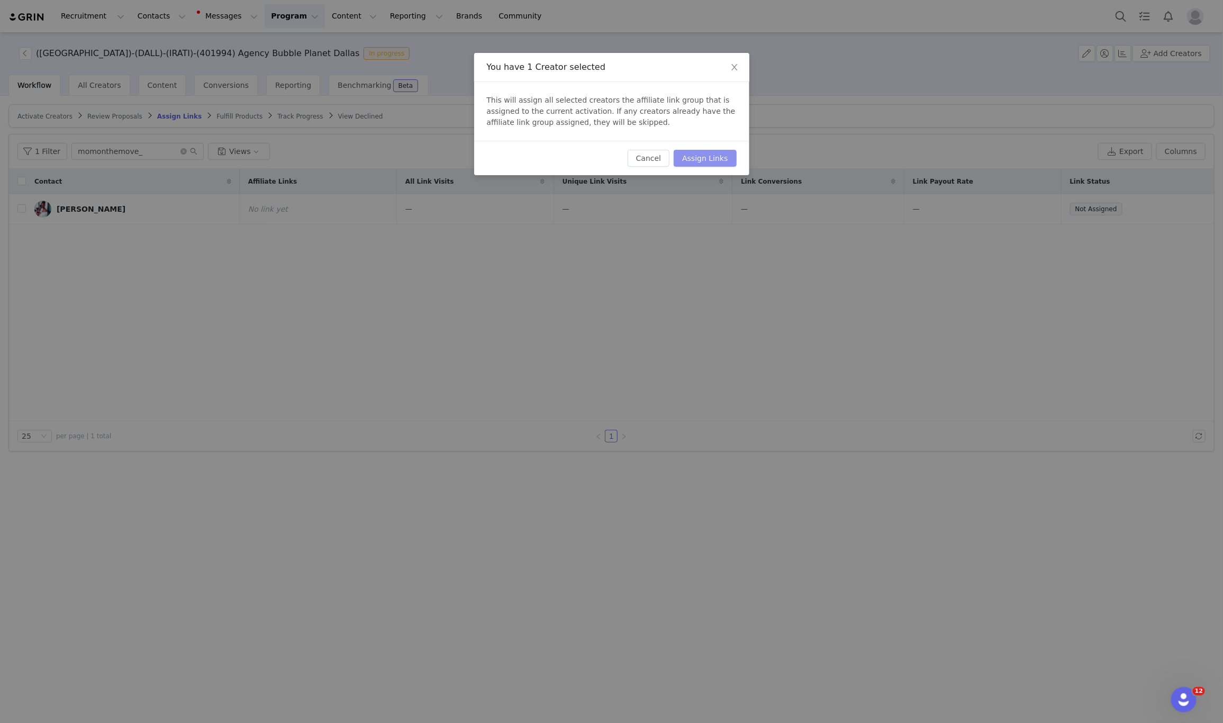
click at [692, 158] on button "Assign Links" at bounding box center [705, 158] width 62 height 17
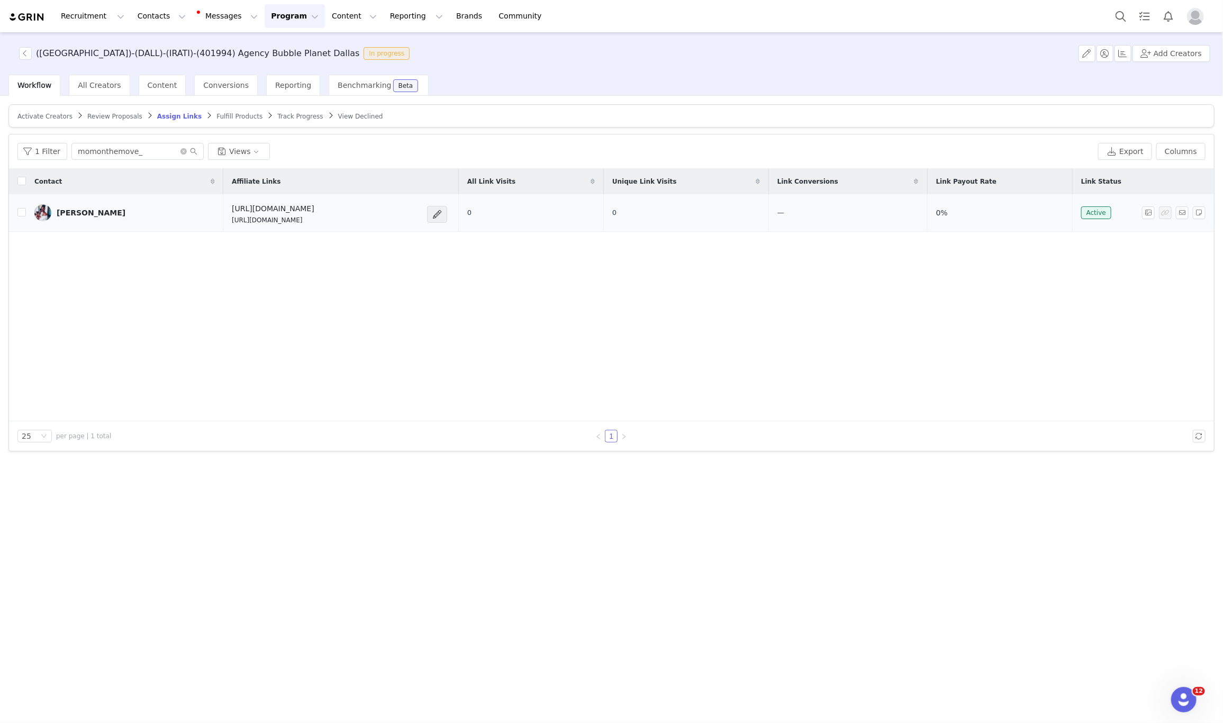
drag, startPoint x: 345, startPoint y: 226, endPoint x: 178, endPoint y: 226, distance: 166.7
click at [223, 226] on td "https://feverup.com/m/428607 https://glnk.io/5xyzp/feverxmomonthemove" at bounding box center [340, 213] width 235 height 38
copy p "https://glnk.io/5xyzp/feverxmomonthemove"
click at [1153, 59] on button "Add Creators" at bounding box center [1172, 53] width 78 height 17
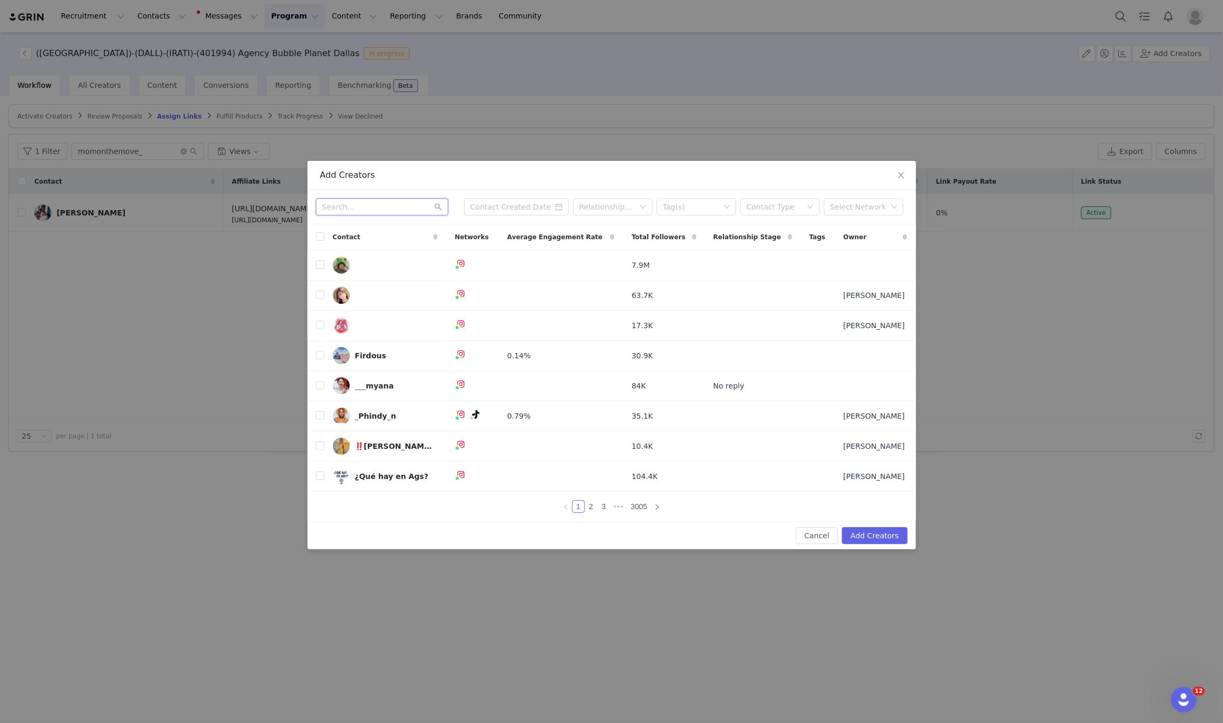
click at [329, 198] on input "text" at bounding box center [382, 206] width 132 height 17
paste input "joeyandcynthia"
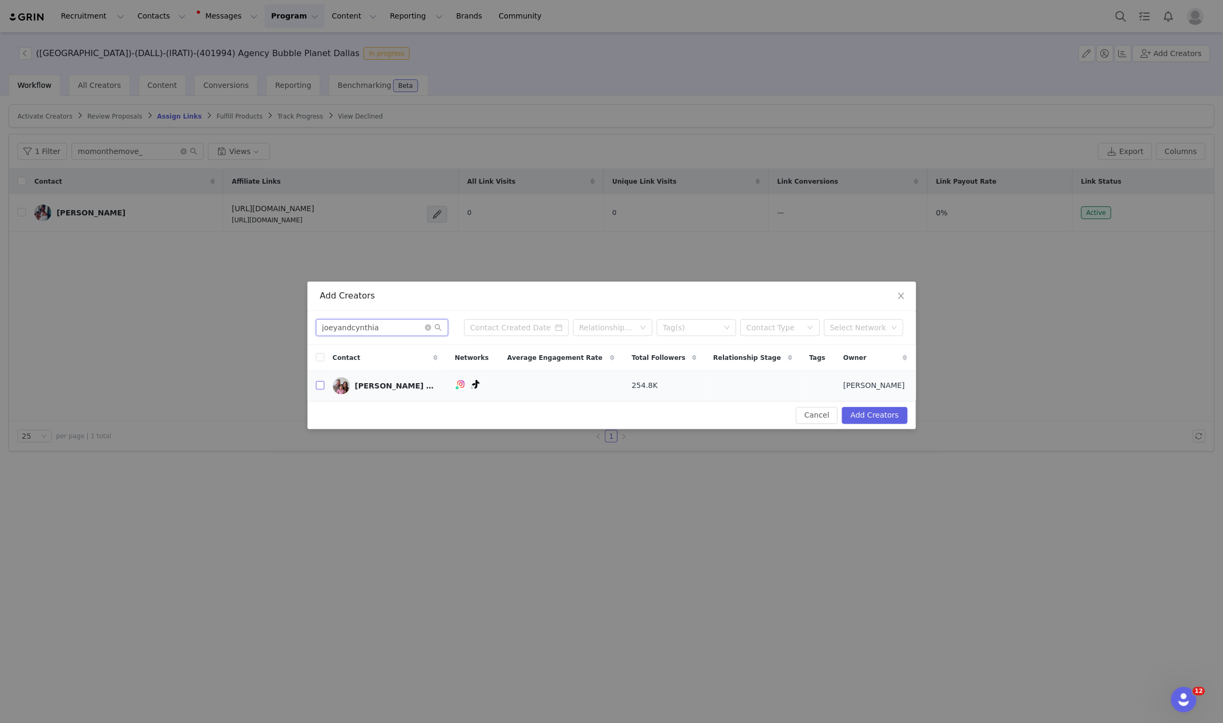
type input "joeyandcynthia"
click at [317, 386] on input "checkbox" at bounding box center [320, 385] width 8 height 8
checkbox input "true"
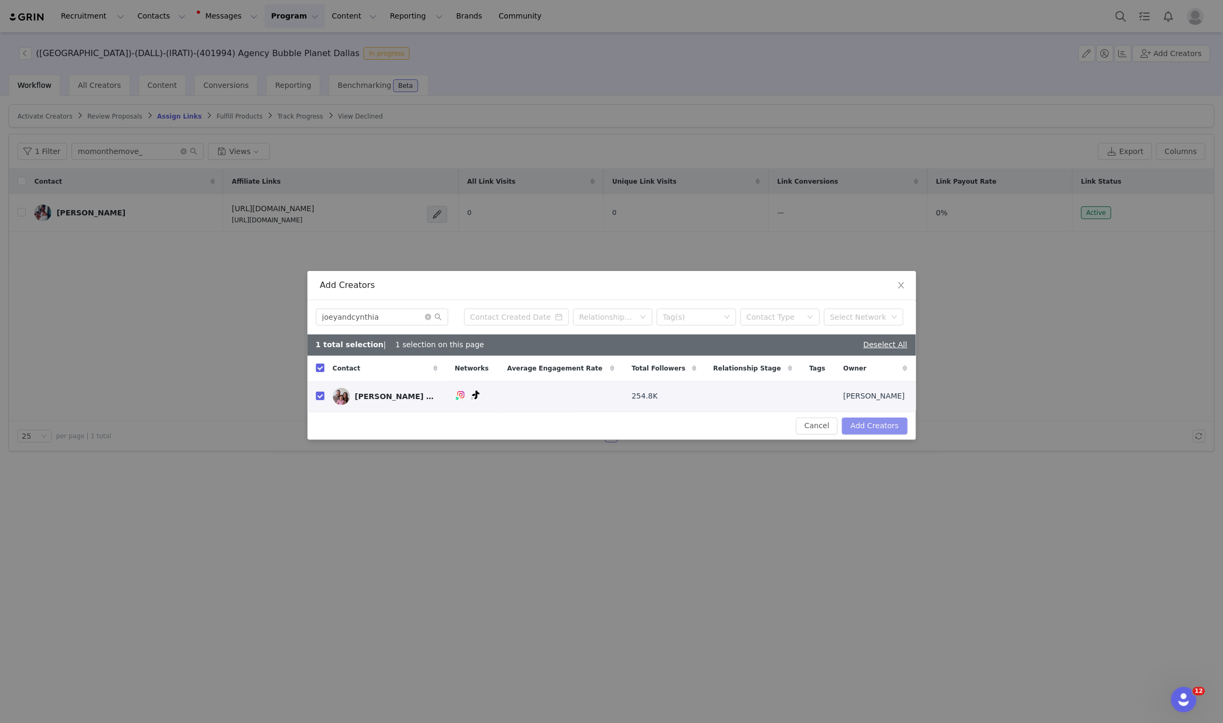
drag, startPoint x: 889, startPoint y: 431, endPoint x: 883, endPoint y: 420, distance: 12.8
click at [889, 432] on button "Add Creators" at bounding box center [874, 426] width 65 height 17
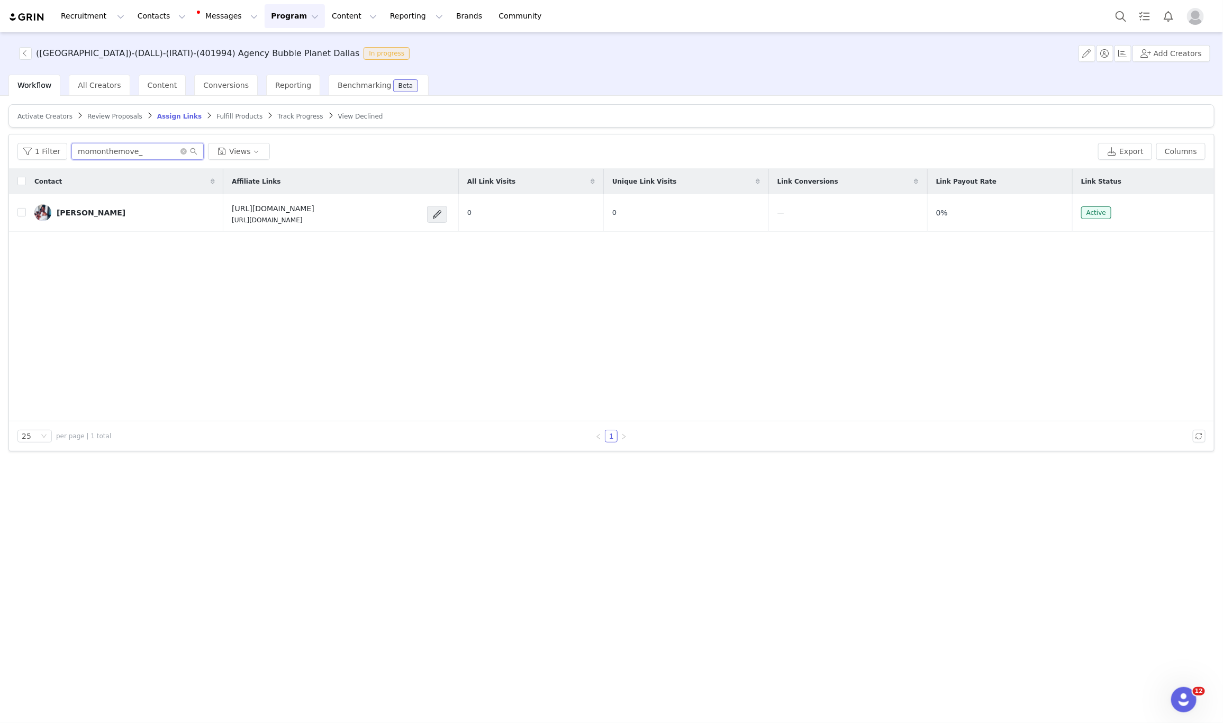
drag, startPoint x: 148, startPoint y: 153, endPoint x: 14, endPoint y: 156, distance: 133.4
click at [14, 156] on div "1 Filter momonthemove_ Views Export Columns" at bounding box center [611, 151] width 1205 height 34
paste input "joeyandcynthia"
type input "joeyandcynthia"
click at [32, 109] on article "Activate Creators Review Proposals Assign Links Fulfill Products Track Progress…" at bounding box center [611, 115] width 1206 height 23
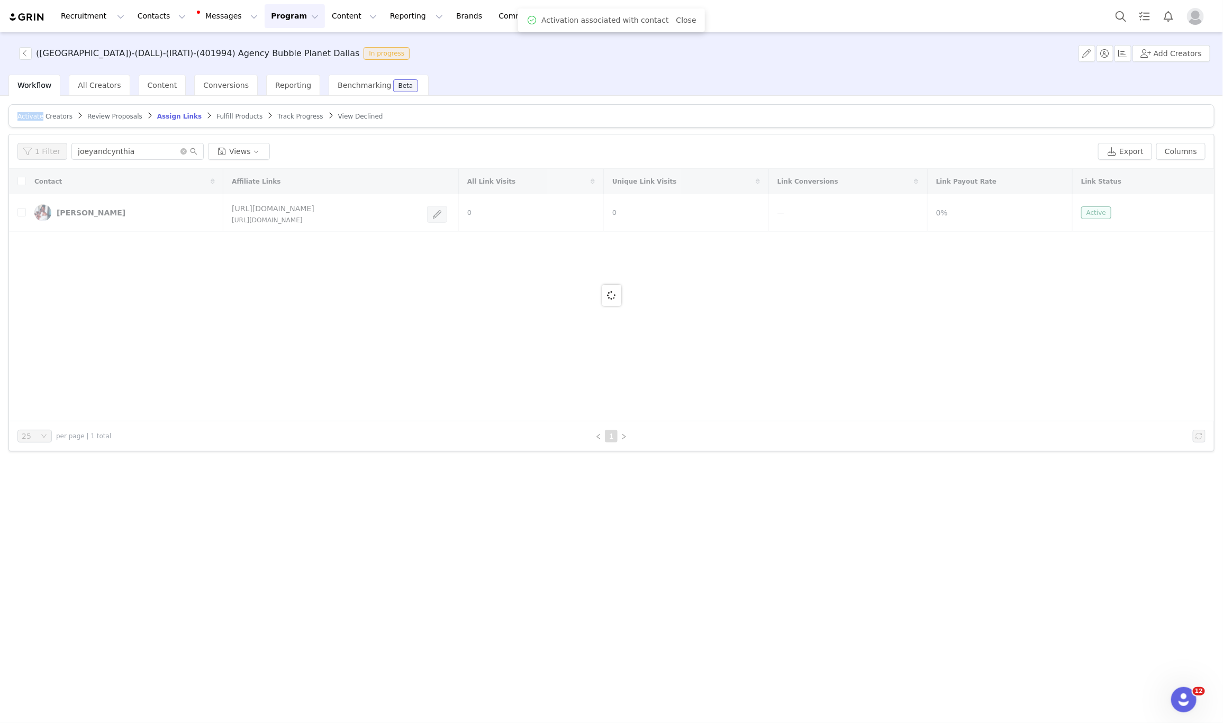
click at [32, 112] on article "Activate Creators Review Proposals Assign Links Fulfill Products Track Progress…" at bounding box center [611, 115] width 1206 height 23
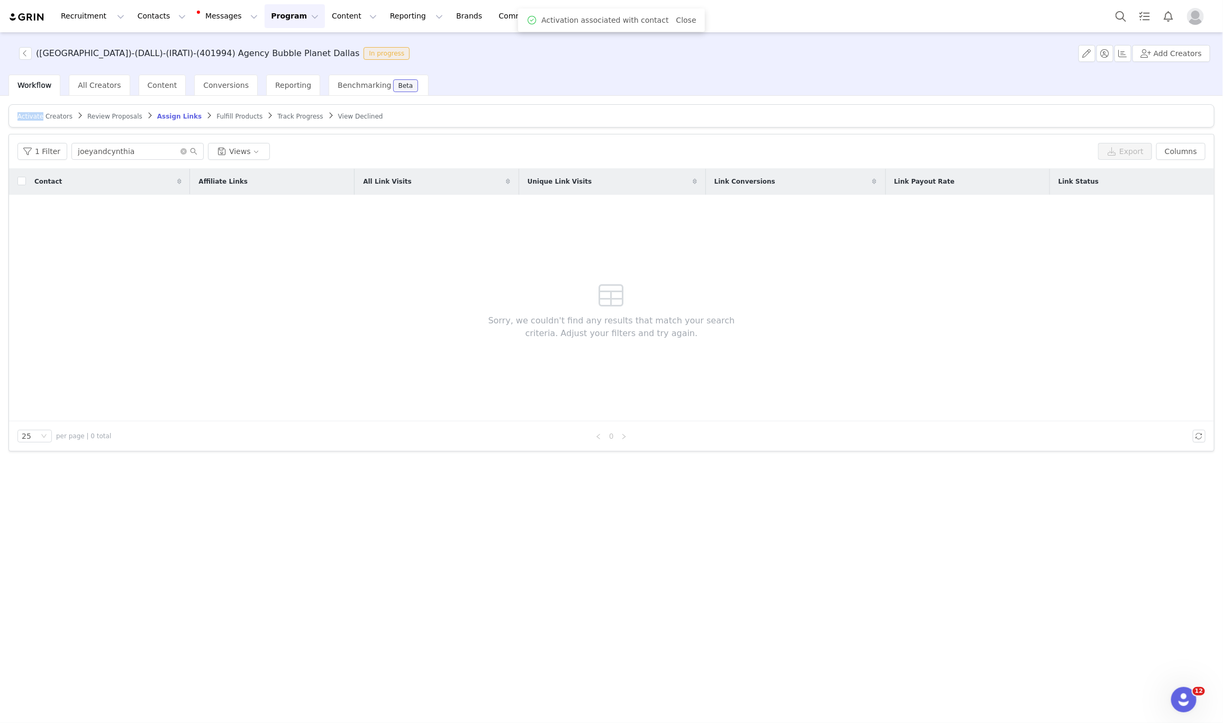
click at [32, 113] on span "Activate Creators" at bounding box center [44, 116] width 55 height 7
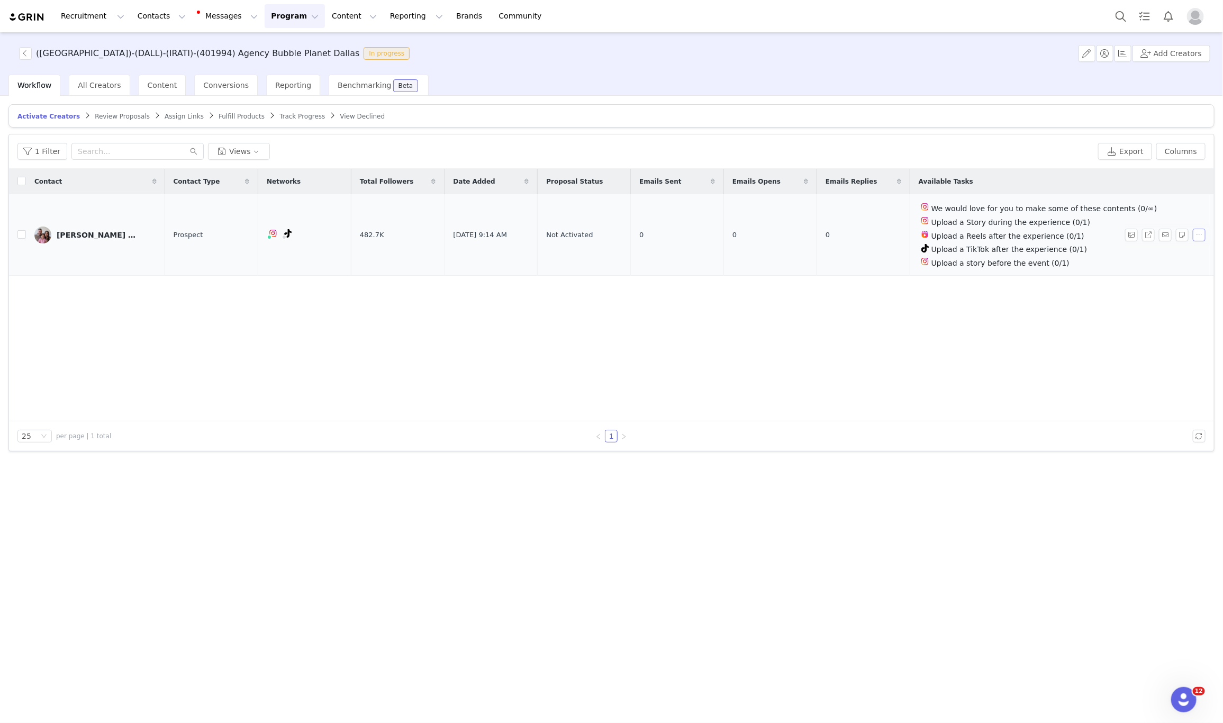
click at [1200, 238] on button "button" at bounding box center [1199, 235] width 13 height 13
click at [1164, 260] on li "Activate Creators" at bounding box center [1168, 254] width 89 height 17
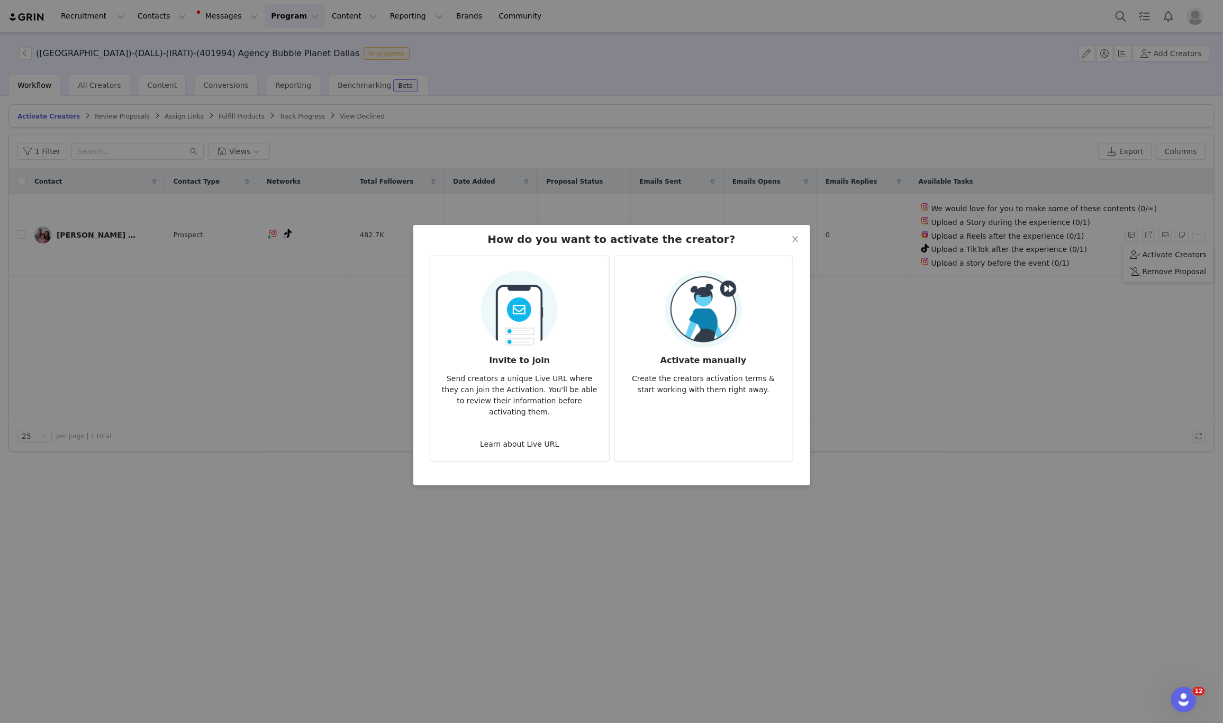
click at [764, 321] on div "Activate manually Create the creators activation terms & start working with the…" at bounding box center [703, 333] width 161 height 124
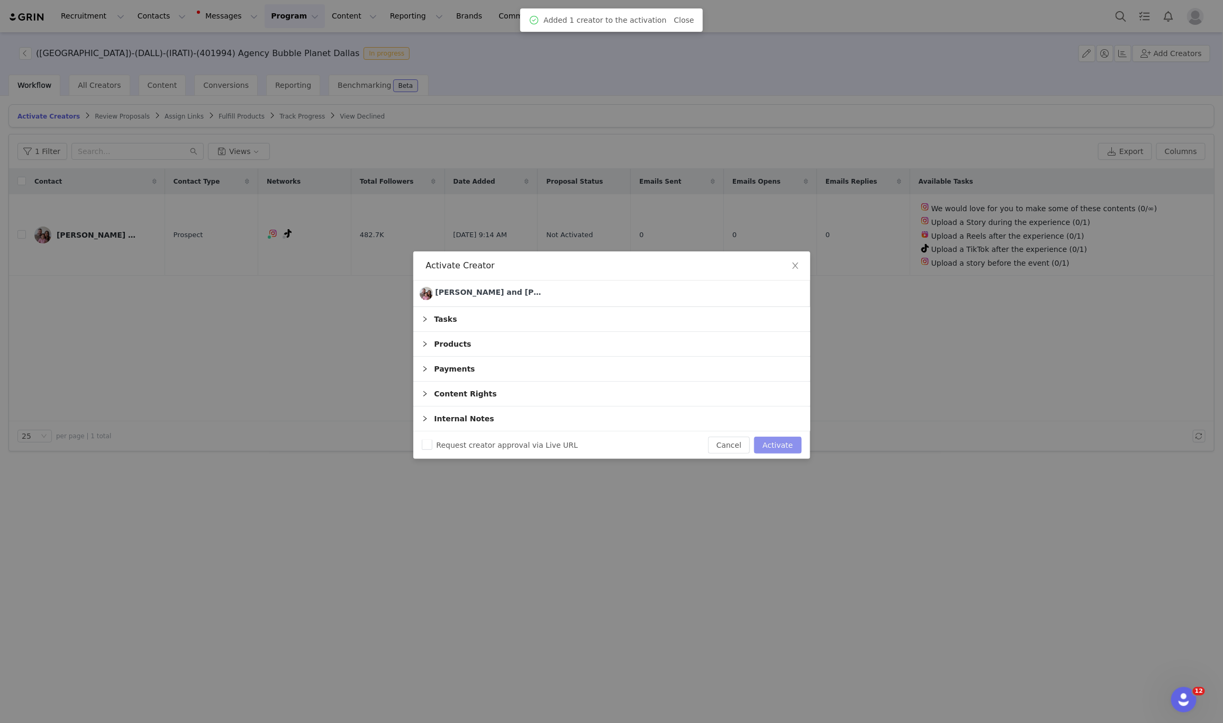
click at [767, 441] on button "Activate" at bounding box center [777, 445] width 47 height 17
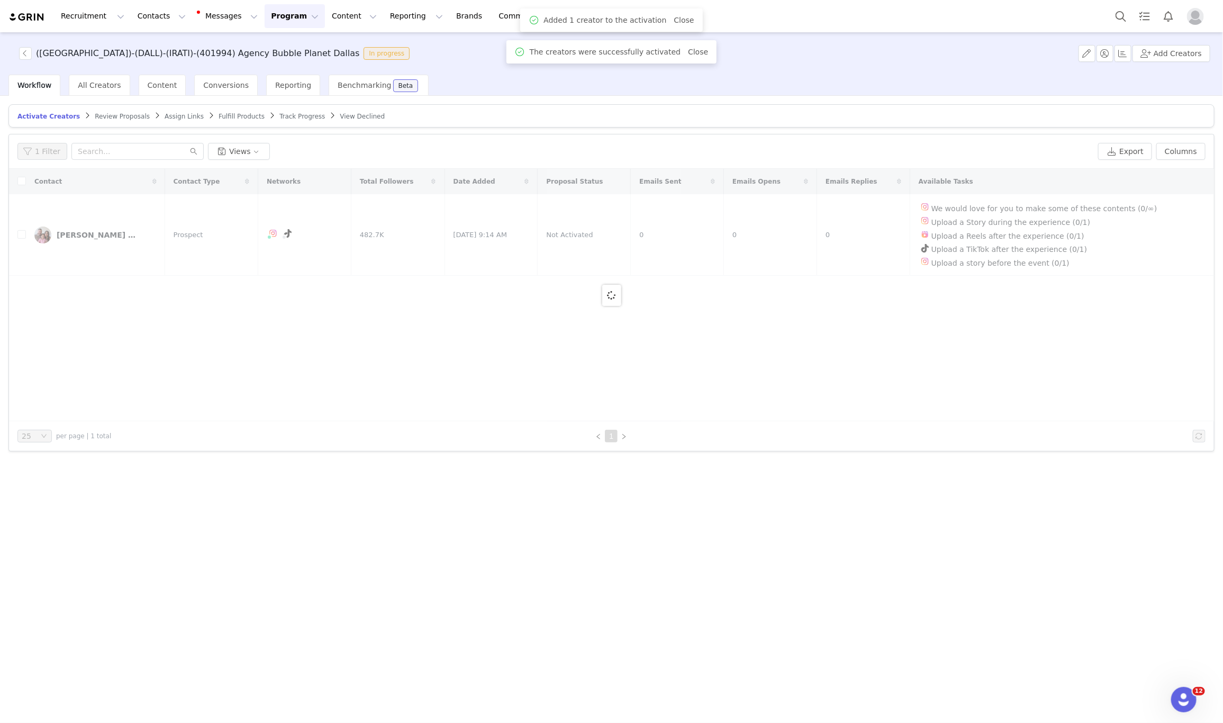
click at [165, 118] on span "Assign Links" at bounding box center [184, 116] width 39 height 7
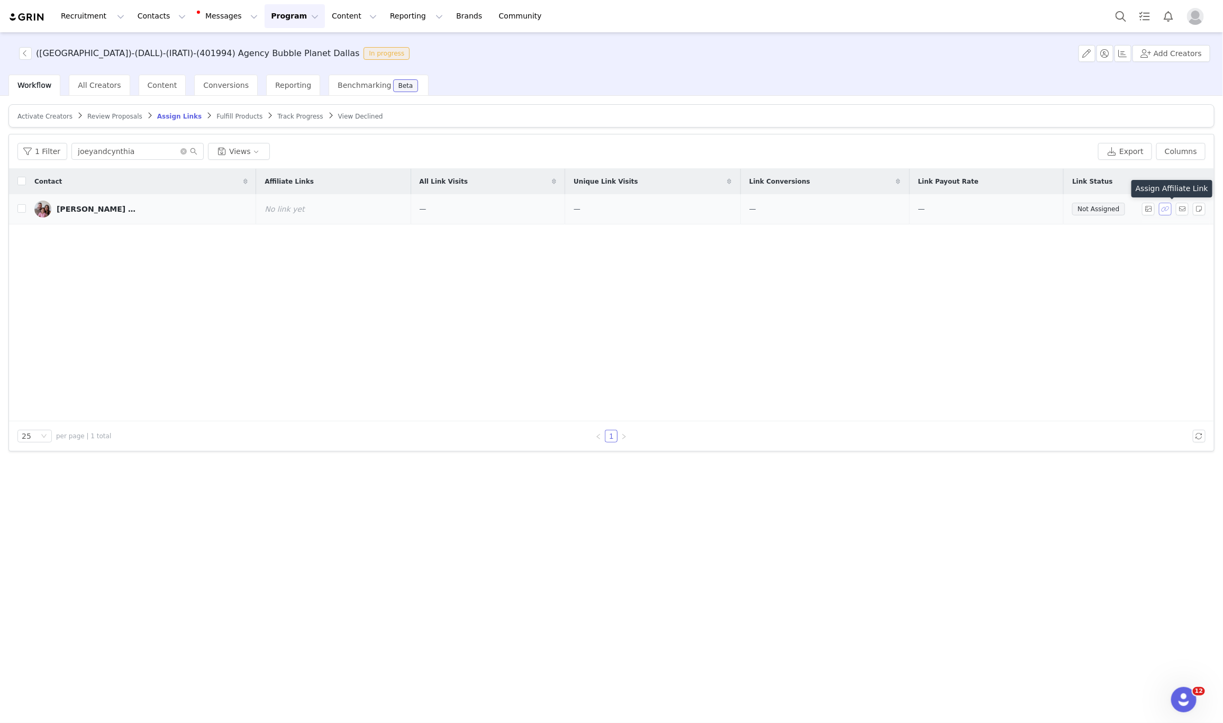
click at [1166, 212] on button "button" at bounding box center [1165, 209] width 13 height 13
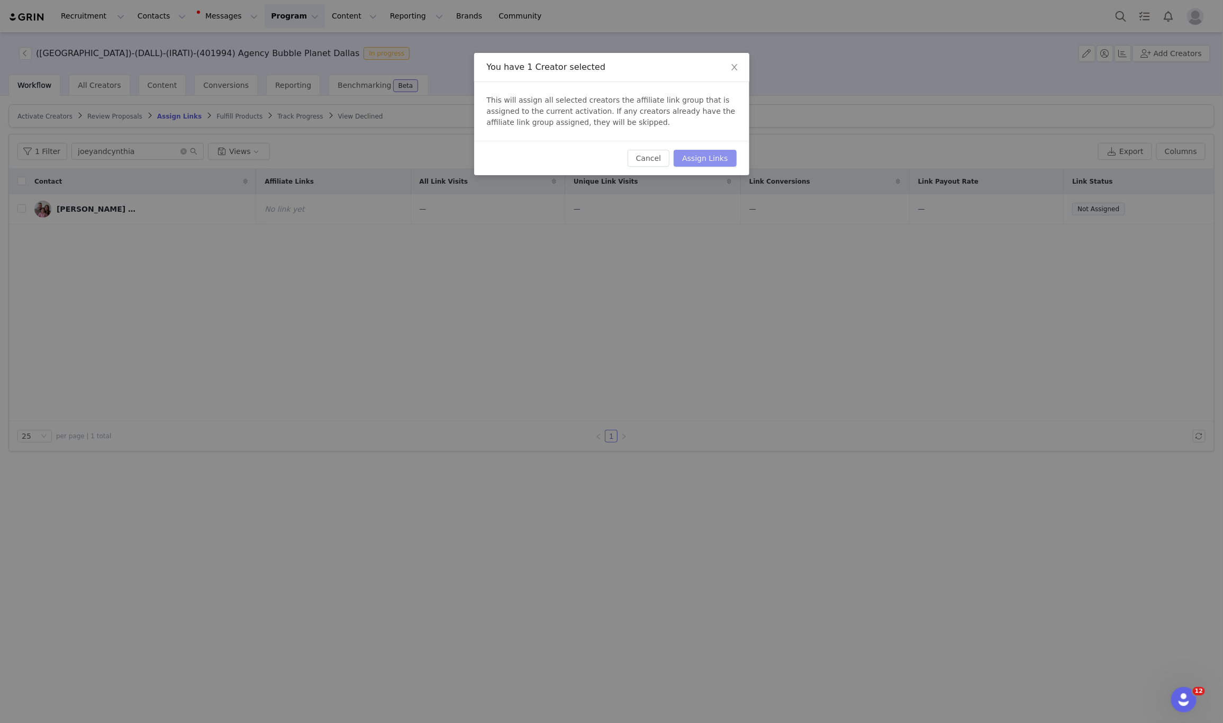
click at [703, 161] on button "Assign Links" at bounding box center [705, 158] width 62 height 17
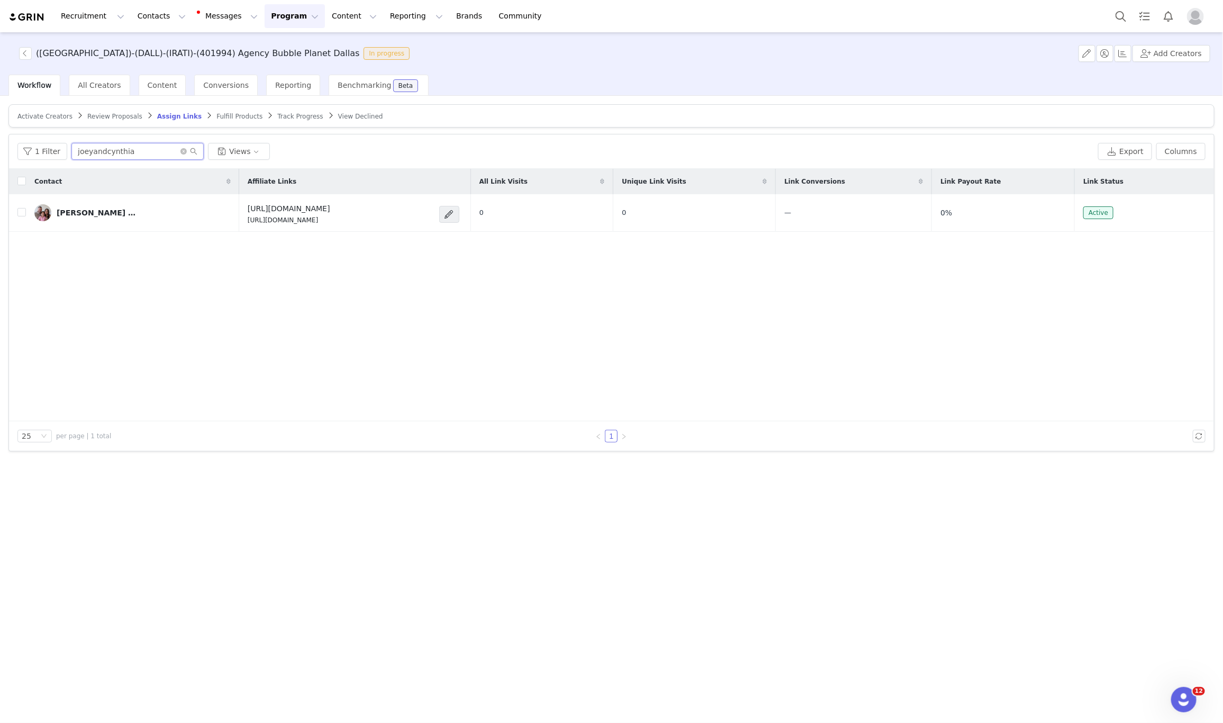
drag, startPoint x: 37, startPoint y: 154, endPoint x: 10, endPoint y: 154, distance: 27.0
click at [10, 154] on div "1 Filter joeyandcynthia Views Export Columns" at bounding box center [611, 151] width 1205 height 34
drag, startPoint x: 340, startPoint y: 220, endPoint x: 202, endPoint y: 223, distance: 138.2
click at [239, 223] on td "https://feverup.com/m/428607 https://glnk.io/5xyzp/feverxjoeyandcynthia" at bounding box center [354, 213] width 231 height 38
copy p "https://glnk.io/5xyzp/feverxjoeyandcynthia"
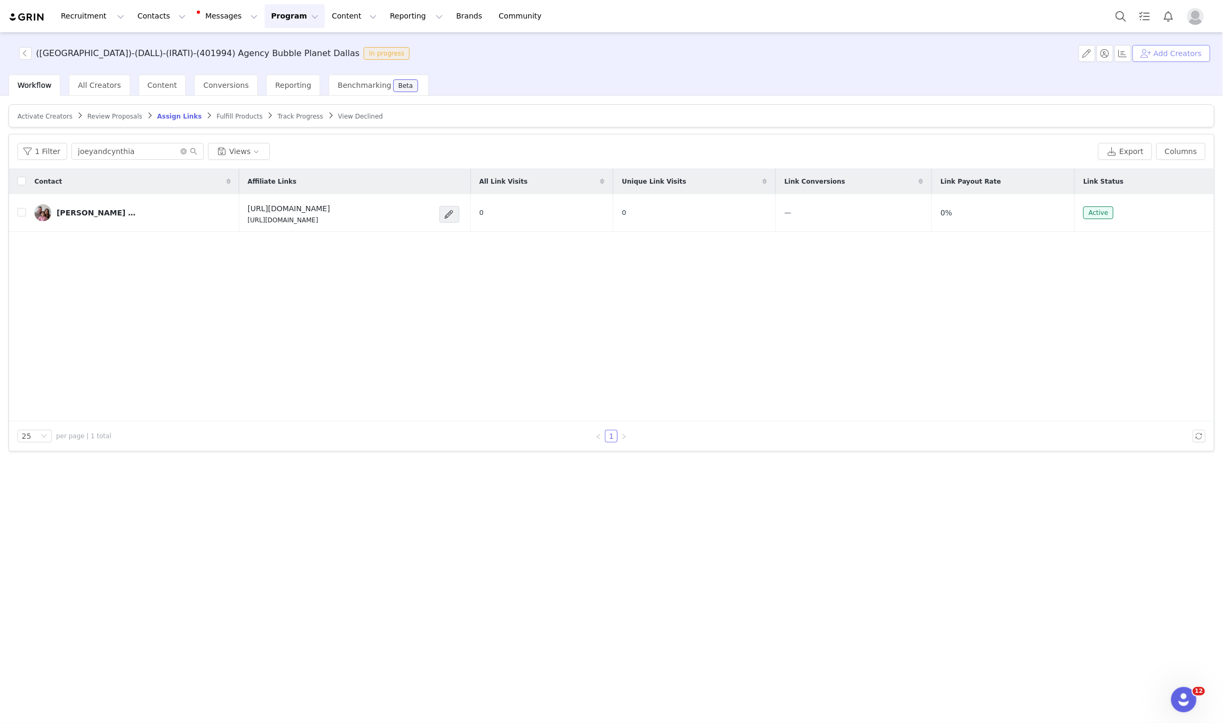
click at [1170, 56] on button "Add Creators" at bounding box center [1172, 53] width 78 height 17
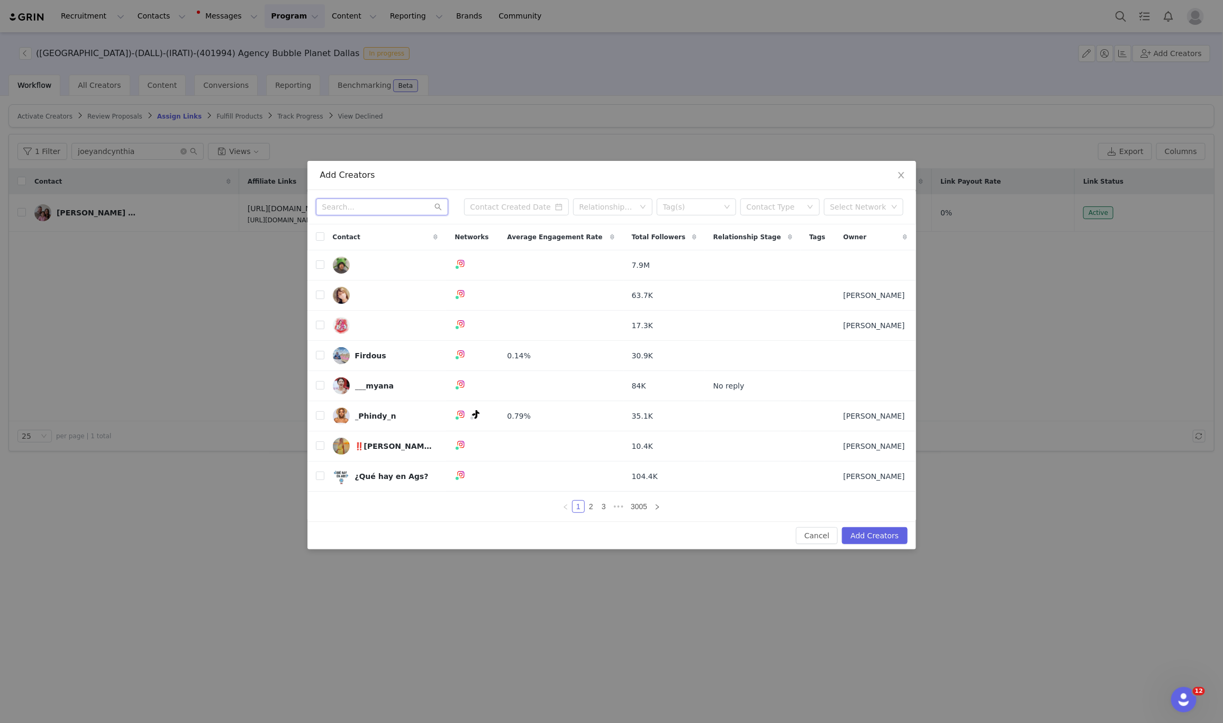
click at [345, 202] on input "text" at bounding box center [382, 206] width 132 height 17
paste input "thefaithewilliams"
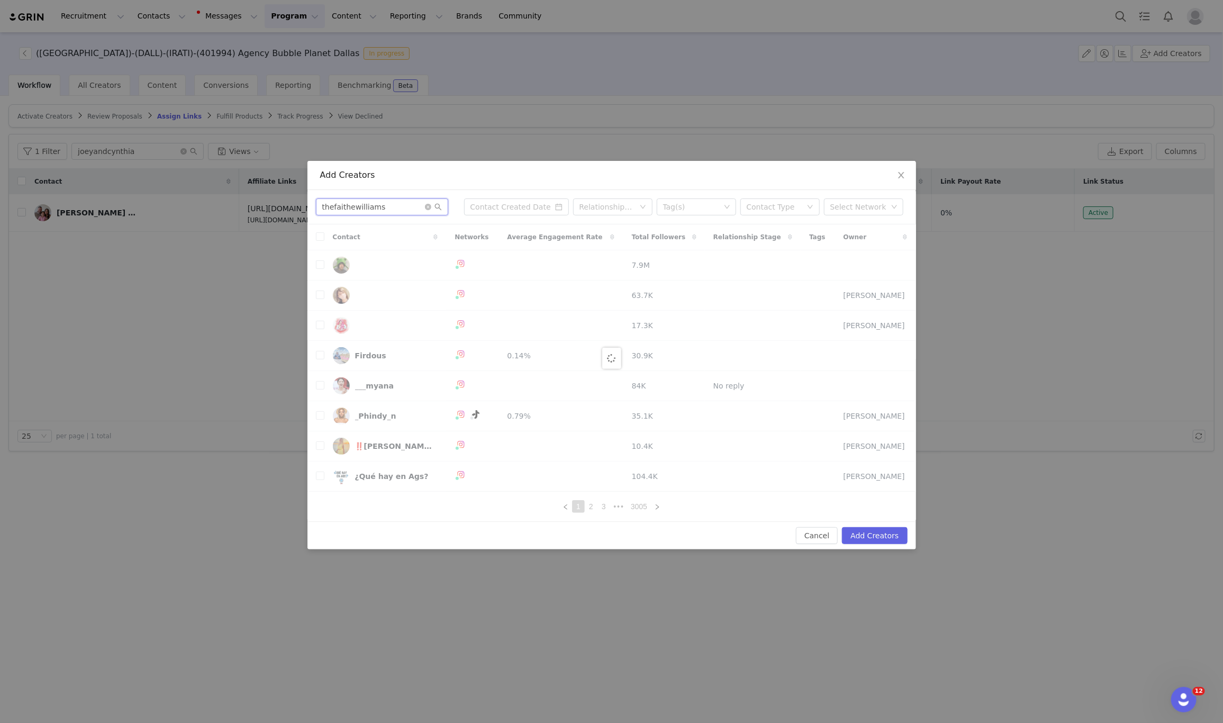
type input "thefaithewilliams"
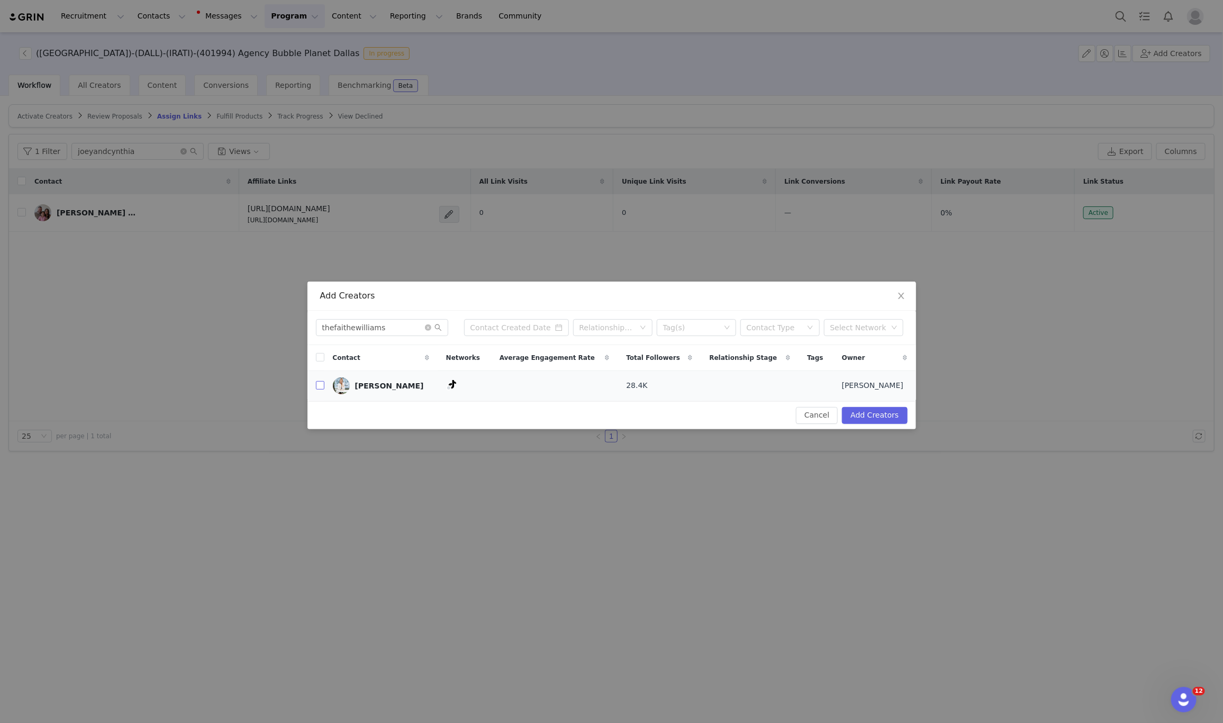
click at [318, 391] on label at bounding box center [320, 385] width 8 height 11
click at [318, 390] on input "checkbox" at bounding box center [320, 385] width 8 height 8
checkbox input "true"
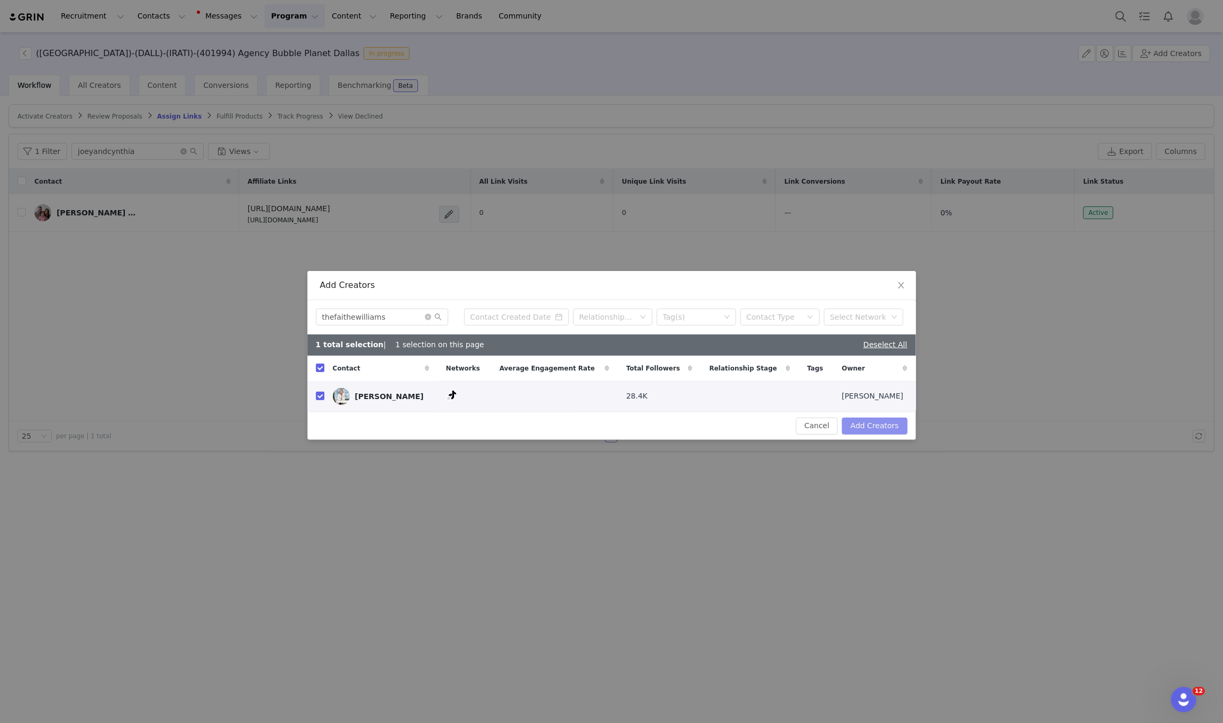
click at [890, 432] on button "Add Creators" at bounding box center [874, 426] width 65 height 17
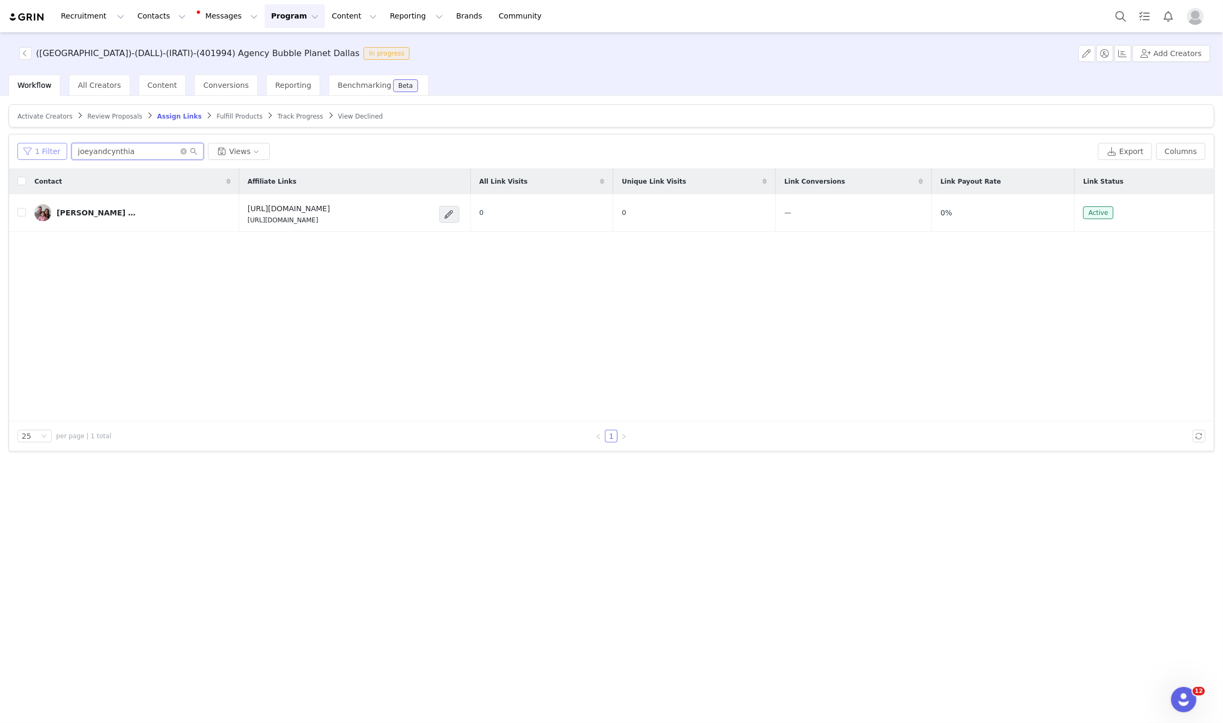
drag, startPoint x: 131, startPoint y: 151, endPoint x: 39, endPoint y: 147, distance: 92.2
click at [35, 147] on div "1 Filter joeyandcynthia Views" at bounding box center [555, 151] width 1077 height 17
paste input "thefaithewilliams"
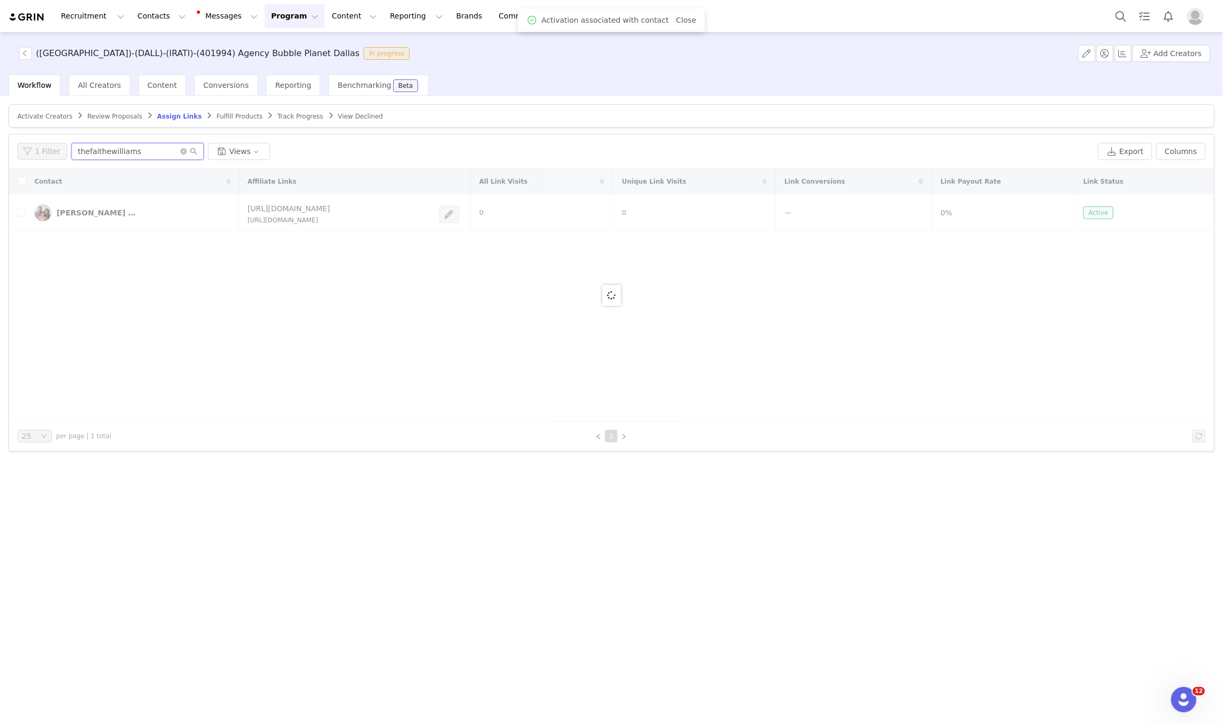
type input "thefaithewilliams"
click at [39, 116] on span "Activate Creators" at bounding box center [44, 116] width 55 height 7
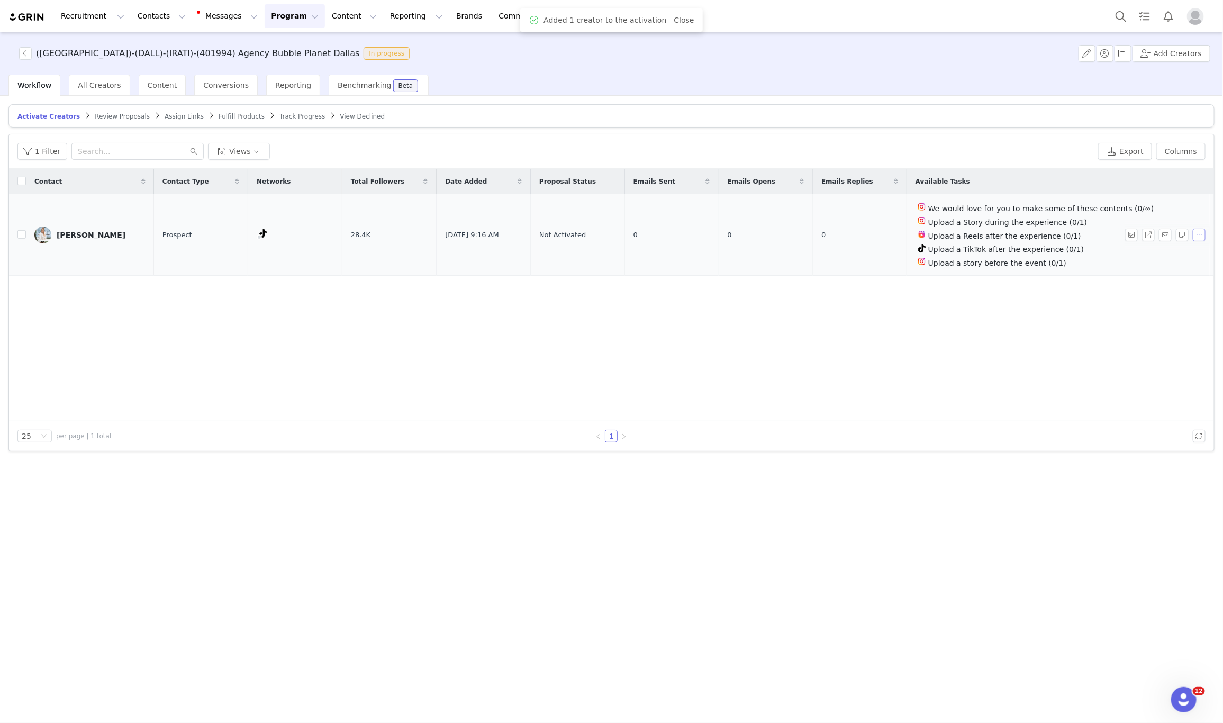
click at [1202, 238] on button "button" at bounding box center [1199, 235] width 13 height 13
click at [1164, 251] on span "Activate Creators" at bounding box center [1175, 255] width 64 height 12
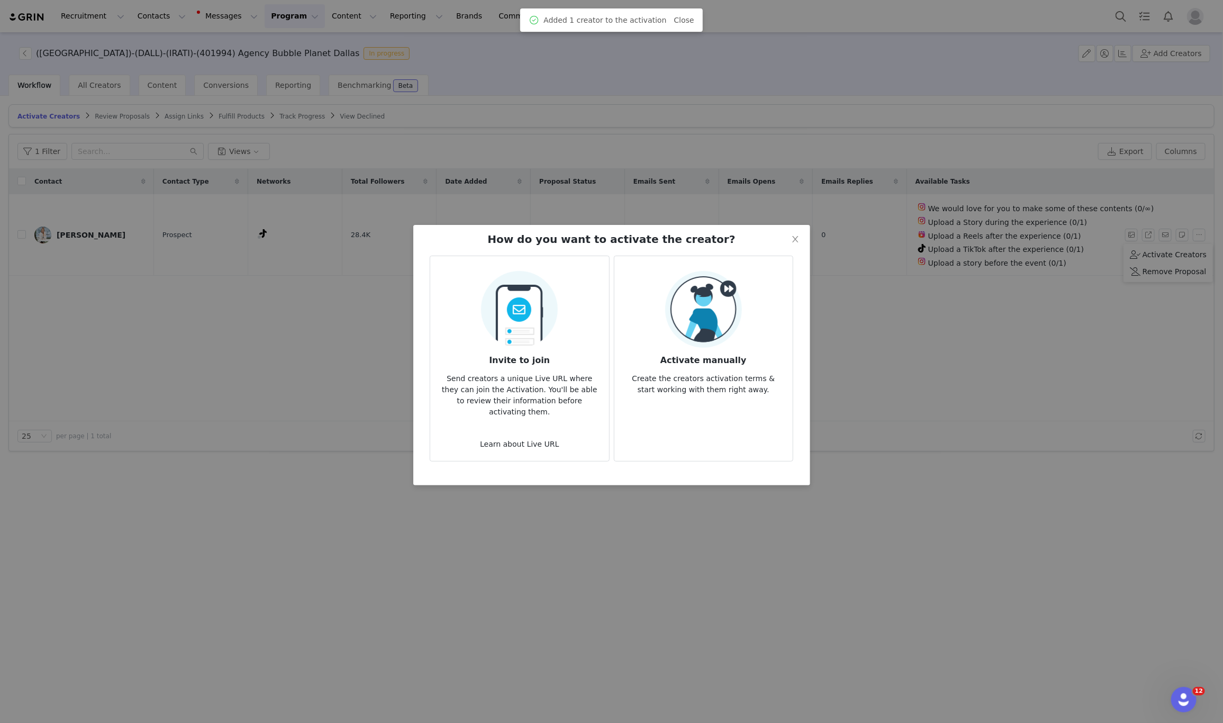
click at [733, 294] on img at bounding box center [703, 309] width 77 height 77
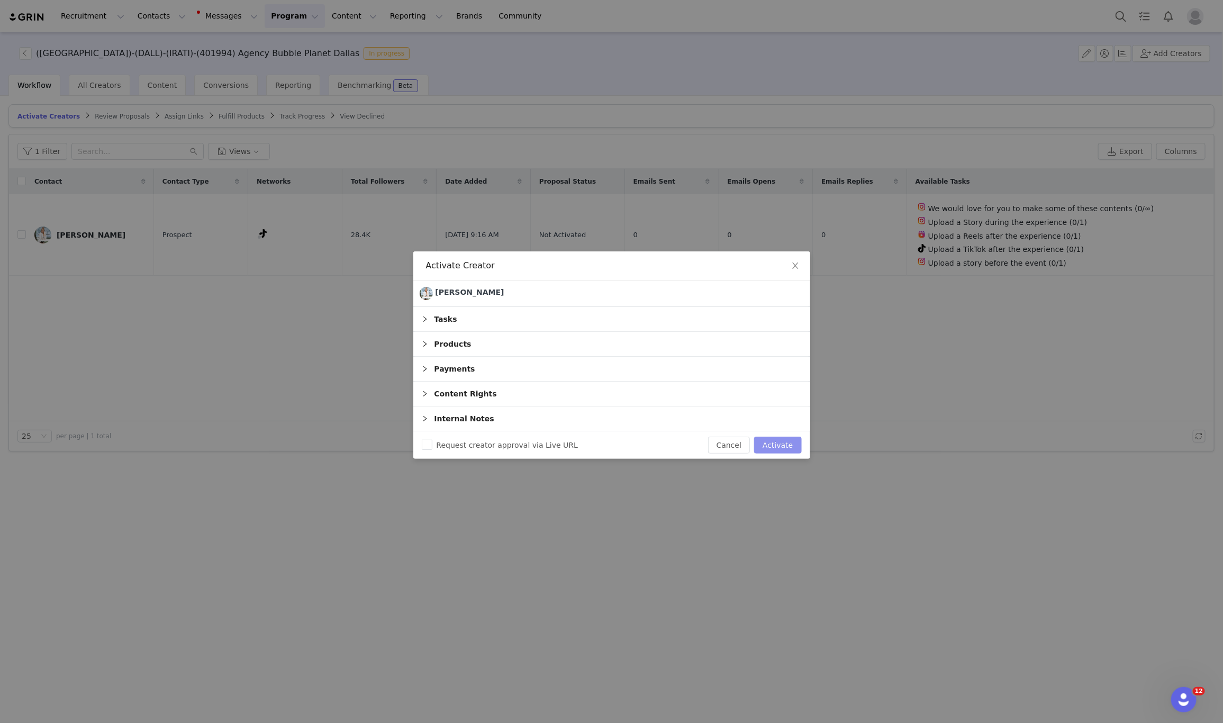
click at [782, 449] on button "Activate" at bounding box center [777, 445] width 47 height 17
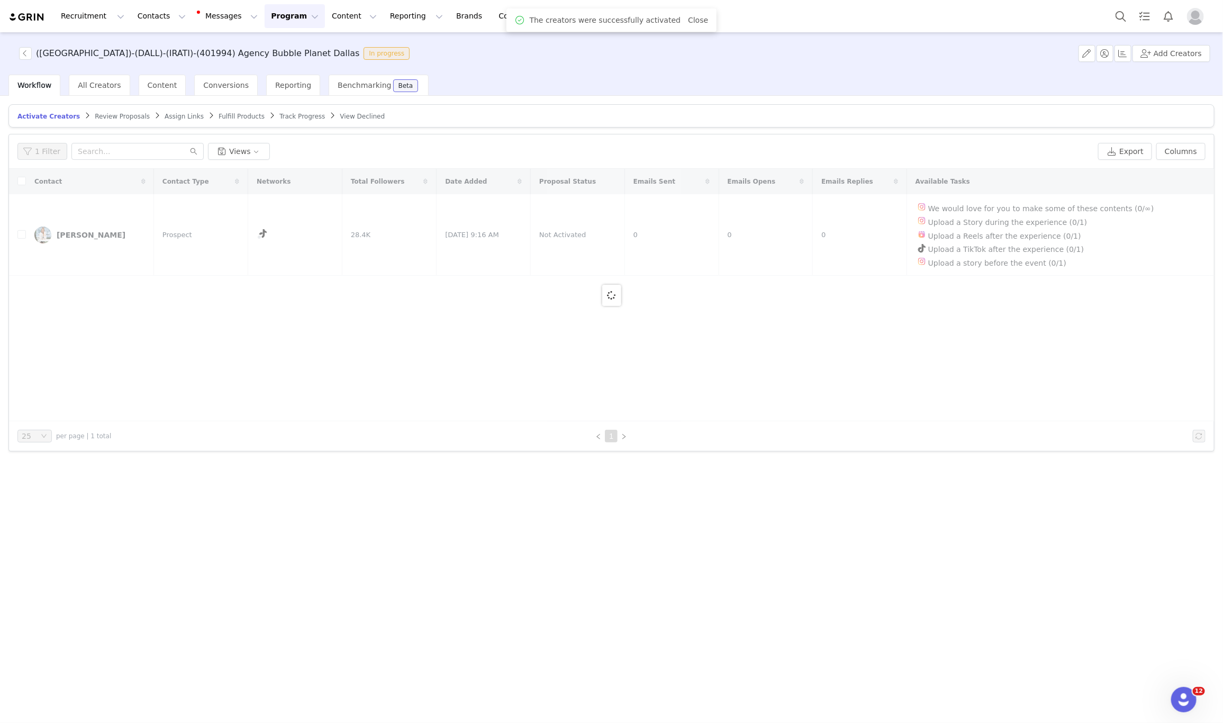
click at [173, 113] on span "Assign Links" at bounding box center [184, 116] width 39 height 7
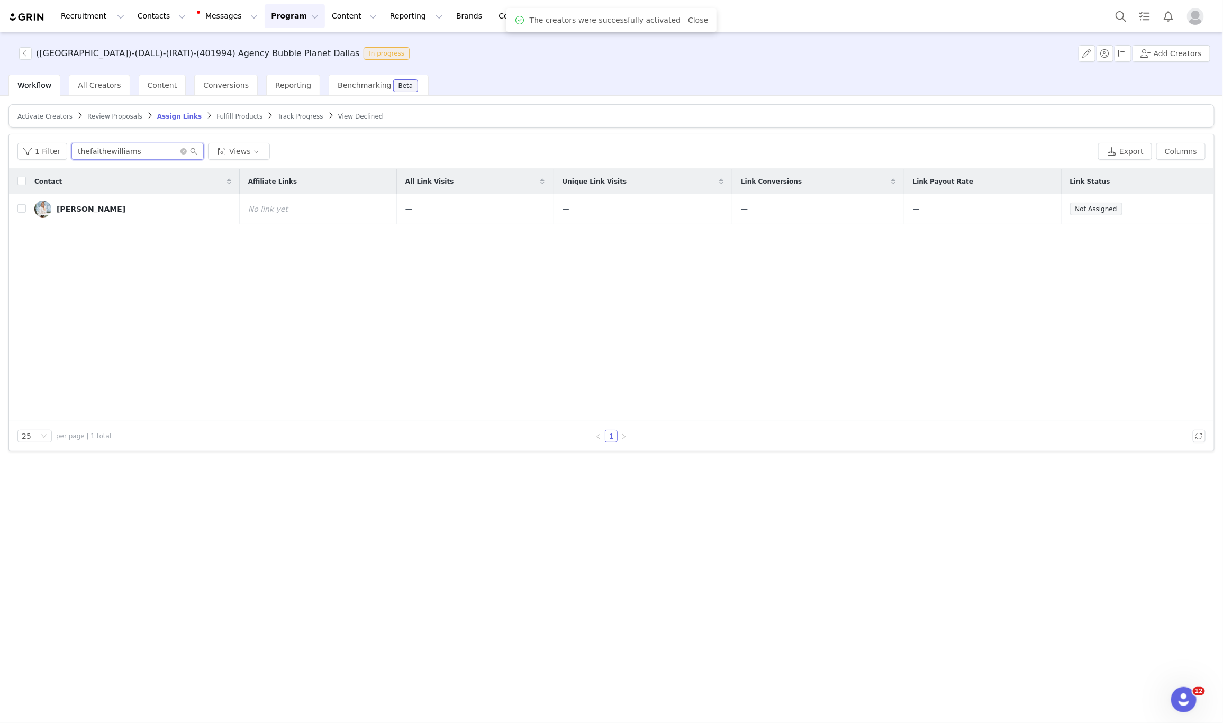
drag, startPoint x: 151, startPoint y: 157, endPoint x: -62, endPoint y: 275, distance: 243.5
click at [0, 275] on html "Recruitment Recruitment Creator Search Curated Lists Landing Pages Web Extensio…" at bounding box center [611, 361] width 1223 height 723
click at [1164, 211] on button "button" at bounding box center [1165, 209] width 13 height 13
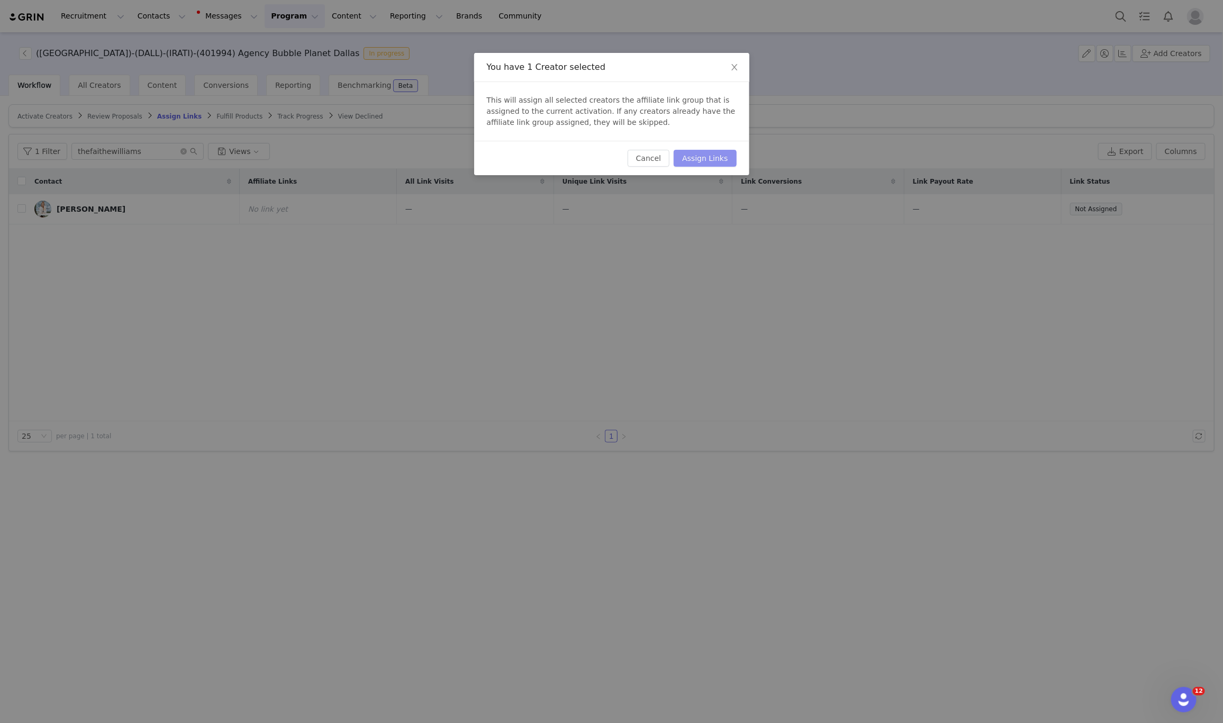
click at [701, 154] on button "Assign Links" at bounding box center [705, 158] width 62 height 17
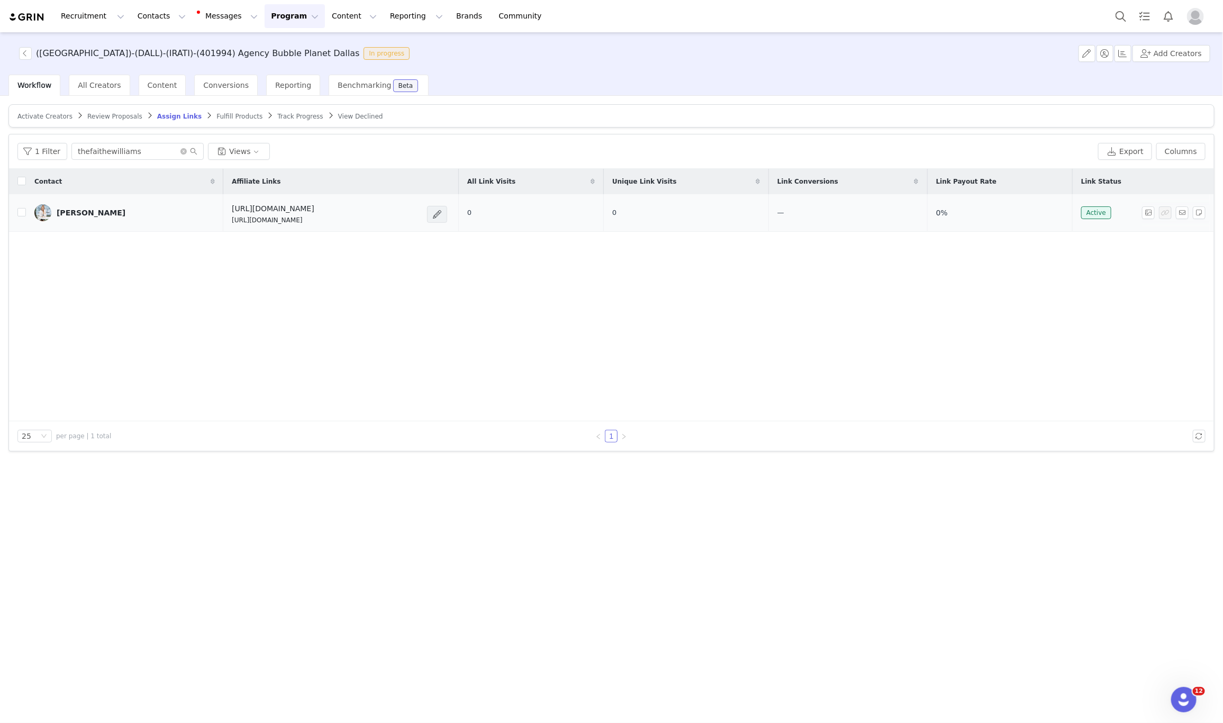
click at [435, 218] on span at bounding box center [437, 214] width 11 height 13
click at [416, 233] on div "Edit Link" at bounding box center [413, 236] width 76 height 12
click at [516, 266] on input "5xyzp/feverx4ht" at bounding box center [554, 269] width 202 height 17
paste input "thefaithewilliams"
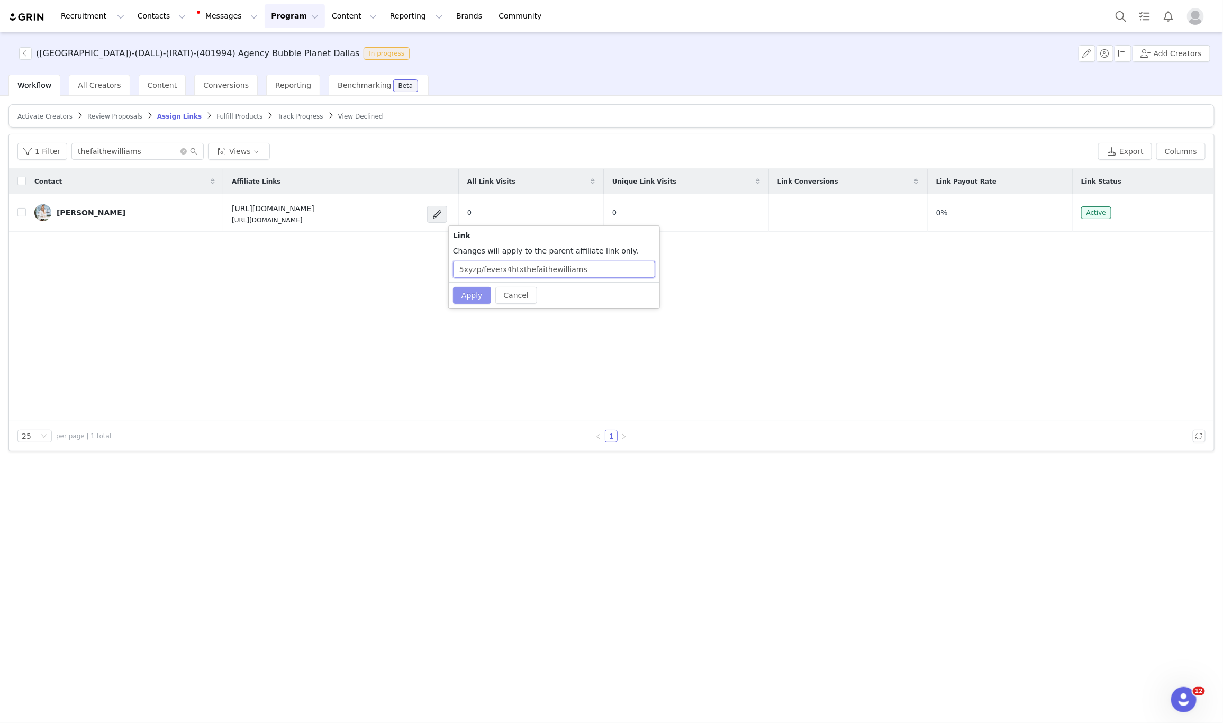
type input "5xyzp/feverx4htxthefaithewilliams"
click at [469, 288] on button "Apply" at bounding box center [472, 295] width 38 height 17
drag, startPoint x: 337, startPoint y: 221, endPoint x: 173, endPoint y: 229, distance: 164.2
click at [223, 229] on td "https://feverup.com/m/428607 https://glnk.io/5xyzp/feverx4htxthefaithewilliams" at bounding box center [340, 213] width 235 height 38
copy p "https://glnk.io/5xyzp/feverx4htxthefaithewilliams"
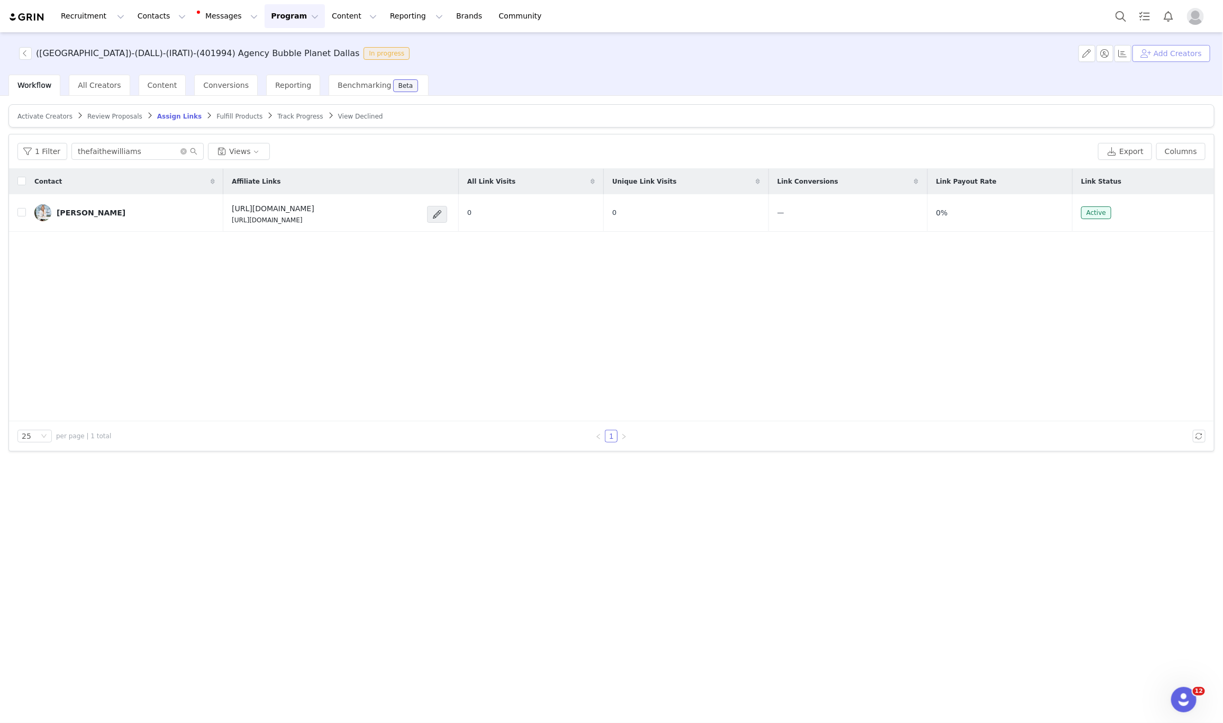
click at [1158, 56] on button "Add Creators" at bounding box center [1172, 53] width 78 height 17
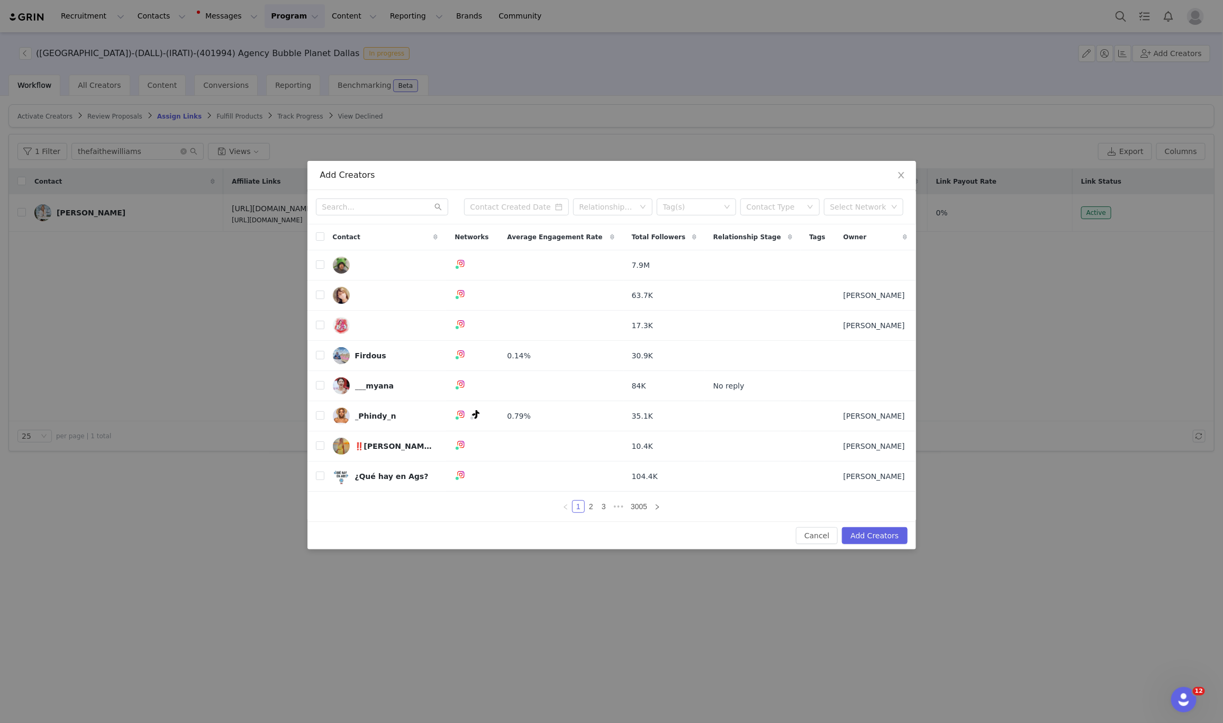
click at [367, 192] on div "Relationship Stage Tag(s) Contact Type Select Network" at bounding box center [612, 207] width 609 height 34
click at [364, 198] on input "text" at bounding box center [382, 206] width 132 height 17
paste input "mustdodallas"
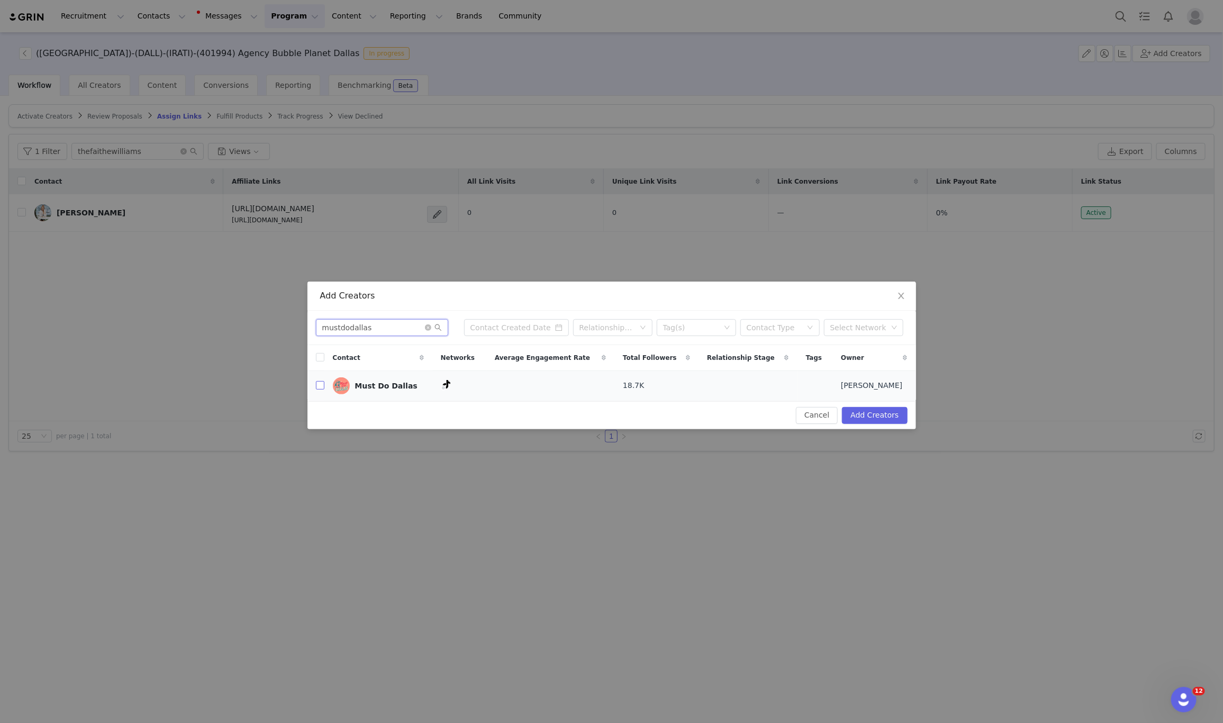
type input "mustdodallas"
click at [317, 385] on input "checkbox" at bounding box center [320, 385] width 8 height 8
checkbox input "true"
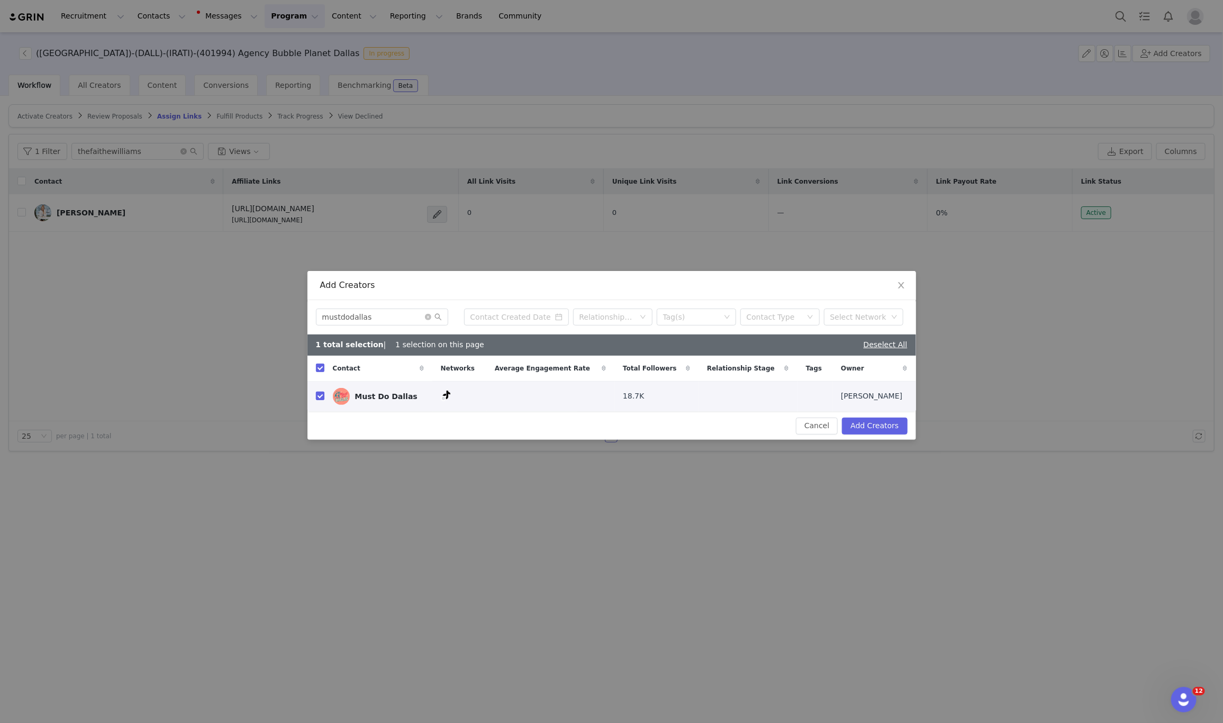
checkbox input "true"
click at [894, 427] on button "Add Creators" at bounding box center [874, 426] width 65 height 17
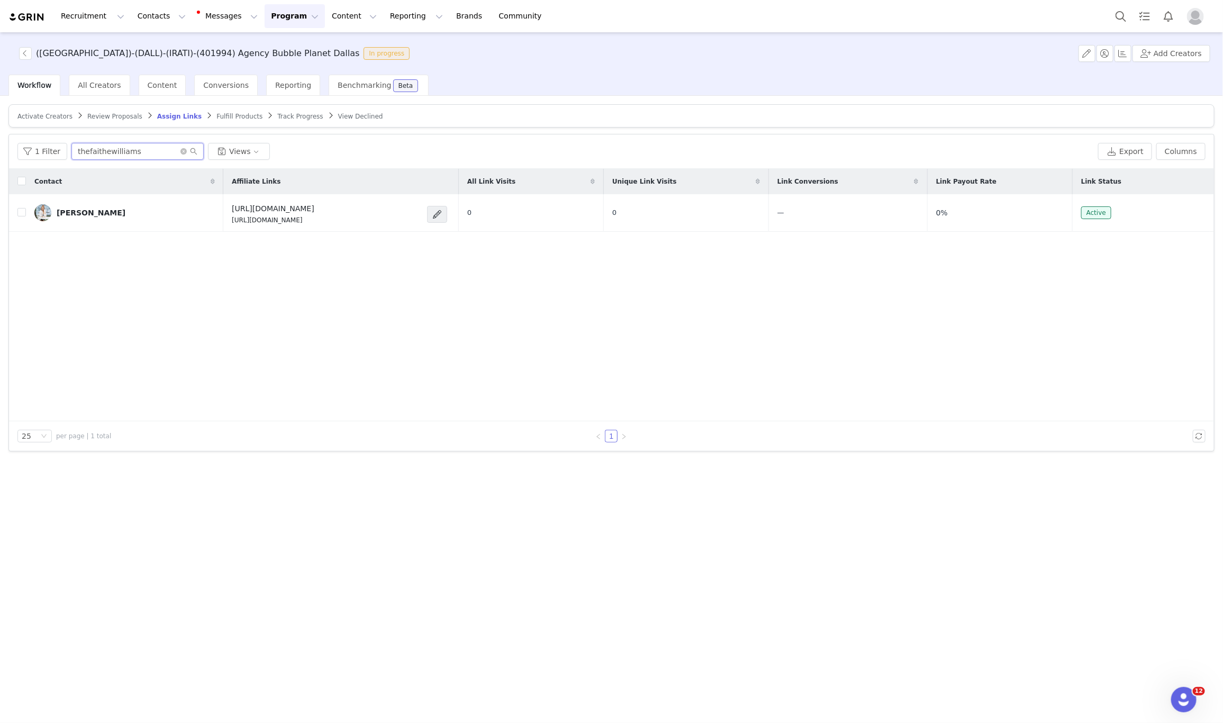
paste input "mustdodalla"
drag, startPoint x: 140, startPoint y: 148, endPoint x: 45, endPoint y: 140, distance: 95.6
click at [45, 140] on div "1 Filter thefaithewilliams Views Export Columns" at bounding box center [611, 151] width 1205 height 34
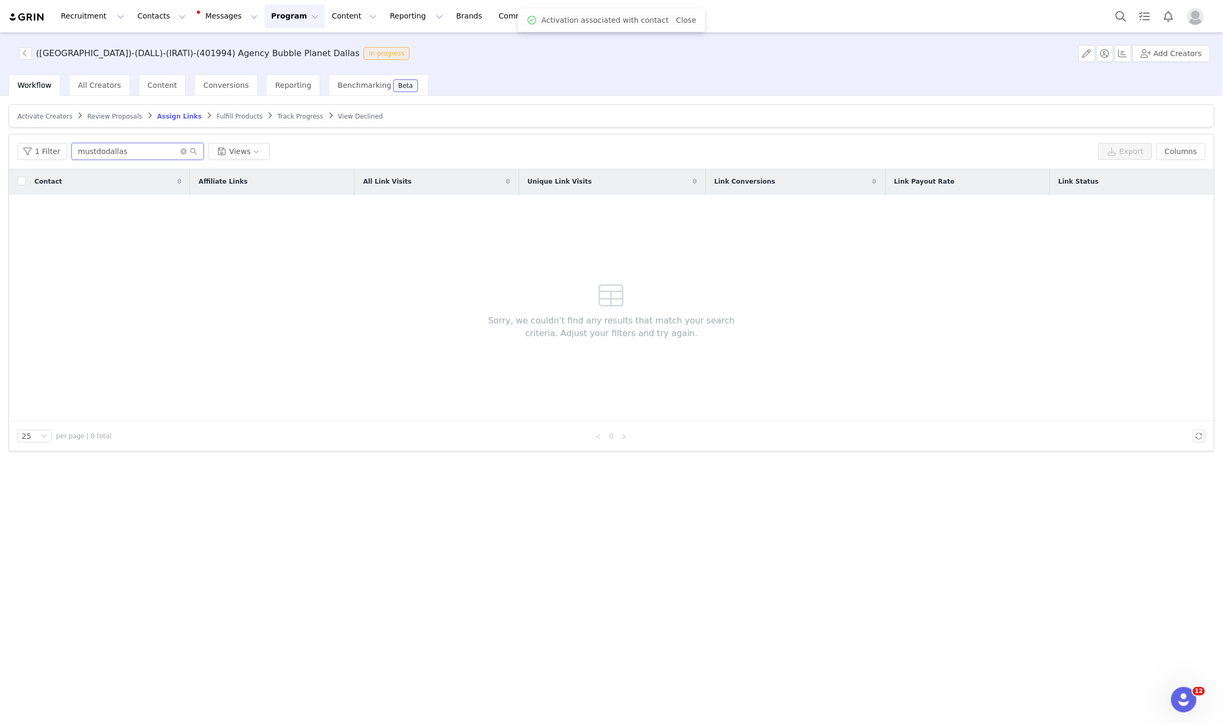
type input "mustdodallas"
click at [37, 116] on span "Activate Creators" at bounding box center [44, 116] width 55 height 7
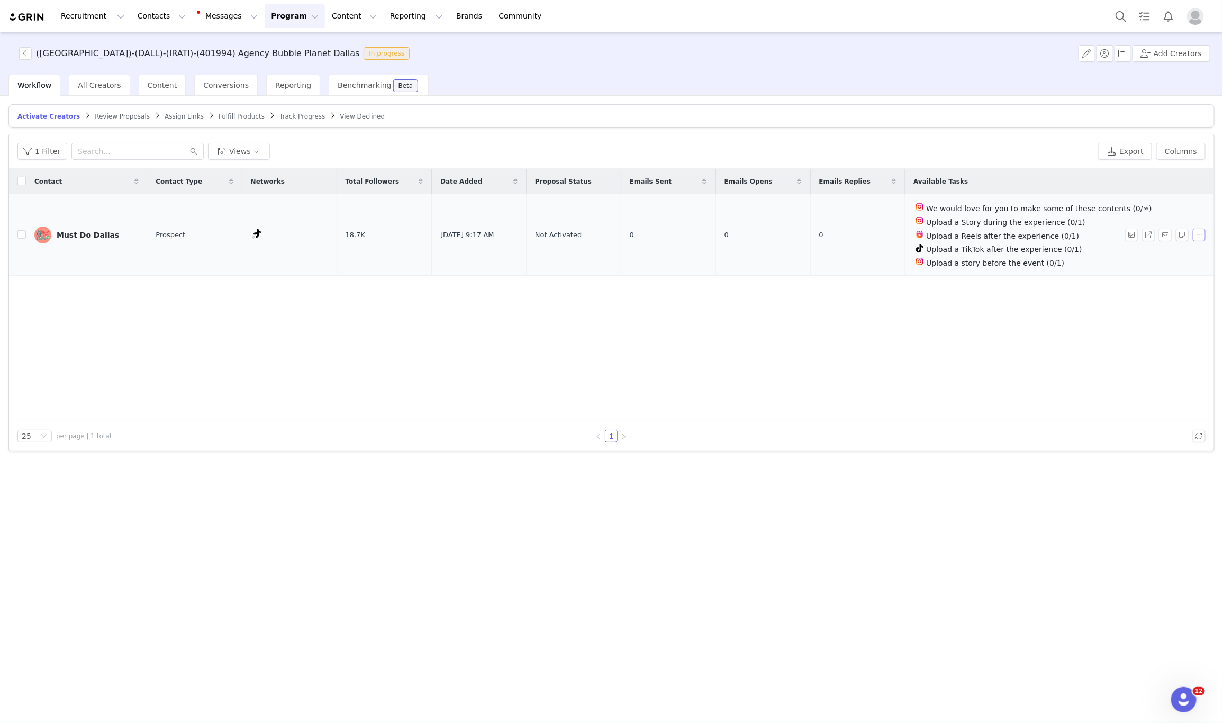
click at [1196, 237] on button "button" at bounding box center [1199, 235] width 13 height 13
click at [1145, 254] on span "Activate Creators" at bounding box center [1175, 255] width 64 height 12
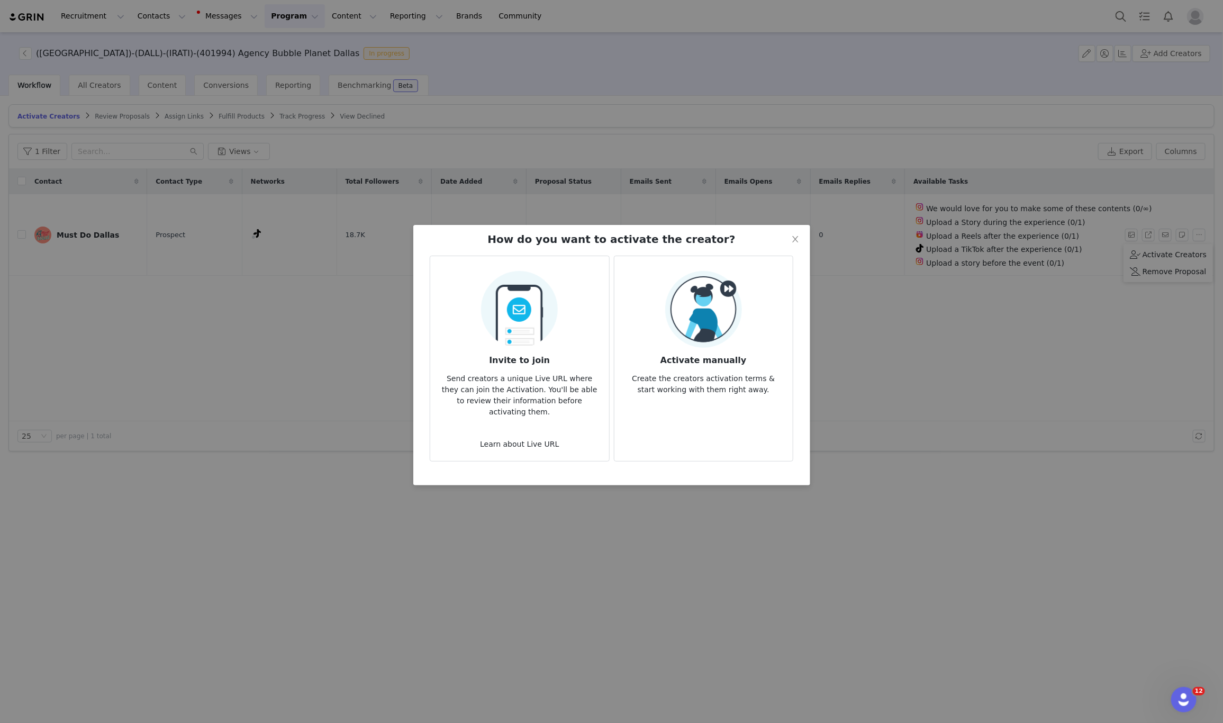
click at [688, 297] on img at bounding box center [703, 309] width 77 height 77
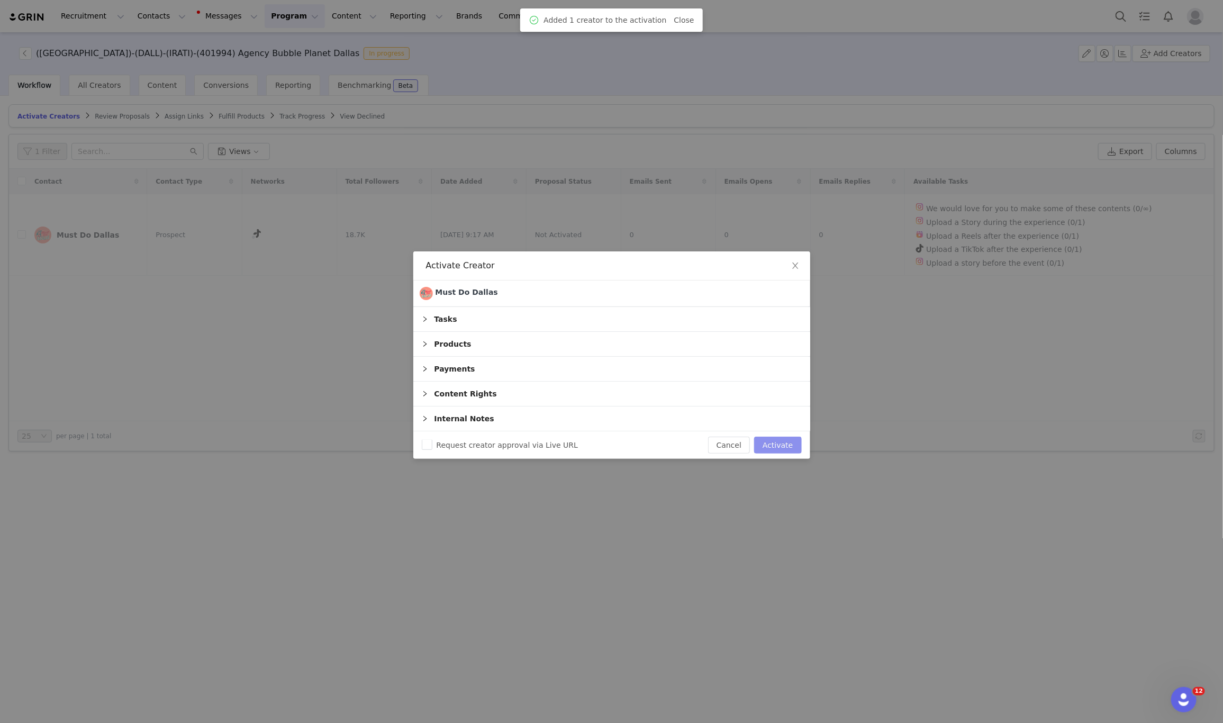
click at [787, 453] on button "Activate" at bounding box center [777, 445] width 47 height 17
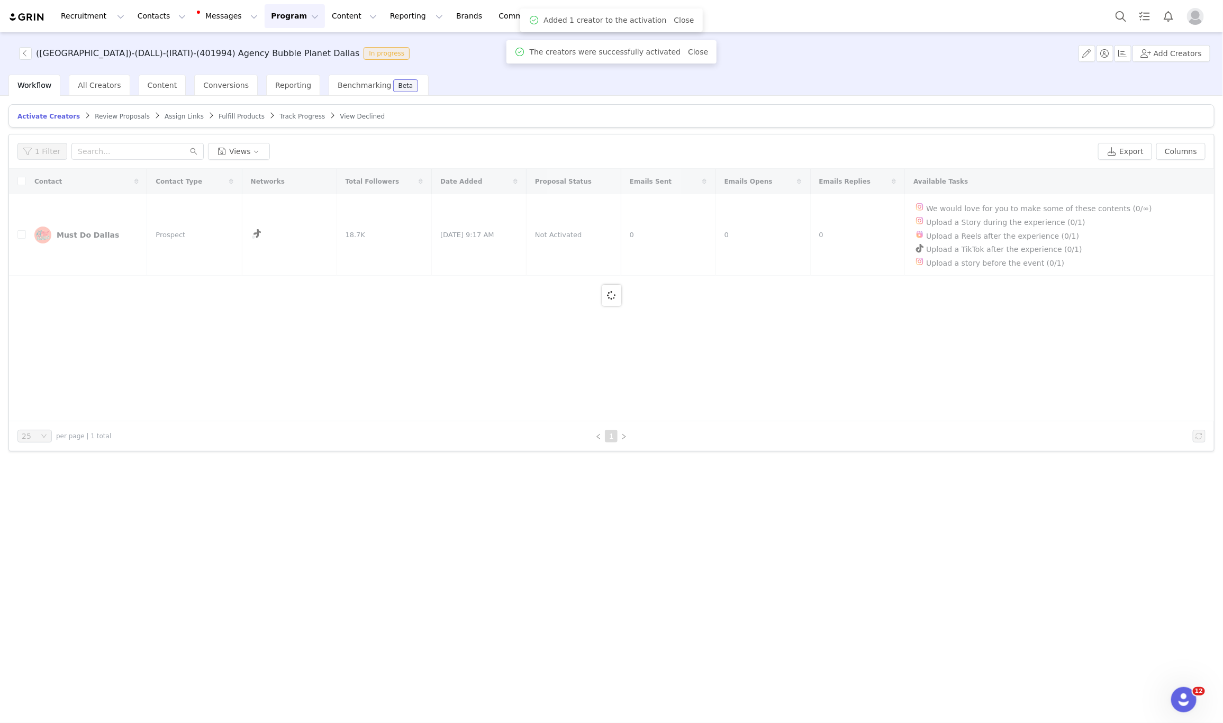
click at [171, 114] on span "Assign Links" at bounding box center [184, 116] width 39 height 7
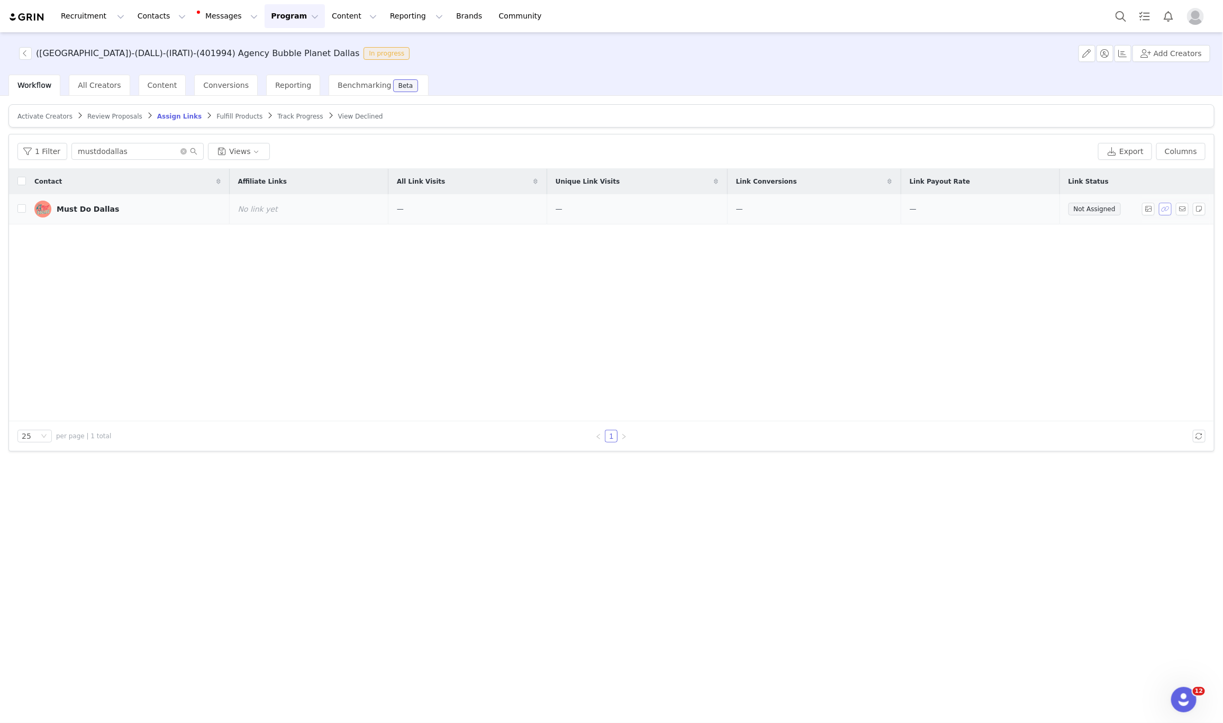
click at [1164, 209] on button "button" at bounding box center [1165, 209] width 13 height 13
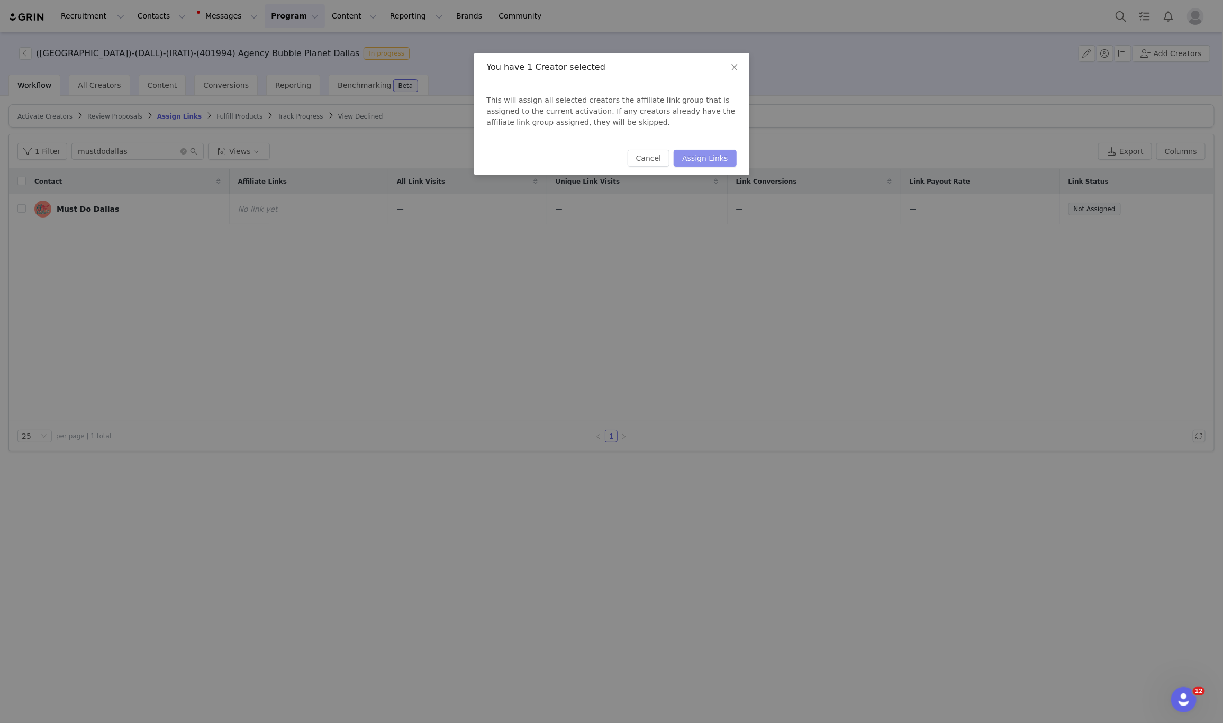
click at [701, 159] on button "Assign Links" at bounding box center [705, 158] width 62 height 17
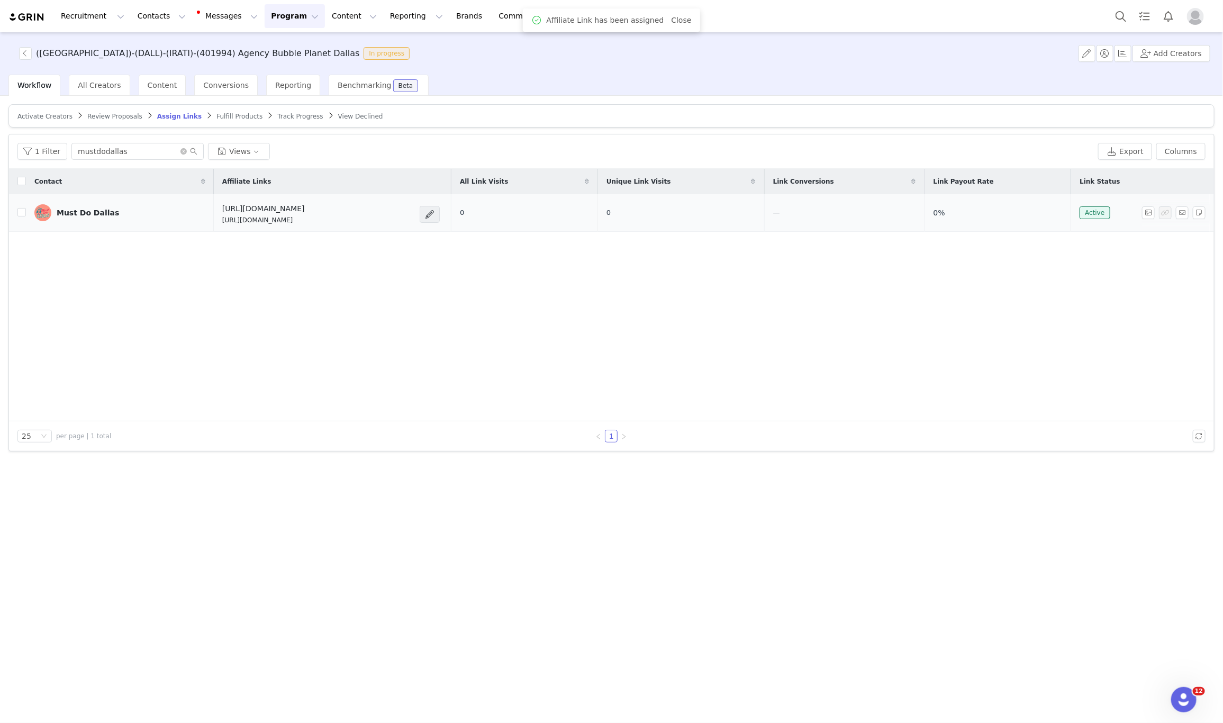
click at [272, 225] on p "https://glnk.io/5xyzp/feverx30m" at bounding box center [263, 220] width 83 height 10
click at [435, 215] on span at bounding box center [429, 214] width 11 height 13
click at [437, 236] on div "Edit Link" at bounding box center [426, 236] width 76 height 12
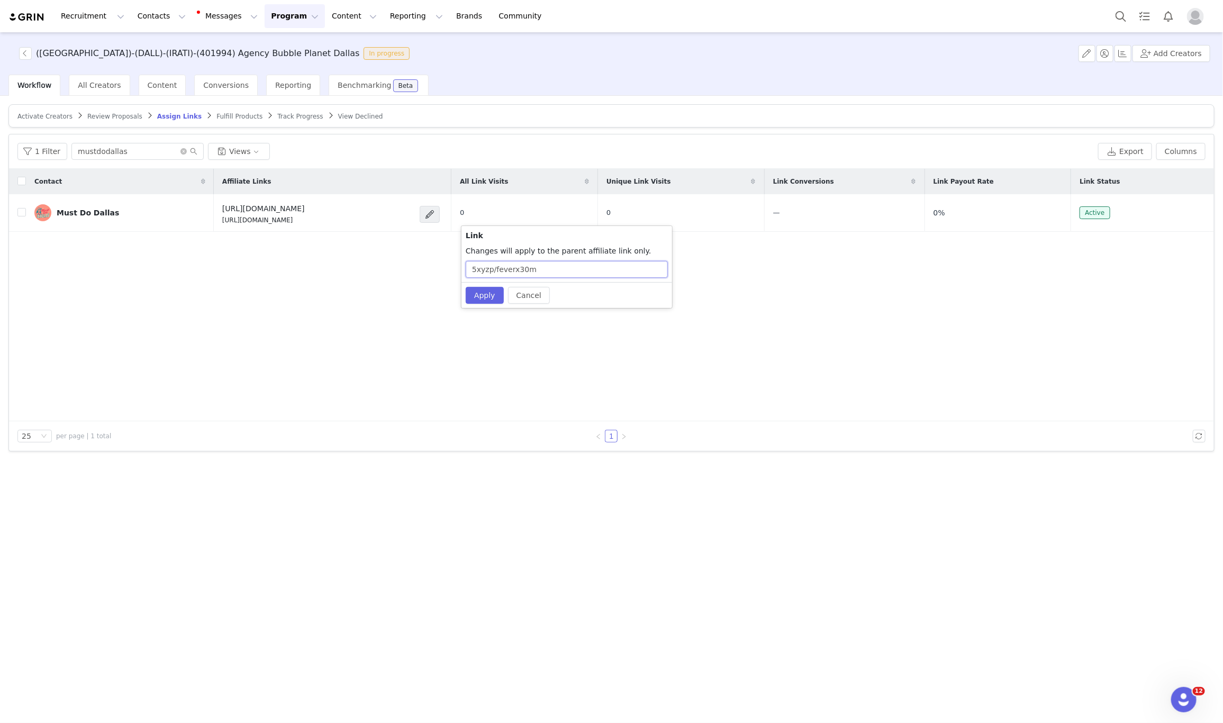
click at [564, 268] on input "5xyzp/feverx30m" at bounding box center [567, 269] width 202 height 17
paste input "mustdodallas"
type input "5xyzp/feverx30mxmustdodallas"
click at [491, 295] on button "Apply" at bounding box center [485, 295] width 38 height 17
drag, startPoint x: 382, startPoint y: 228, endPoint x: 189, endPoint y: 227, distance: 192.7
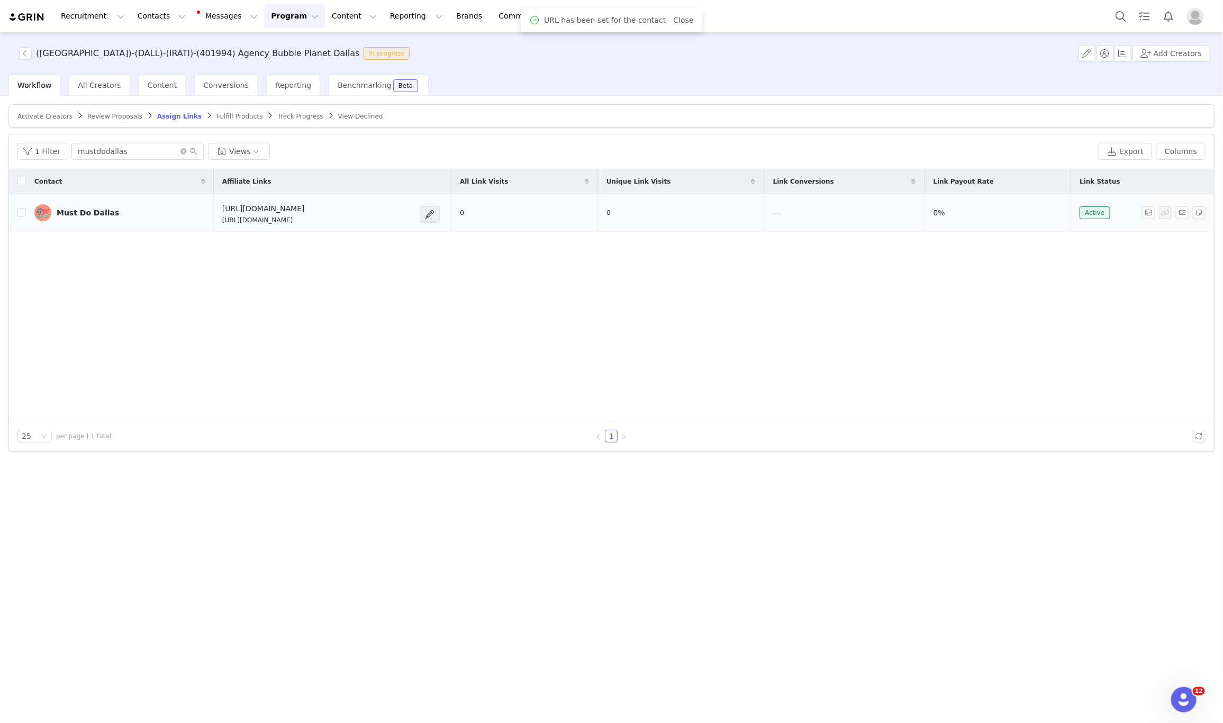
click at [214, 227] on td "https://feverup.com/m/428607 https://glnk.io/5xyzp/feverx30mxmustdodallas" at bounding box center [333, 213] width 238 height 38
copy p "https://glnk.io/5xyzp/feverx30mxmustdodallas"
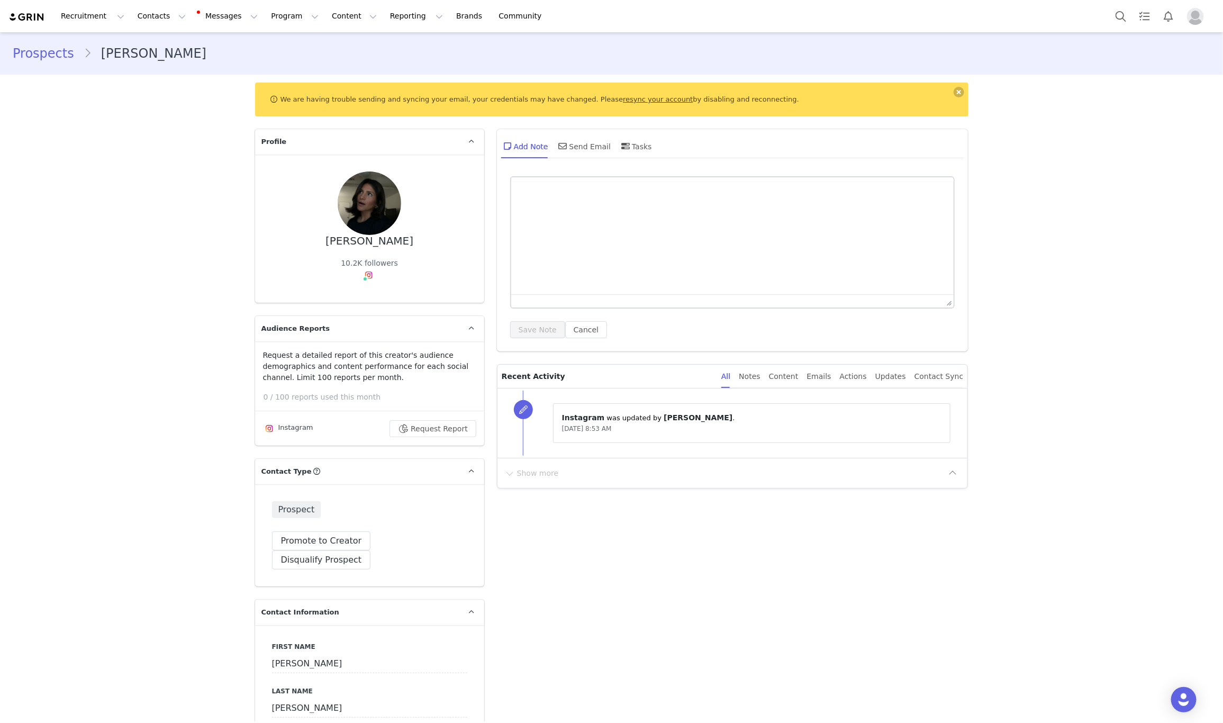
type input "+1 ([GEOGRAPHIC_DATA])"
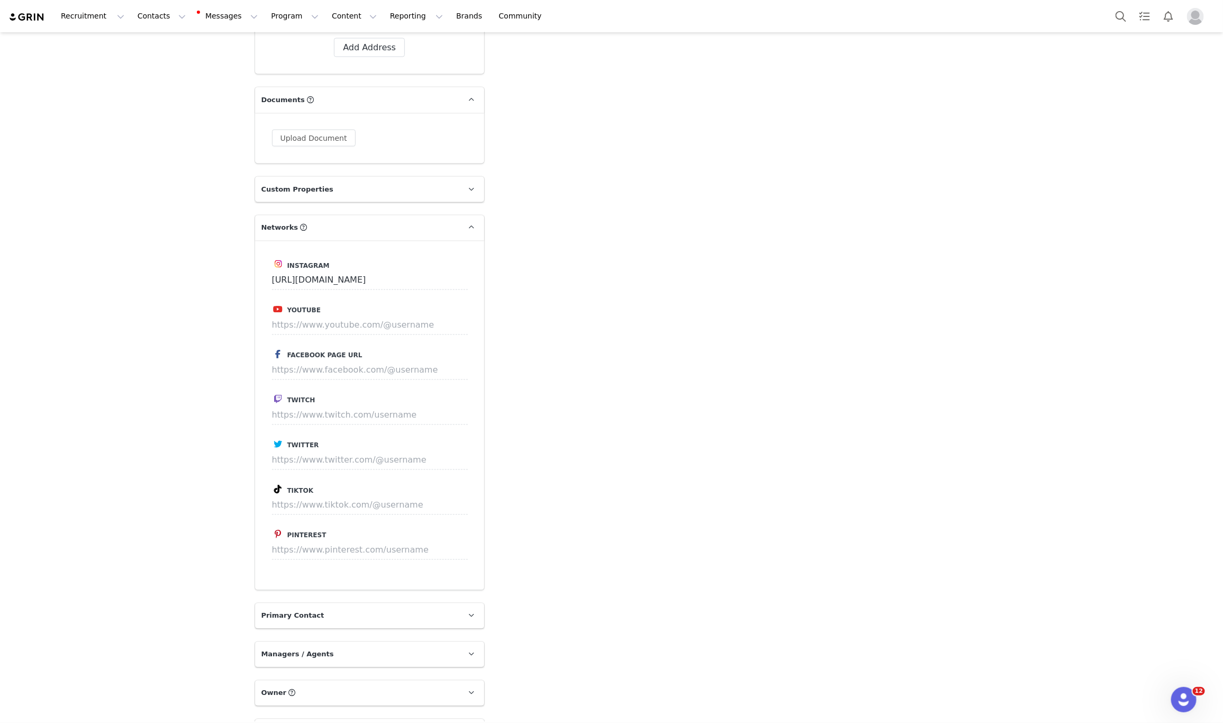
scroll to position [1058, 0]
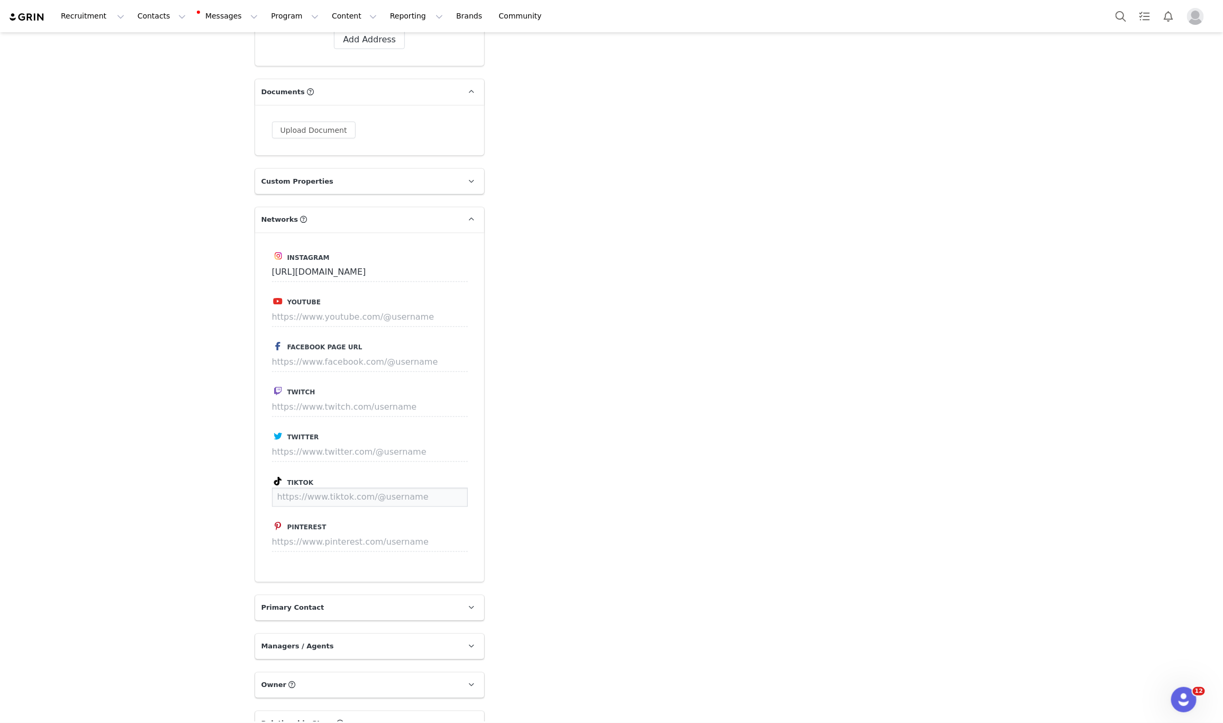
click at [286, 488] on input at bounding box center [370, 497] width 196 height 19
paste input "https://www.tiktok.com/@jacquelinecortez_"
type input "https://www.tiktok.com/@jacquelinecortez_"
click at [441, 488] on button "Save" at bounding box center [448, 497] width 39 height 19
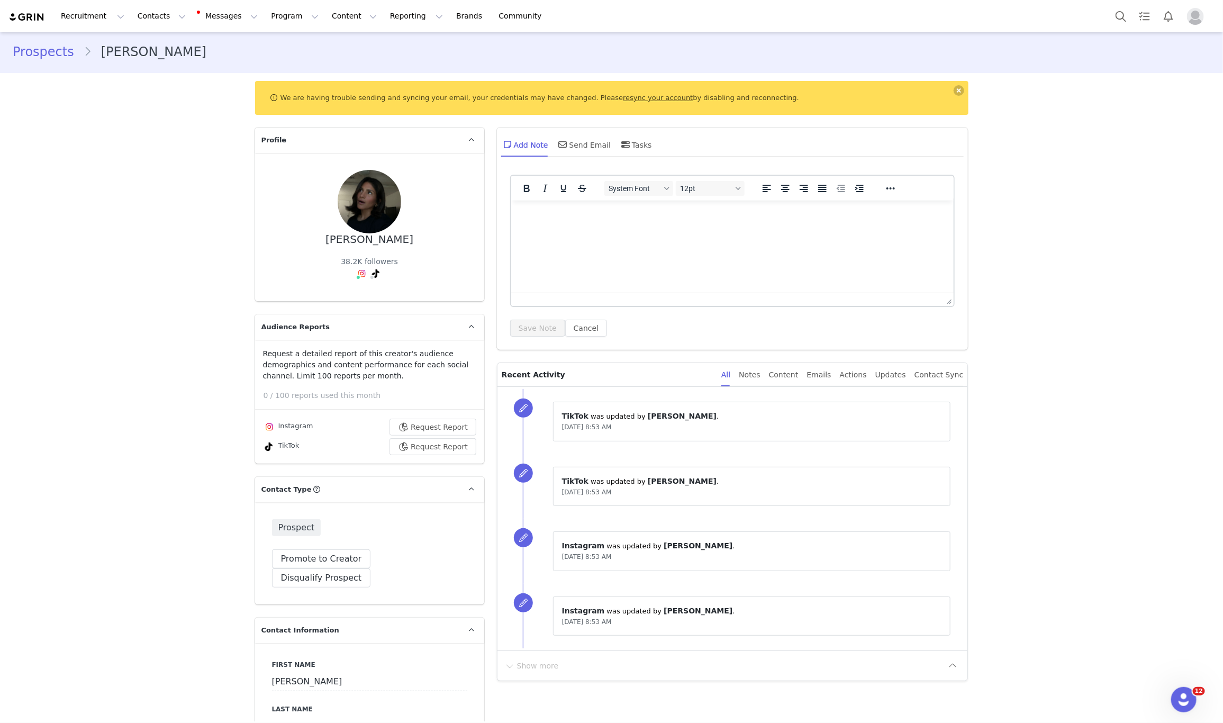
scroll to position [0, 0]
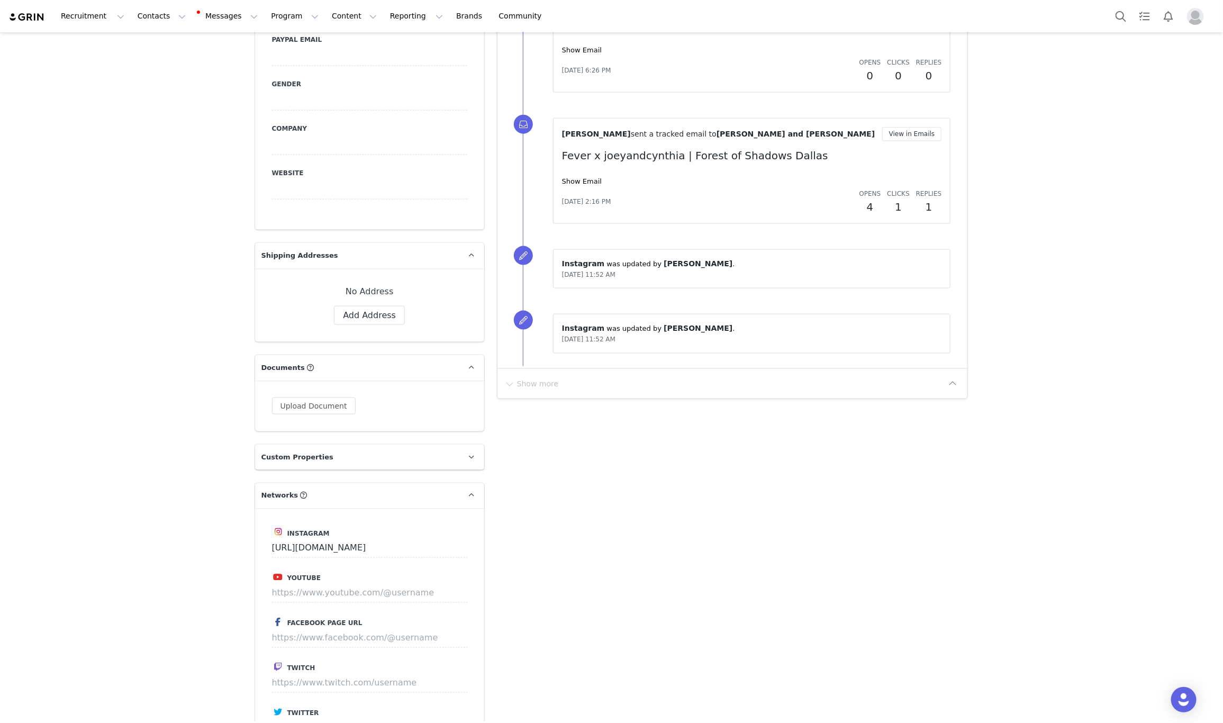
scroll to position [1058, 0]
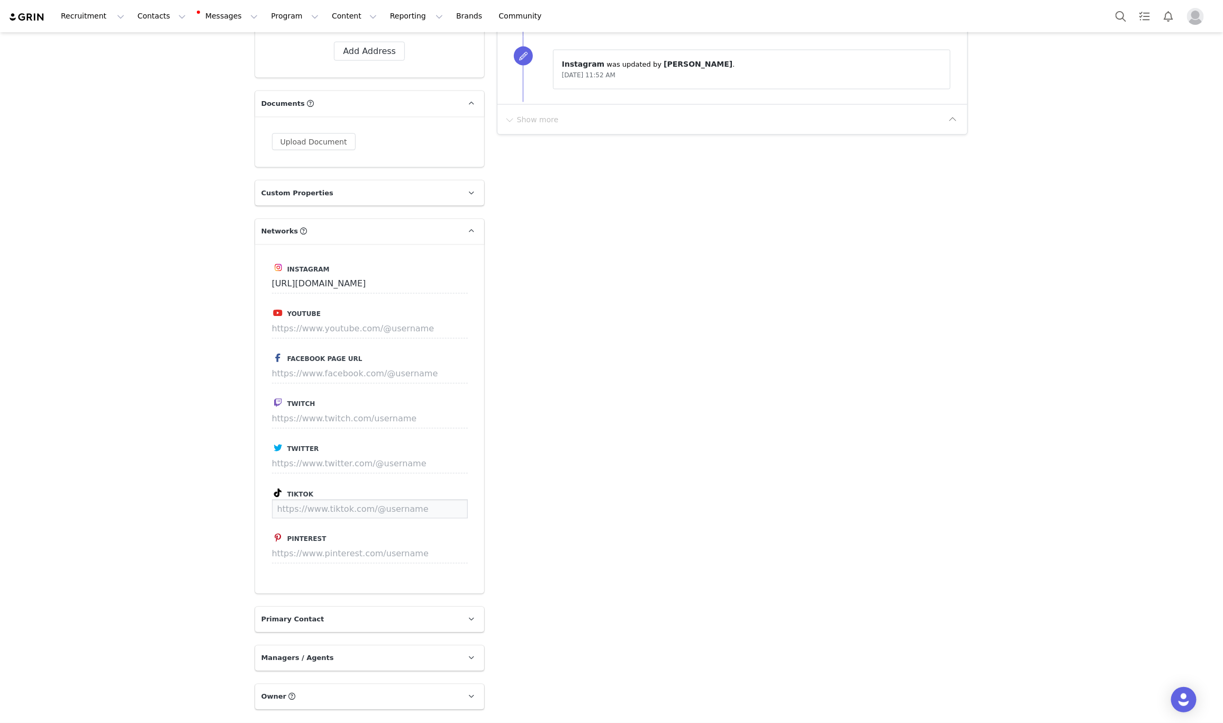
click at [336, 500] on input at bounding box center [370, 509] width 196 height 19
paste input "[URL][DOMAIN_NAME]"
type input "[URL][DOMAIN_NAME]"
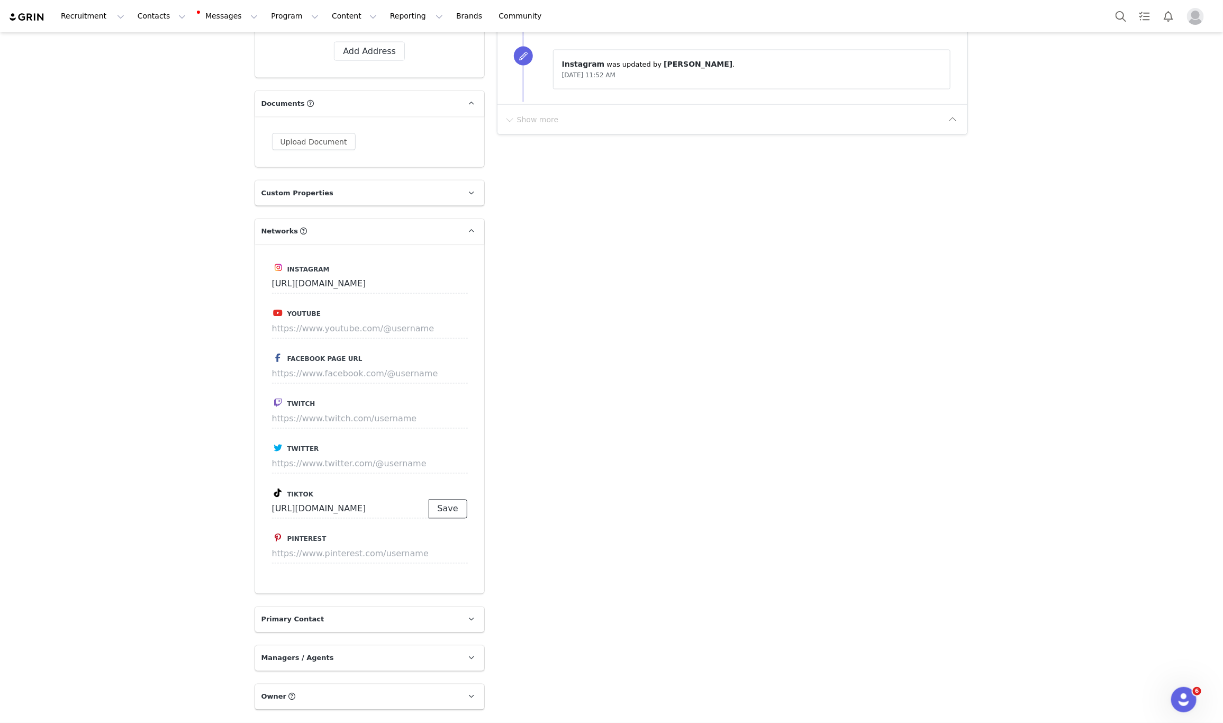
scroll to position [0, 0]
click at [435, 500] on button "Save" at bounding box center [448, 509] width 39 height 19
click at [680, 459] on div "Add Note Send Email Tasks System Font 12pt To open the popup, press Shift+Enter…" at bounding box center [733, 27] width 484 height 1924
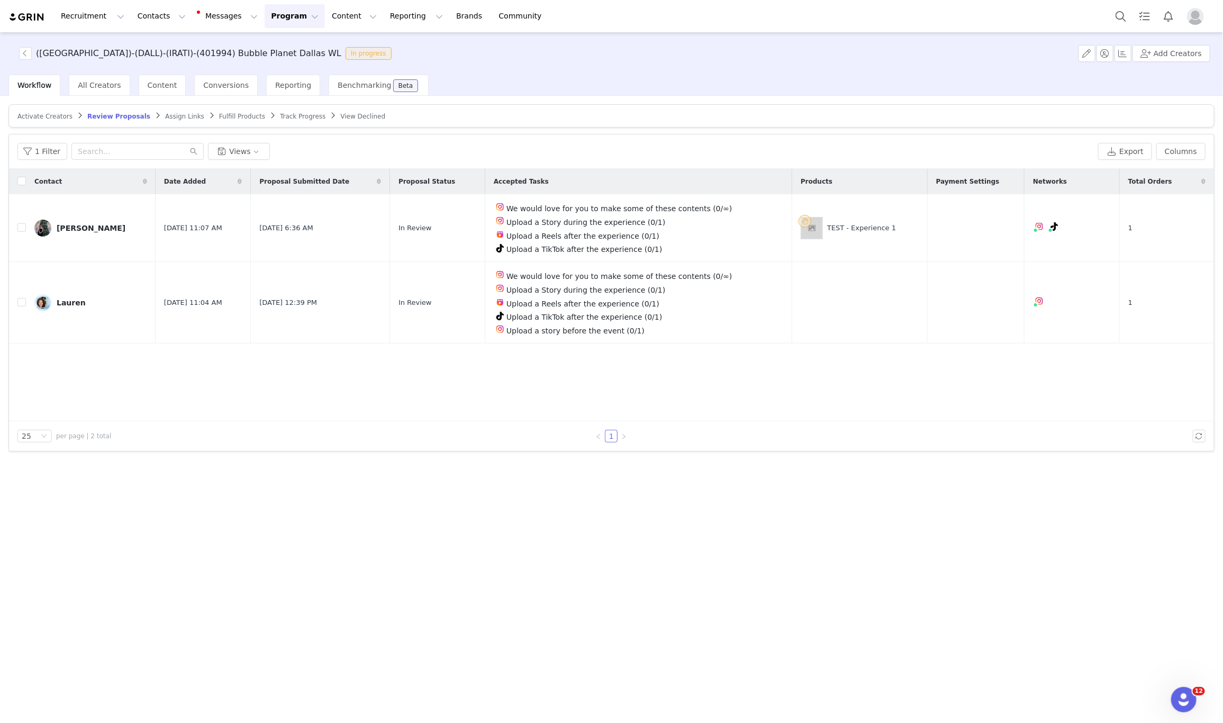
click at [734, 386] on div "Contact Date Added Proposal Submitted Date Proposal Status Accepted Tasks Produ…" at bounding box center [611, 295] width 1205 height 252
